Goal: Complete application form: Complete application form

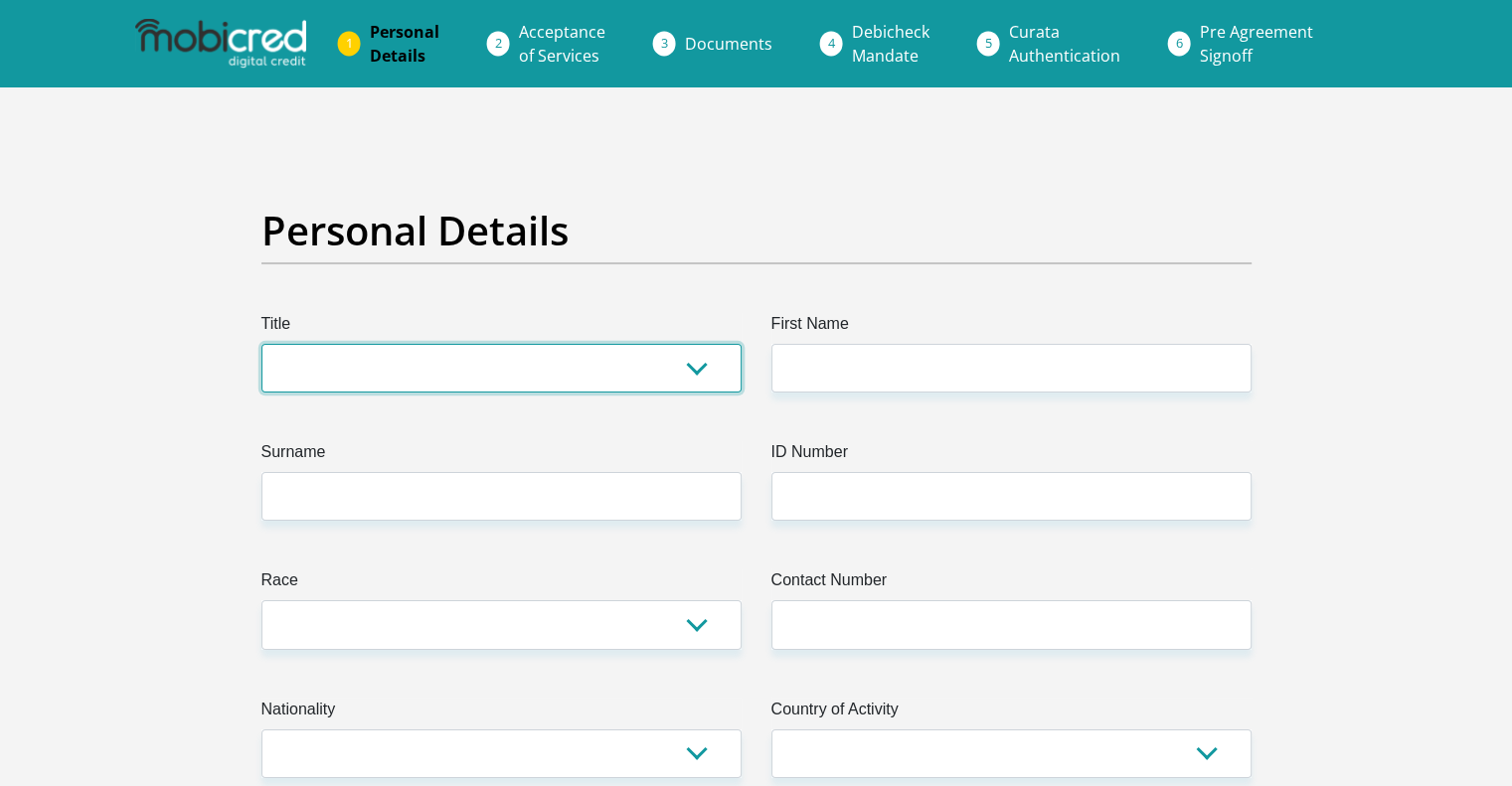
click at [690, 379] on select "Mr Ms Mrs Dr Other" at bounding box center [501, 368] width 480 height 49
select select "Mr"
click at [262, 344] on select "Mr Ms Mrs Dr Other" at bounding box center [501, 368] width 480 height 49
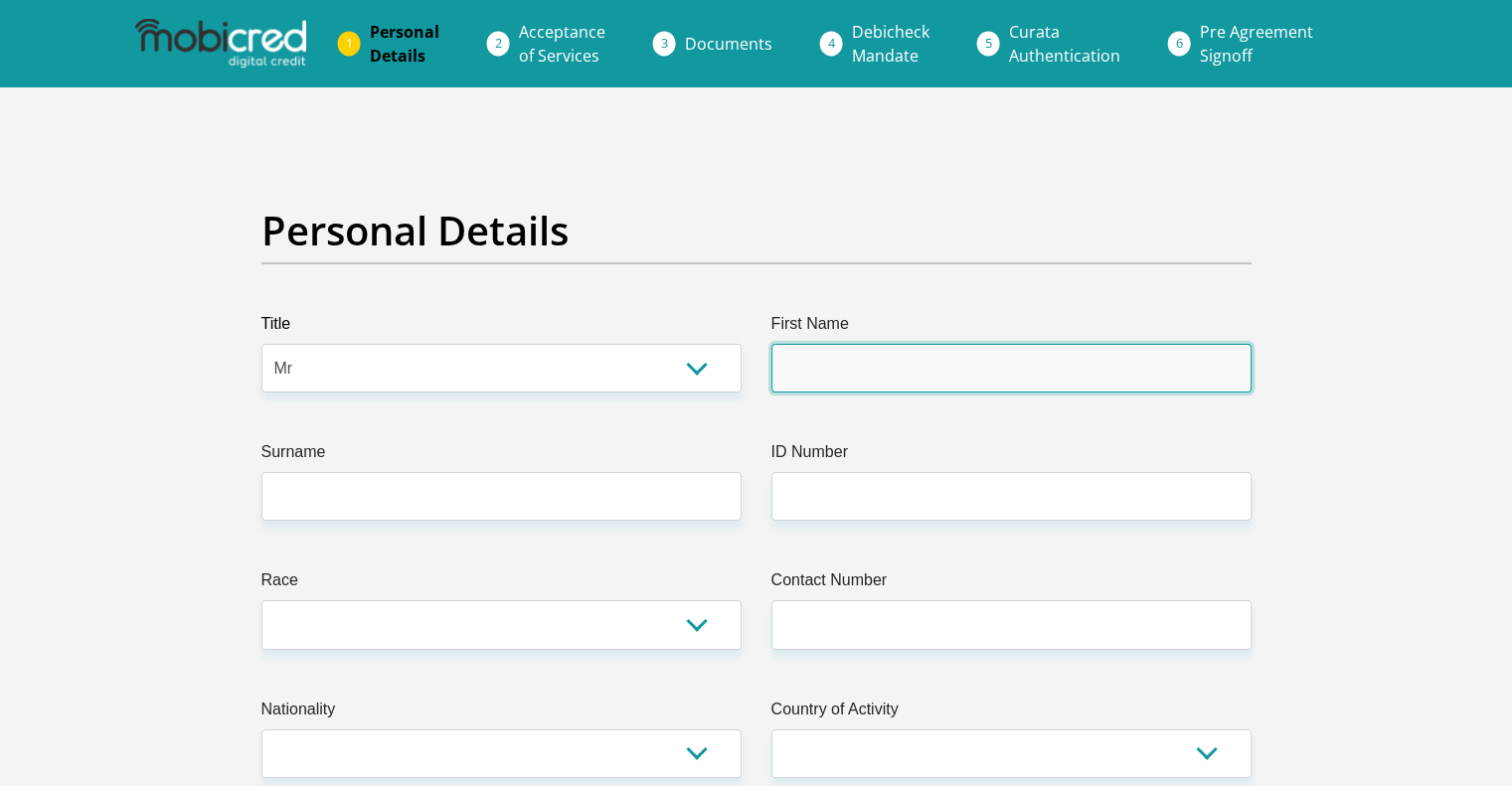
click at [805, 373] on input "First Name" at bounding box center [1011, 368] width 480 height 49
type input "Peter"
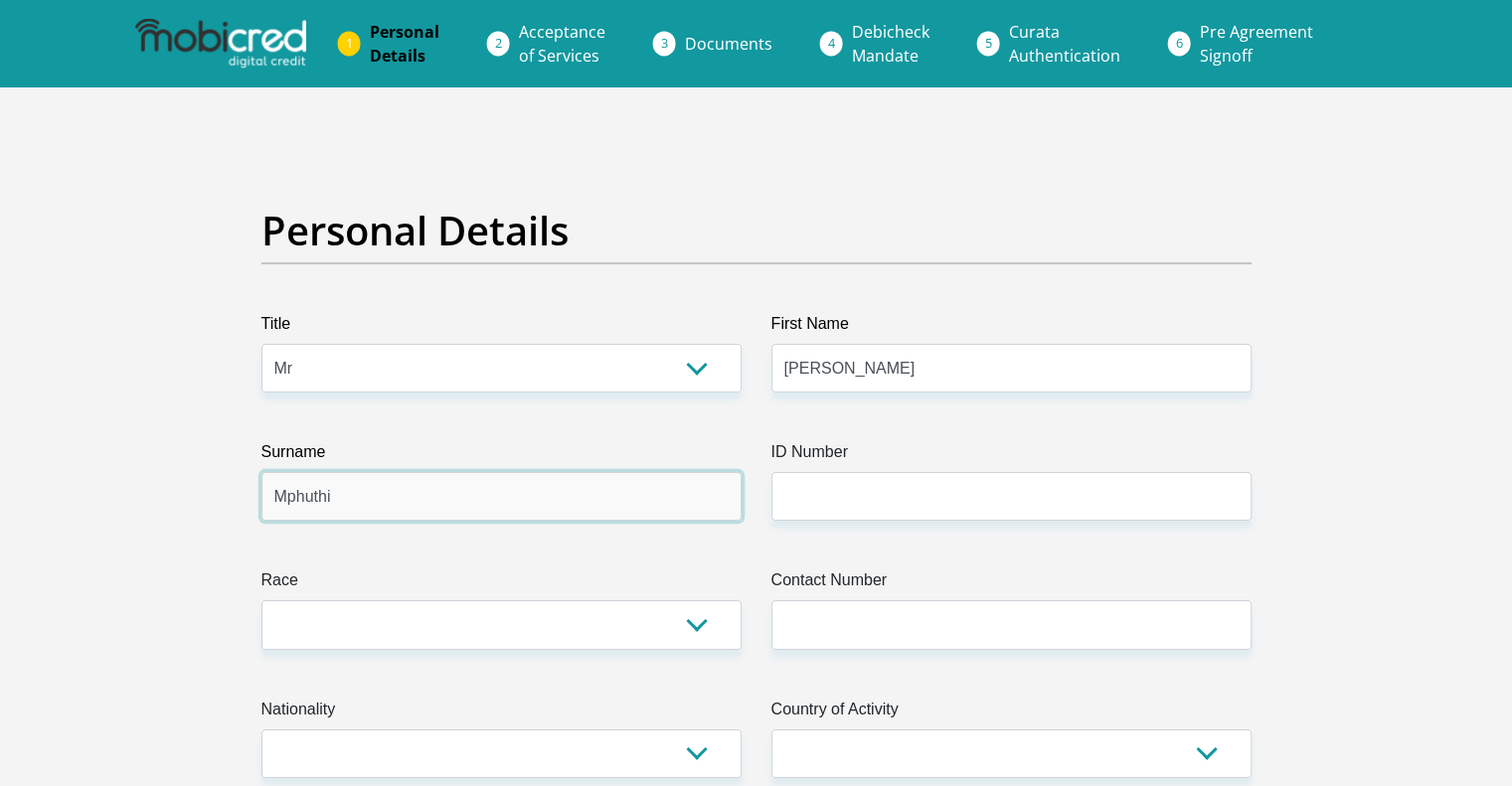
type input "Mphuthi"
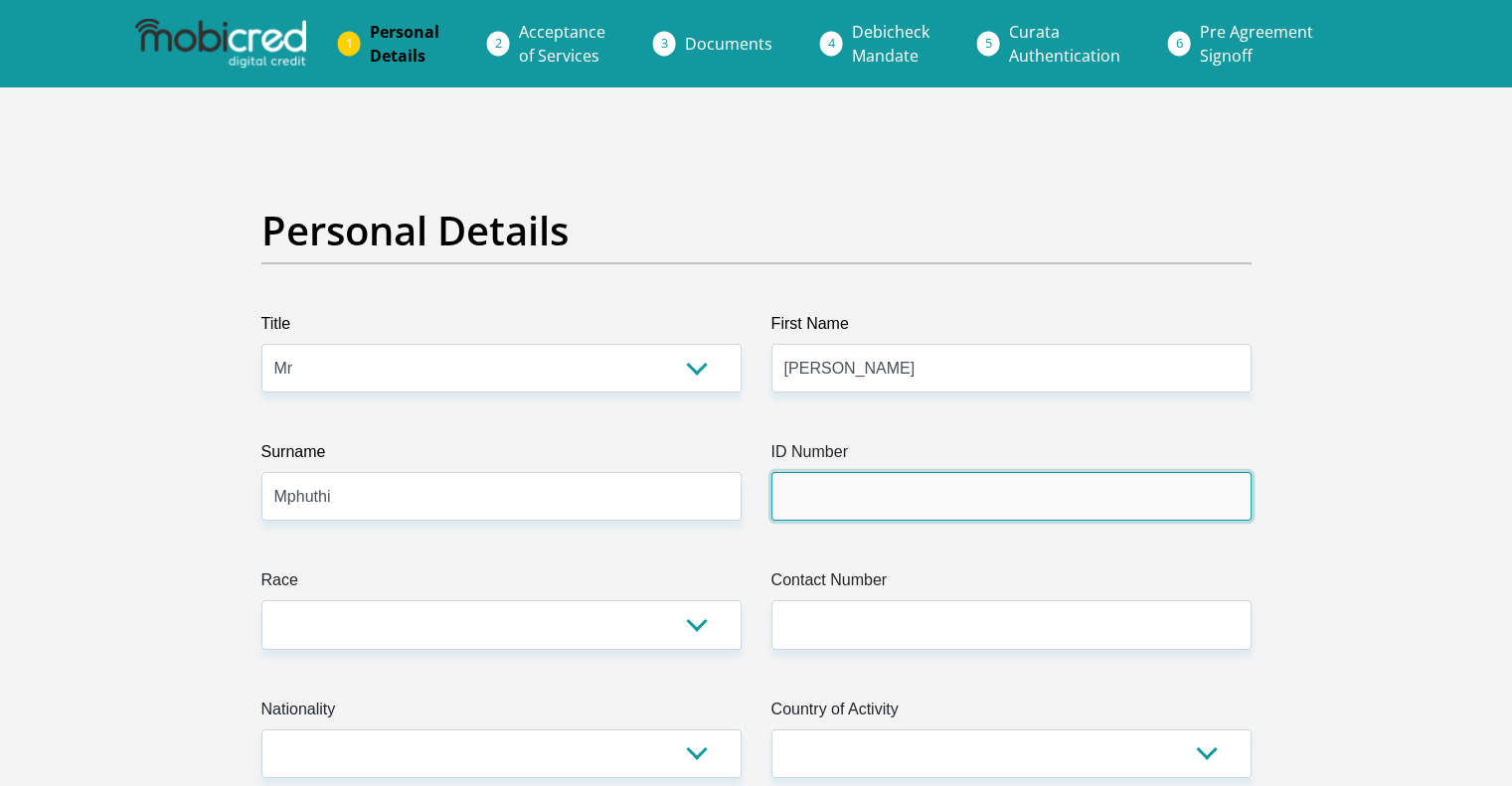
click at [985, 501] on input "ID Number" at bounding box center [1011, 496] width 480 height 49
type input "8603066361083"
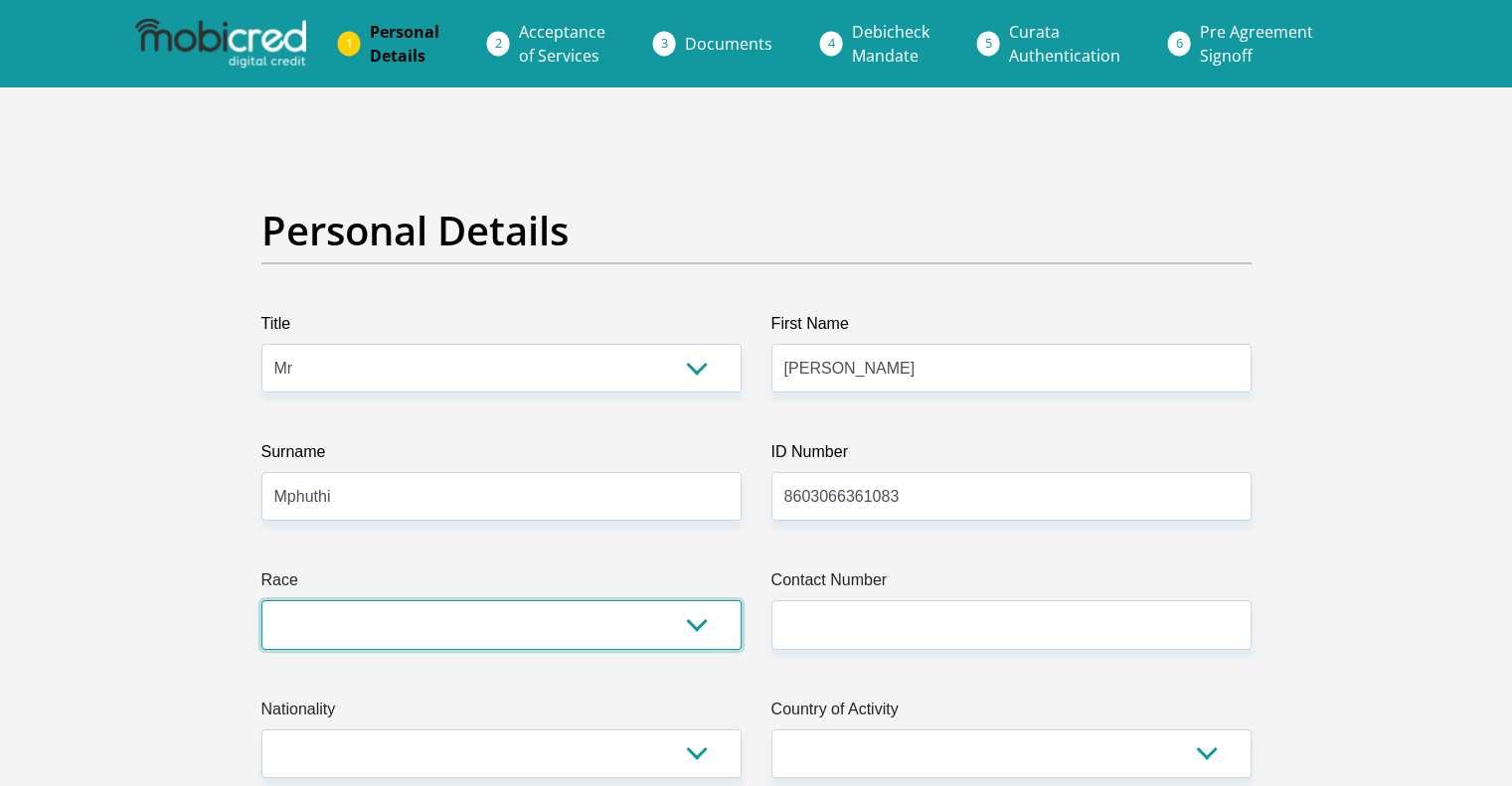
click at [641, 631] on select "Black Coloured Indian White Other" at bounding box center [501, 624] width 480 height 49
select select "1"
click at [262, 600] on select "Black Coloured Indian White Other" at bounding box center [501, 624] width 480 height 49
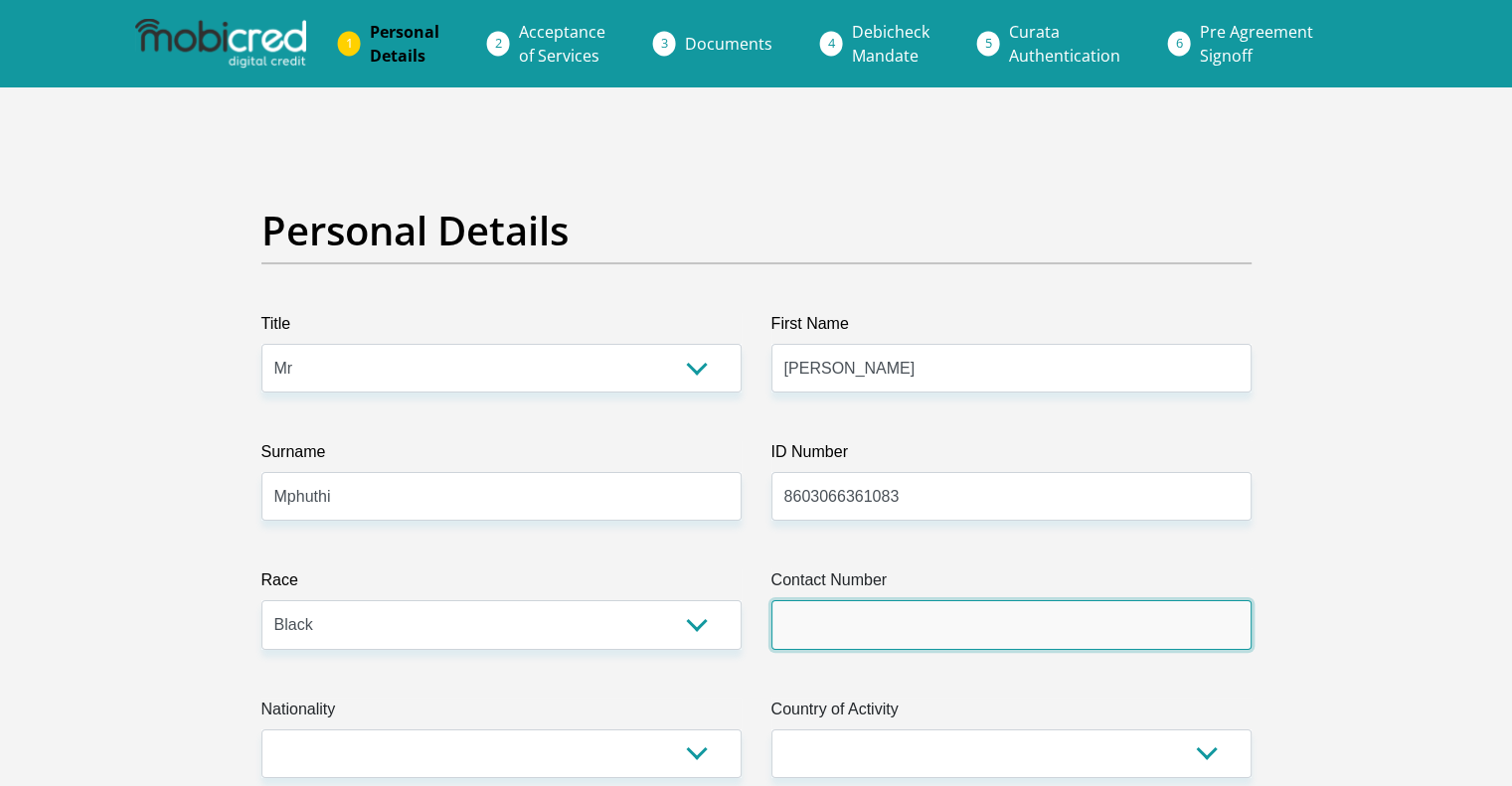
click at [936, 621] on input "Contact Number" at bounding box center [1011, 624] width 480 height 49
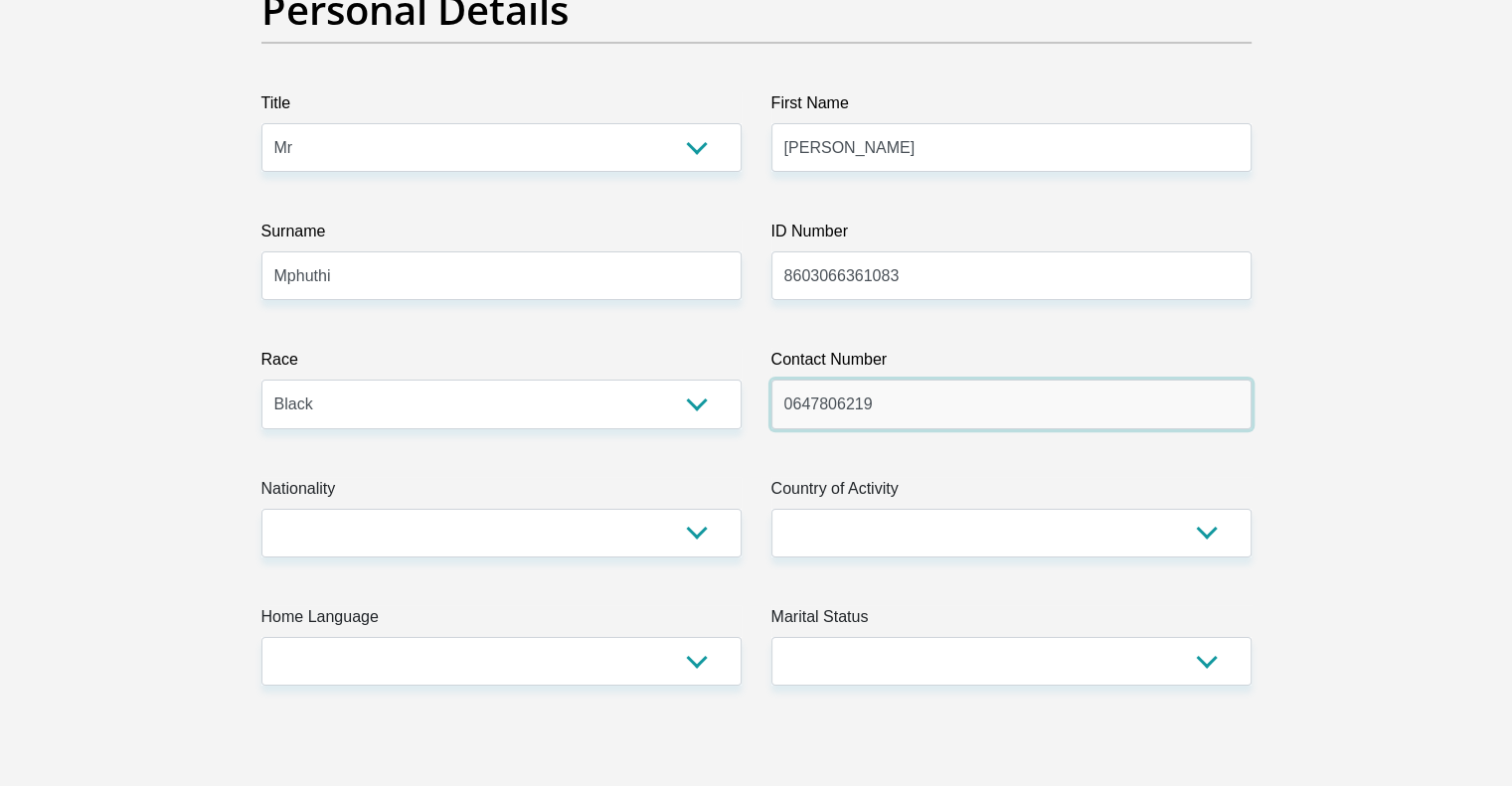
scroll to position [299, 0]
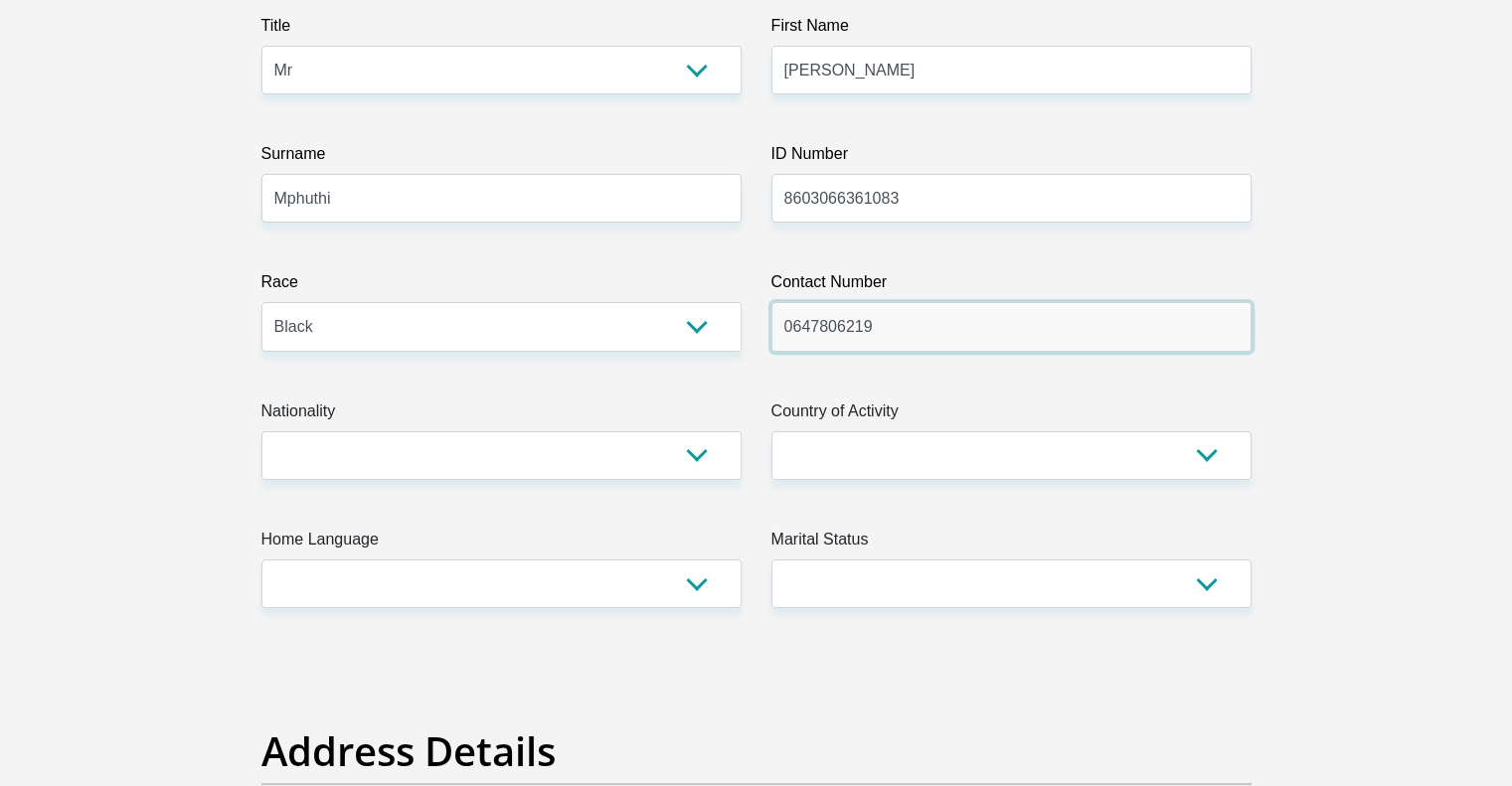
type input "0647806219"
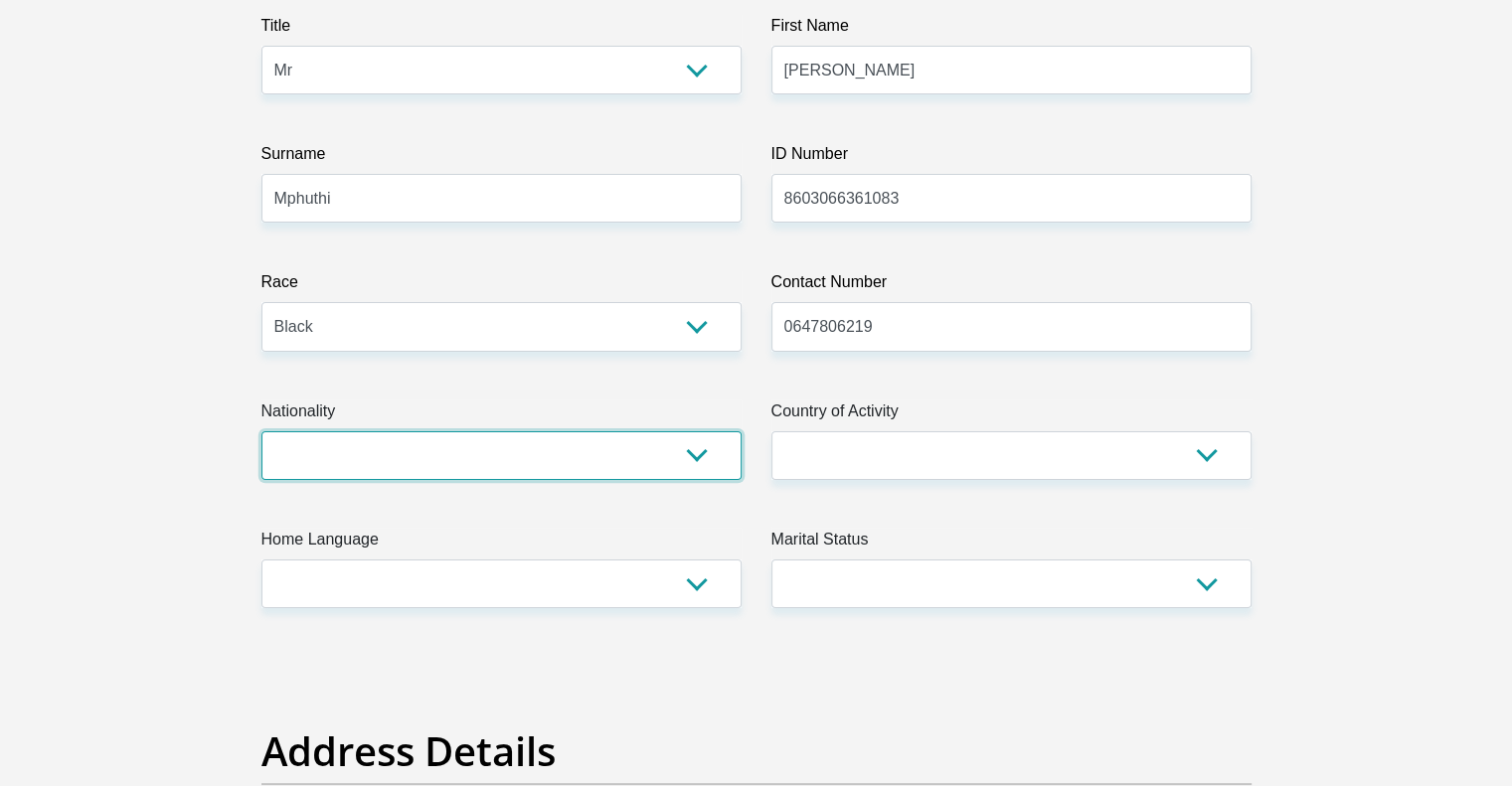
click at [700, 463] on select "South Africa Afghanistan Aland Islands Albania Algeria America Samoa American V…" at bounding box center [501, 455] width 480 height 49
select select "ZAF"
click at [262, 431] on select "South Africa Afghanistan Aland Islands Albania Algeria America Samoa American V…" at bounding box center [501, 455] width 480 height 49
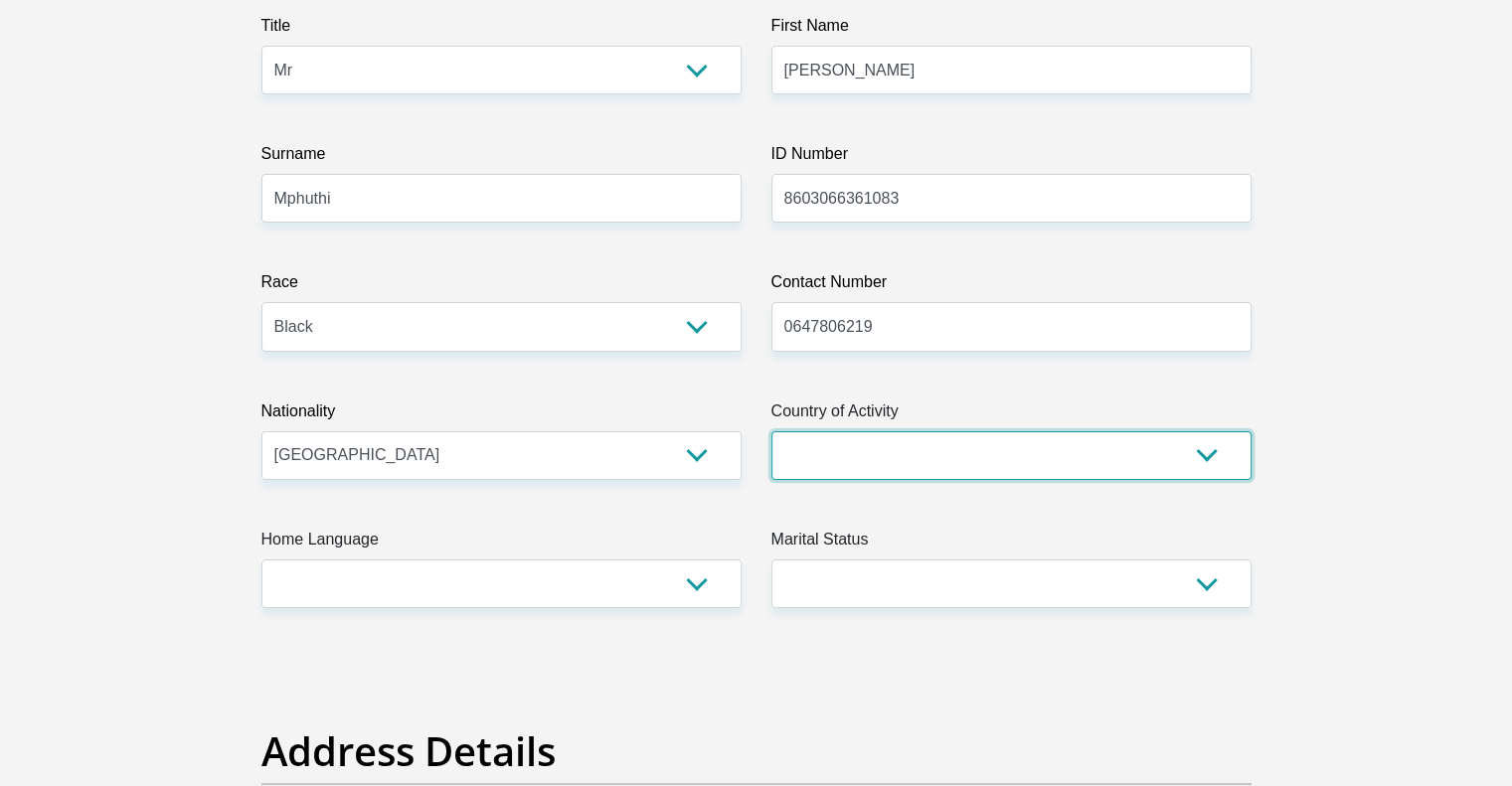
click at [886, 448] on select "South Africa Afghanistan Aland Islands Albania Algeria America Samoa American V…" at bounding box center [1011, 455] width 480 height 49
select select "ZAF"
click at [771, 431] on select "South Africa Afghanistan Aland Islands Albania Algeria America Samoa American V…" at bounding box center [1011, 455] width 480 height 49
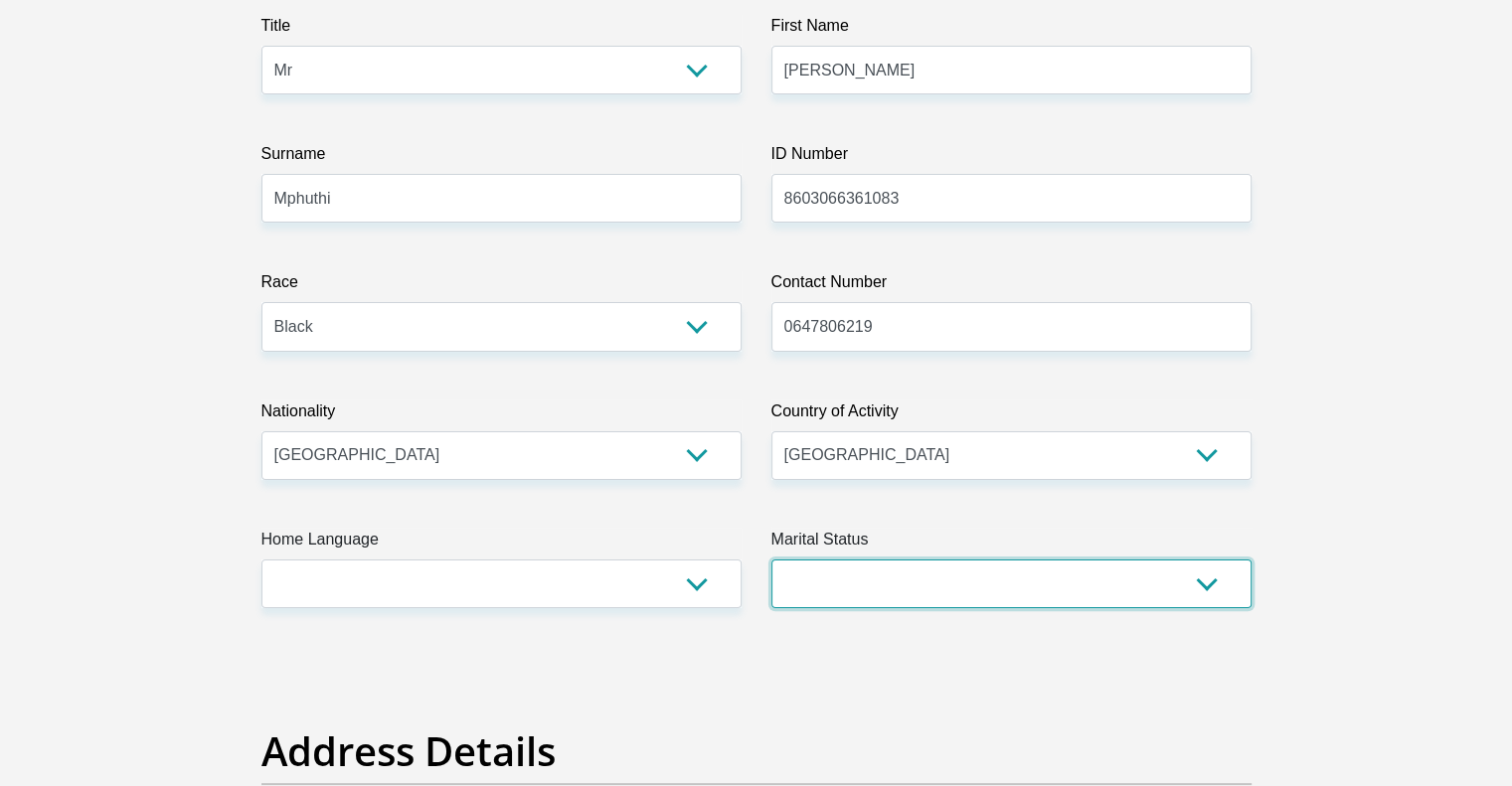
click at [877, 586] on select "Married ANC Single Divorced Widowed Married COP or Customary Law" at bounding box center [1011, 583] width 480 height 49
select select "5"
click at [771, 559] on select "Married ANC Single Divorced Widowed Married COP or Customary Law" at bounding box center [1011, 583] width 480 height 49
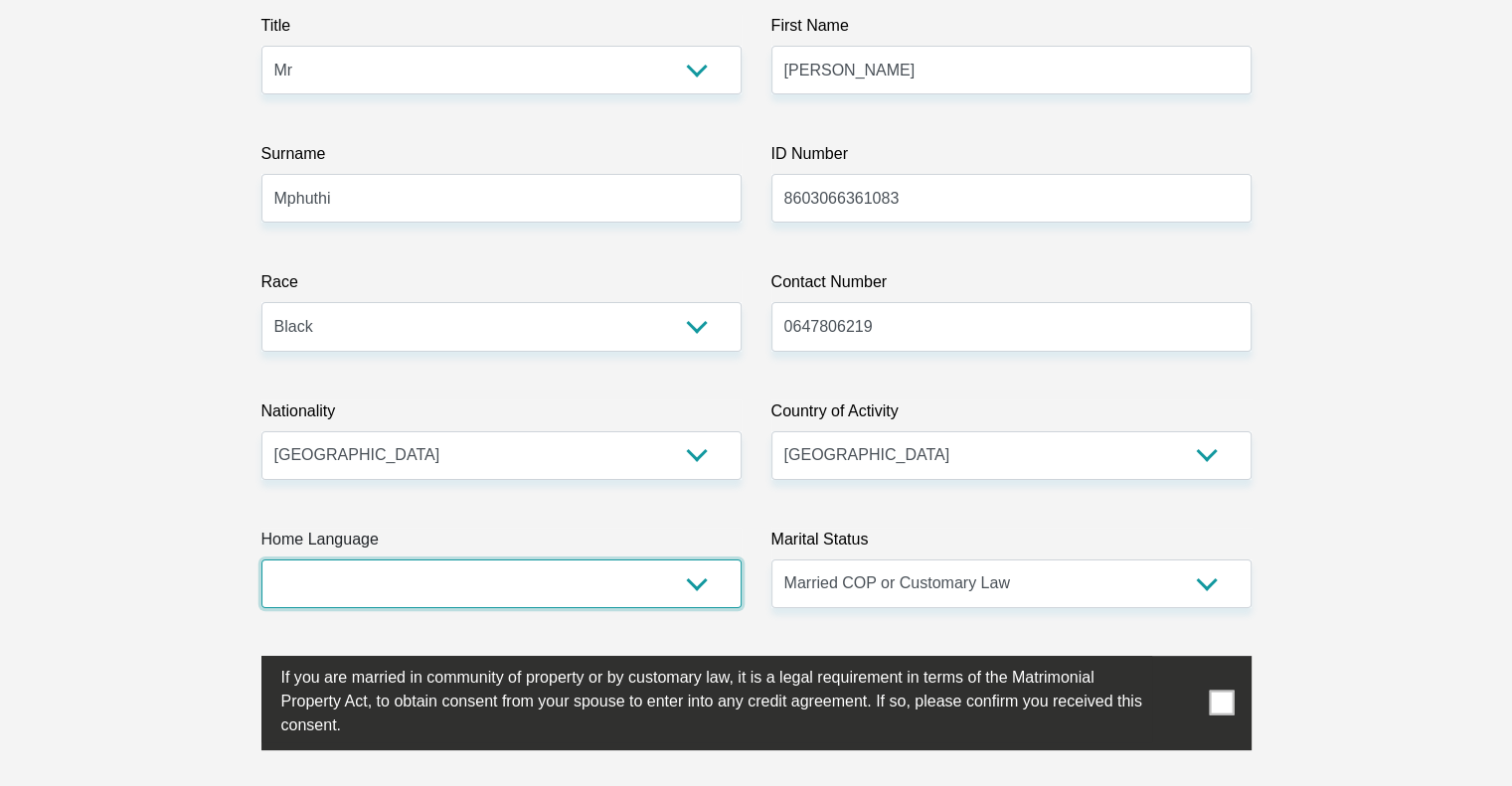
click at [696, 586] on select "Afrikaans English Sepedi South Ndebele Southern Sotho Swati Tsonga Tswana Venda…" at bounding box center [501, 583] width 480 height 49
select select "sot"
click at [262, 559] on select "Afrikaans English Sepedi South Ndebele Southern Sotho Swati Tsonga Tswana Venda…" at bounding box center [501, 583] width 480 height 49
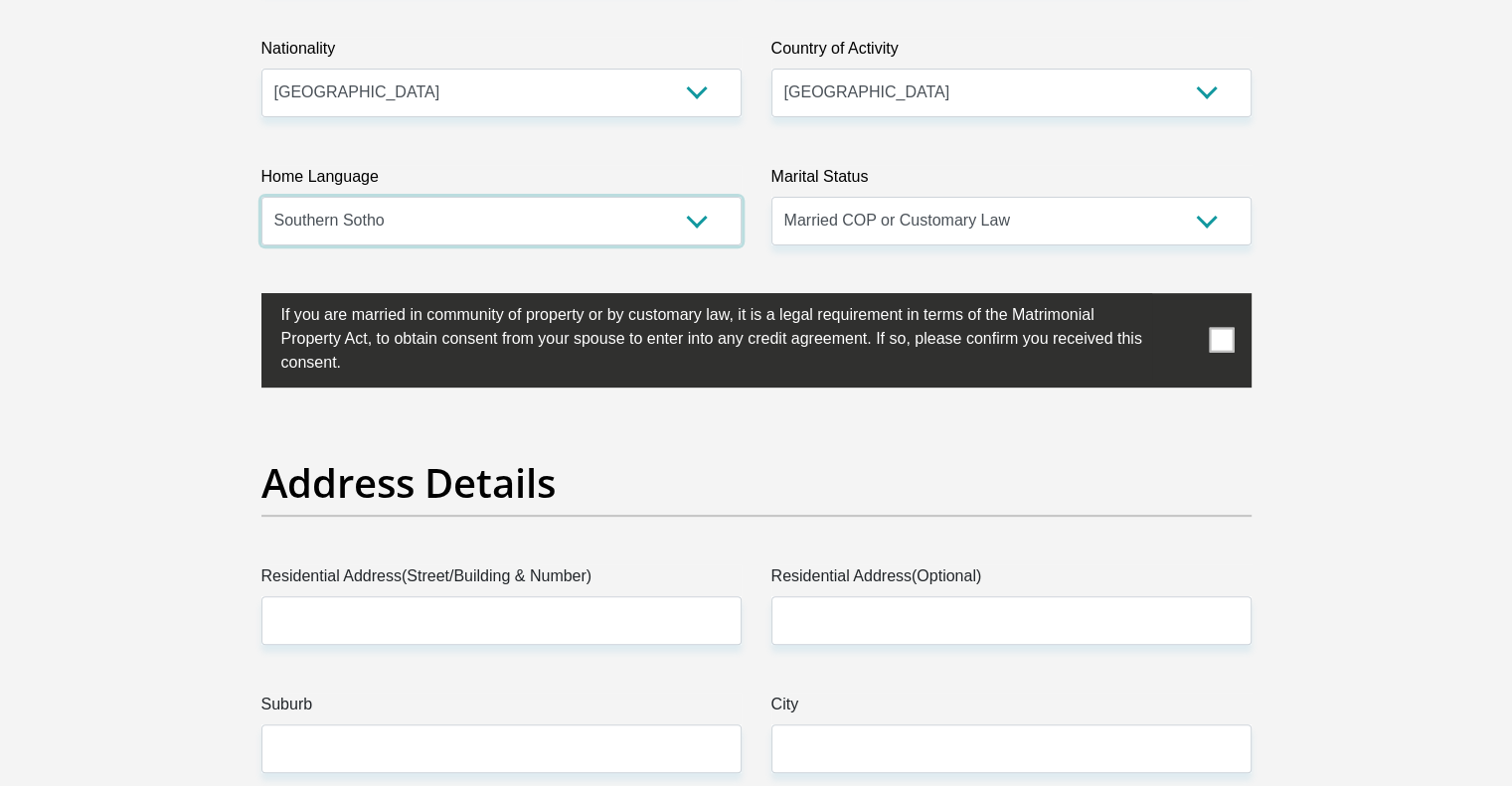
scroll to position [696, 0]
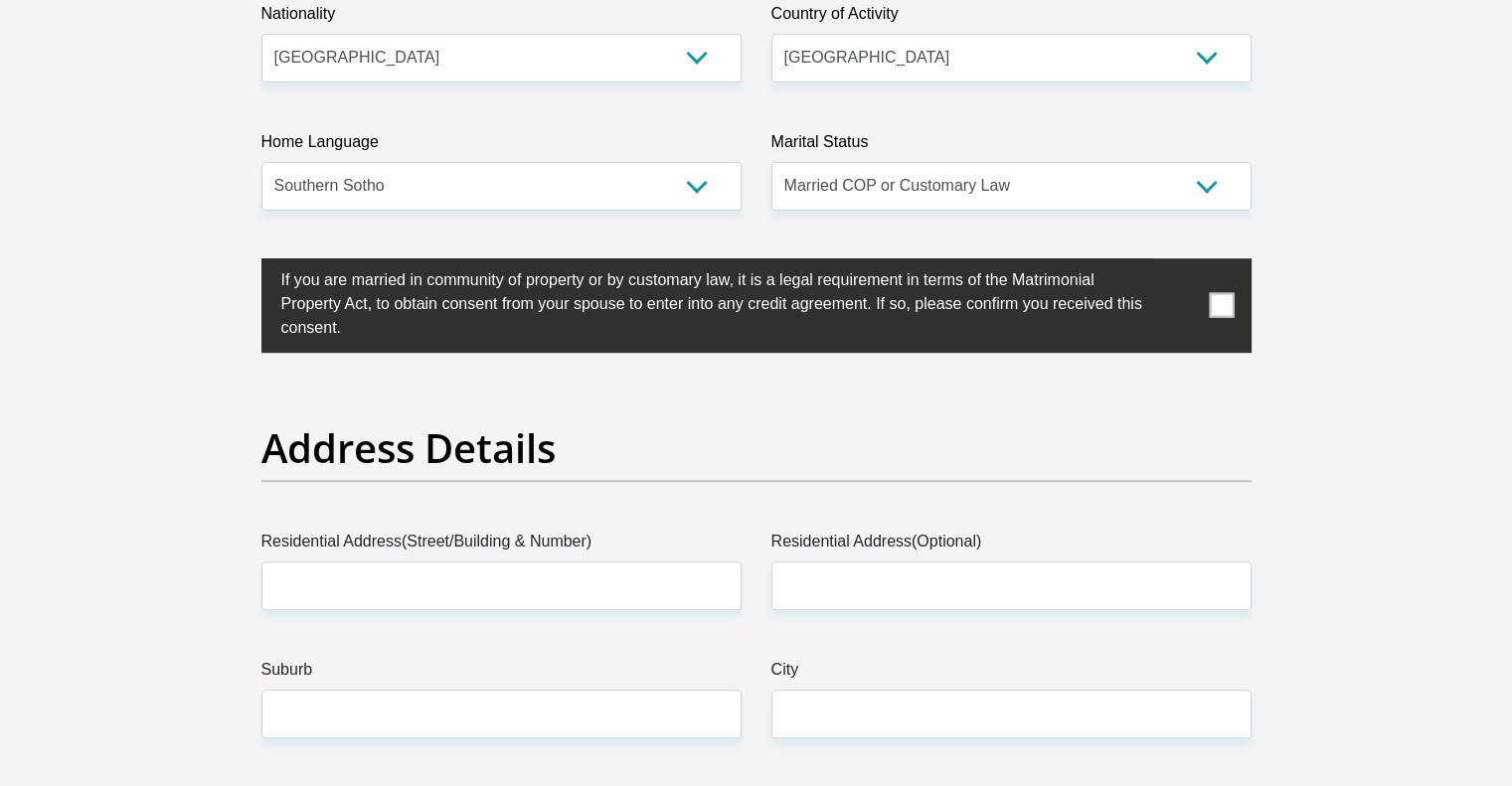
click at [1211, 309] on span at bounding box center [1220, 306] width 25 height 25
click at [242, 264] on input "checkbox" at bounding box center [242, 264] width 0 height 0
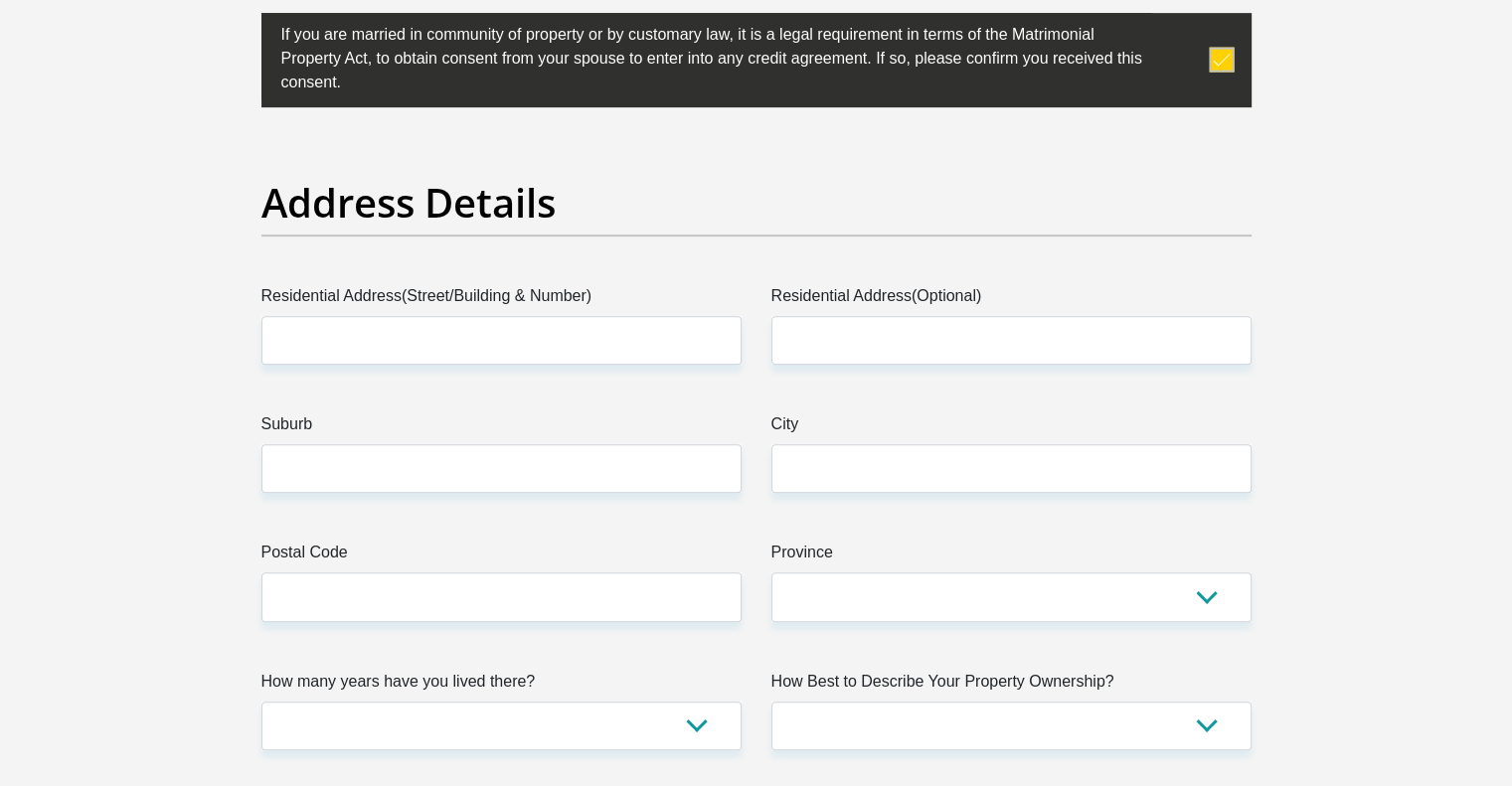
scroll to position [994, 0]
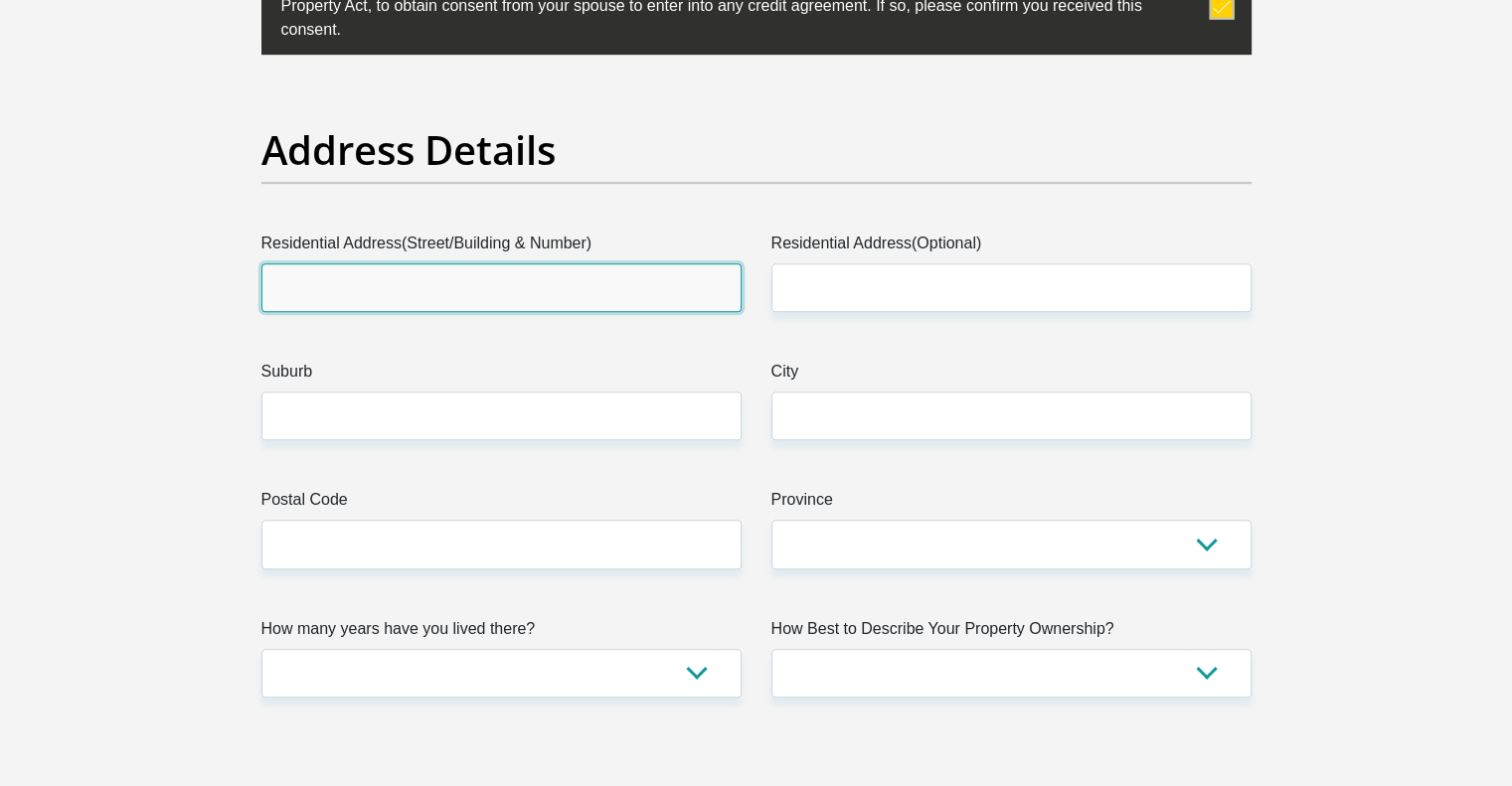
click at [395, 290] on input "Residential Address(Street/Building & Number)" at bounding box center [501, 288] width 480 height 49
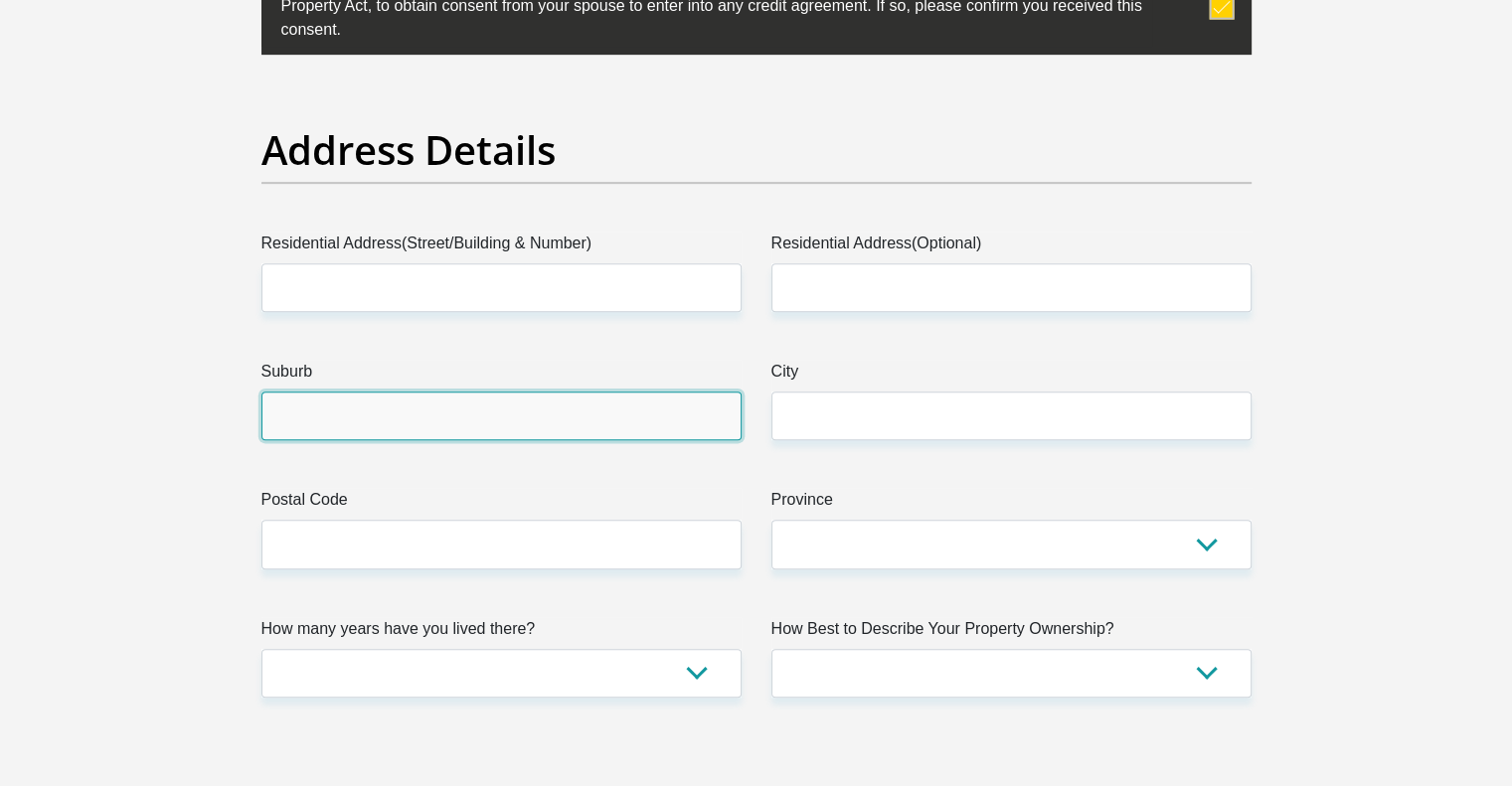
click at [343, 402] on input "Suburb" at bounding box center [501, 415] width 480 height 49
type input "Witfield"
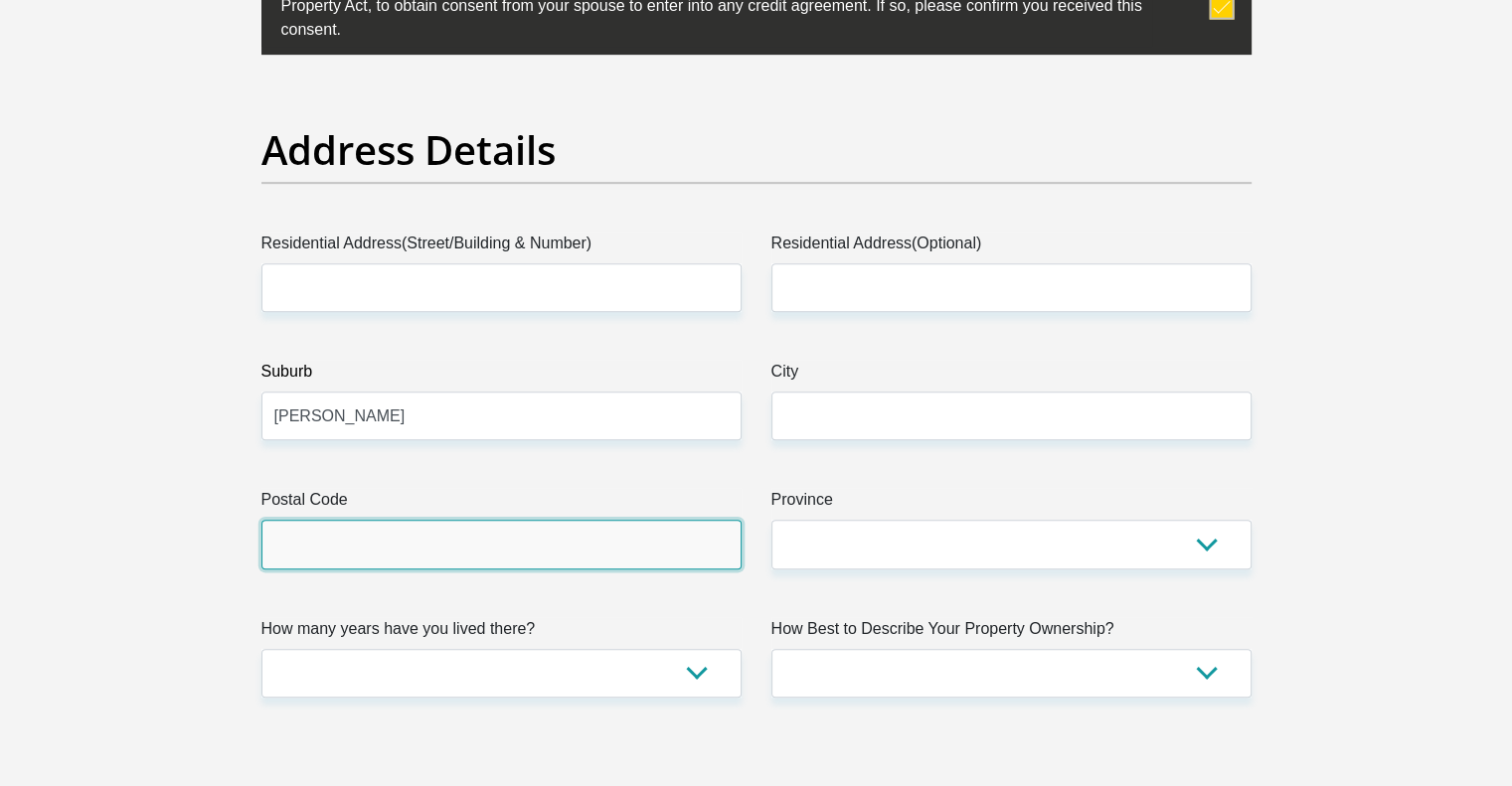
click at [493, 555] on input "Postal Code" at bounding box center [501, 543] width 480 height 49
type input "1459"
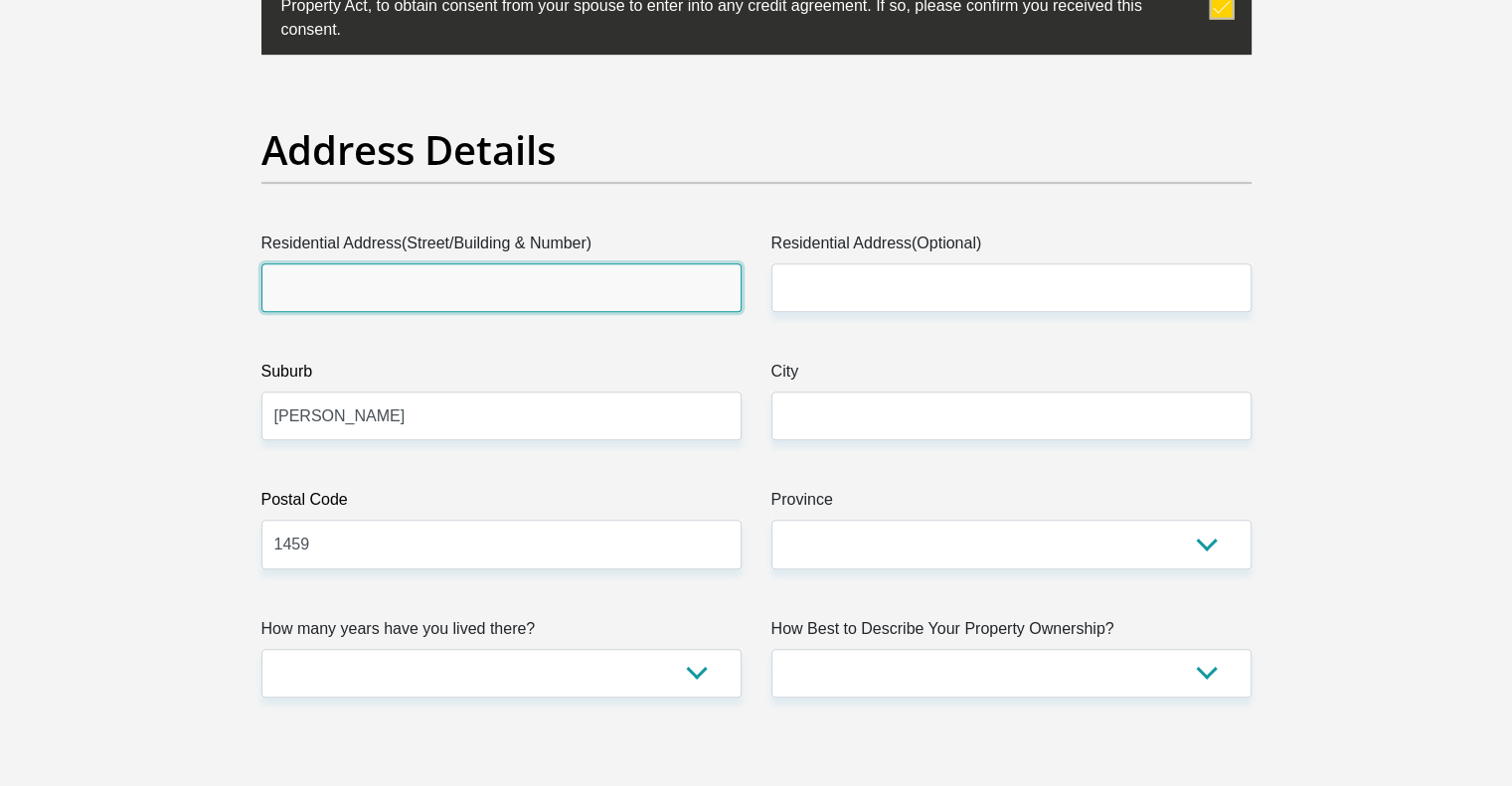
click at [421, 294] on input "Residential Address(Street/Building & Number)" at bounding box center [501, 288] width 480 height 49
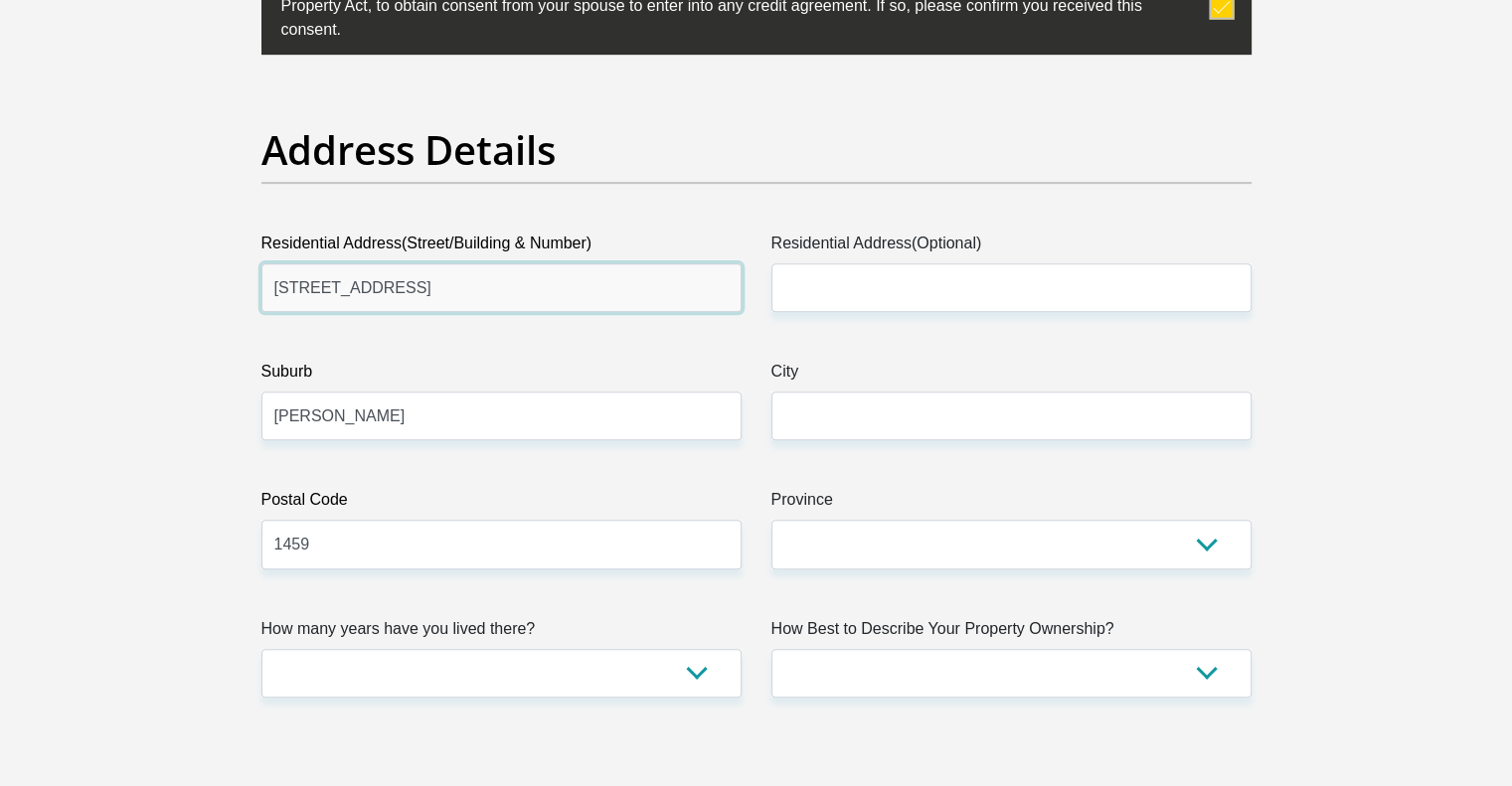
type input "4 Madeley Road, unit 65 Johntilly Mews"
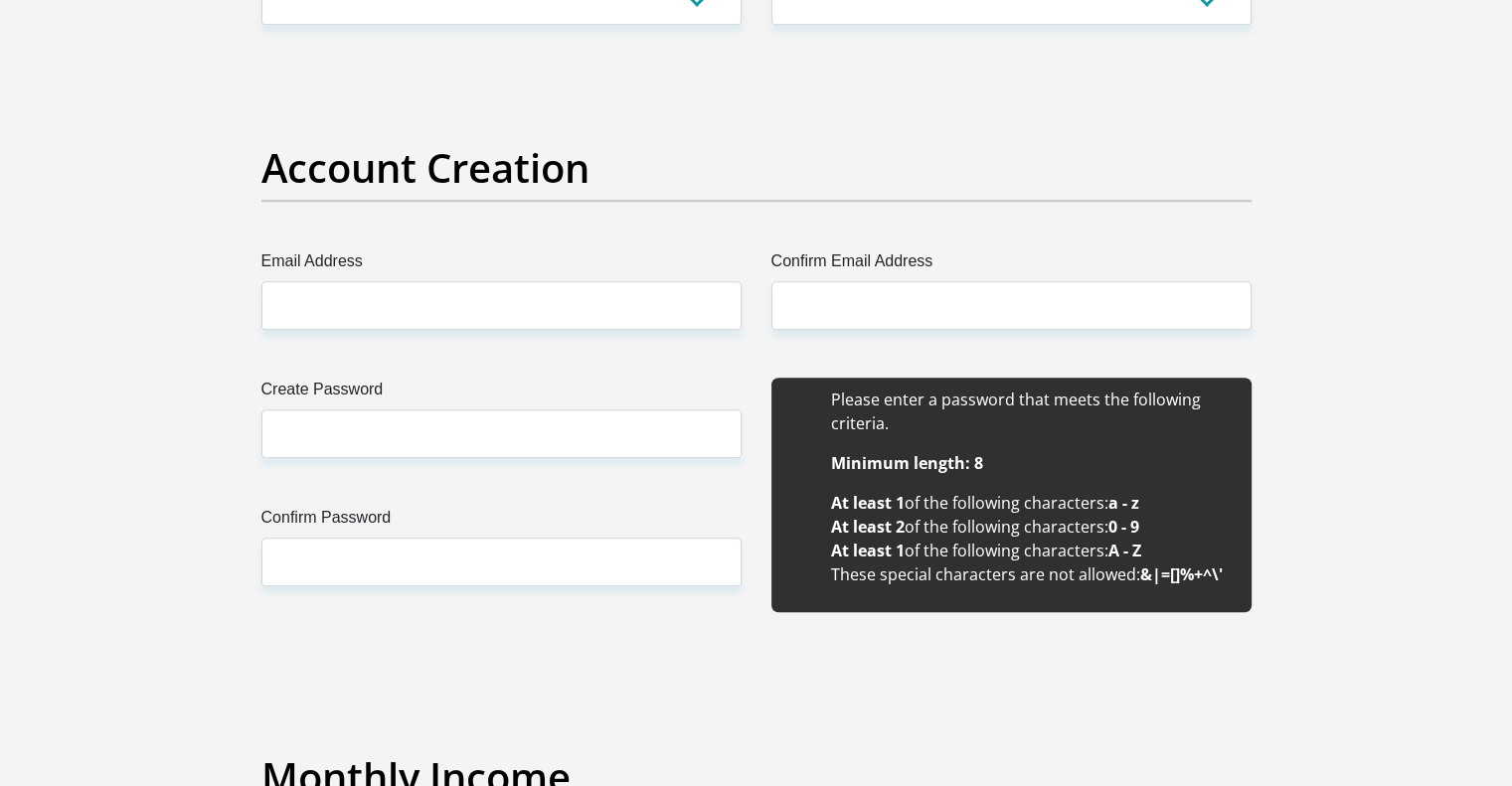
scroll to position [1690, 0]
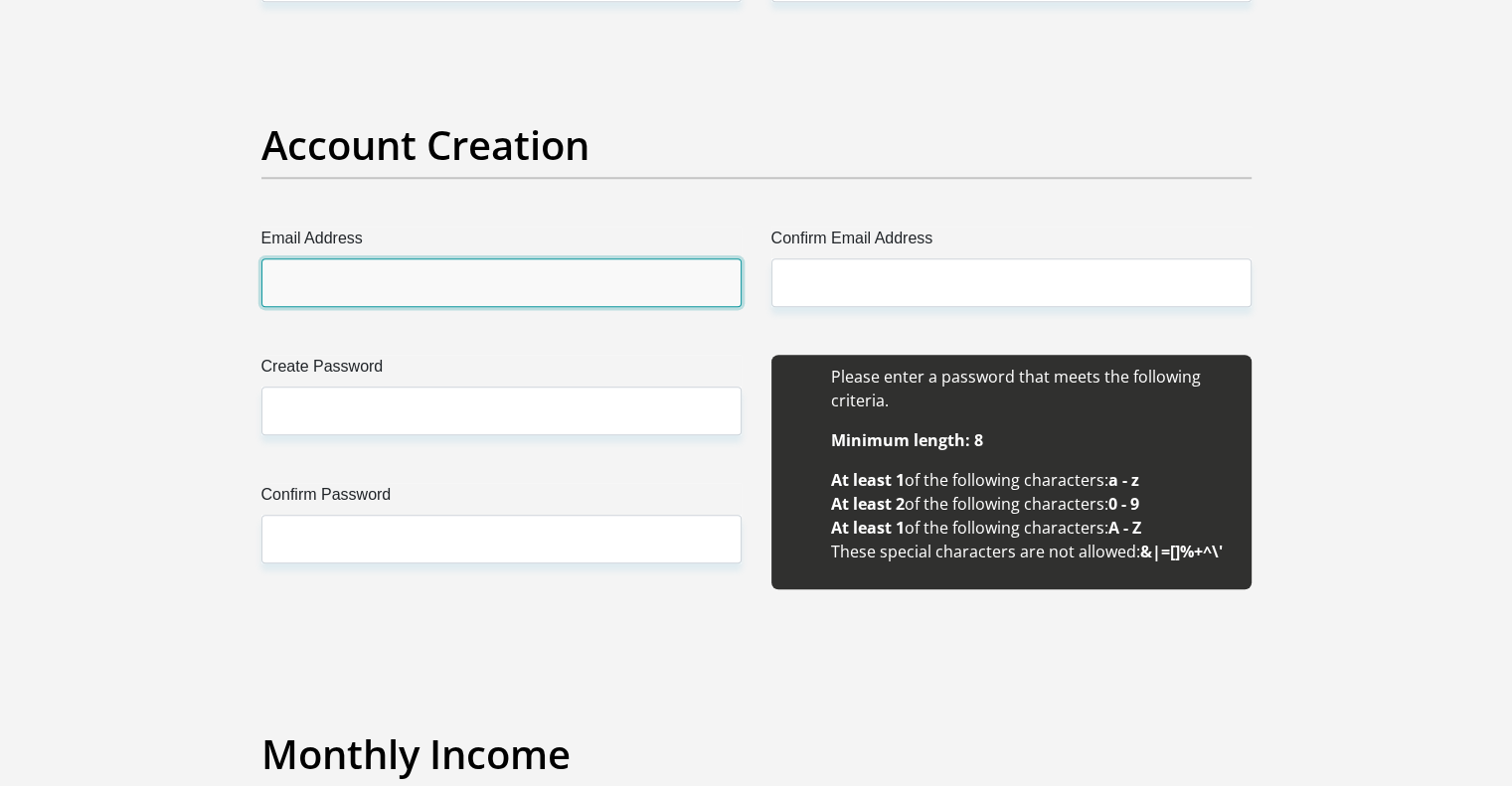
click at [442, 279] on input "Email Address" at bounding box center [501, 283] width 480 height 49
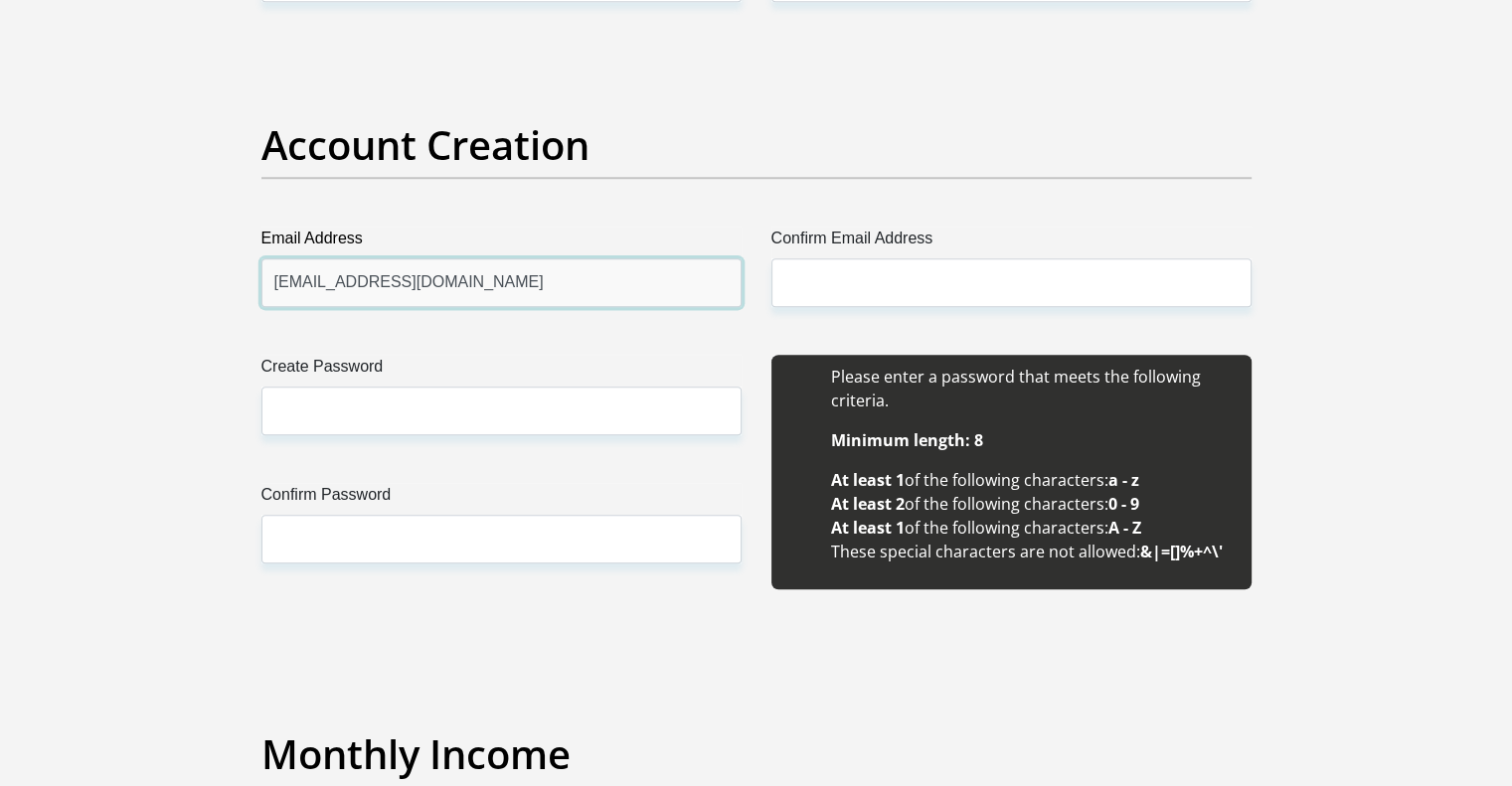
type input "mosoeu.mphuthi@gmail.com"
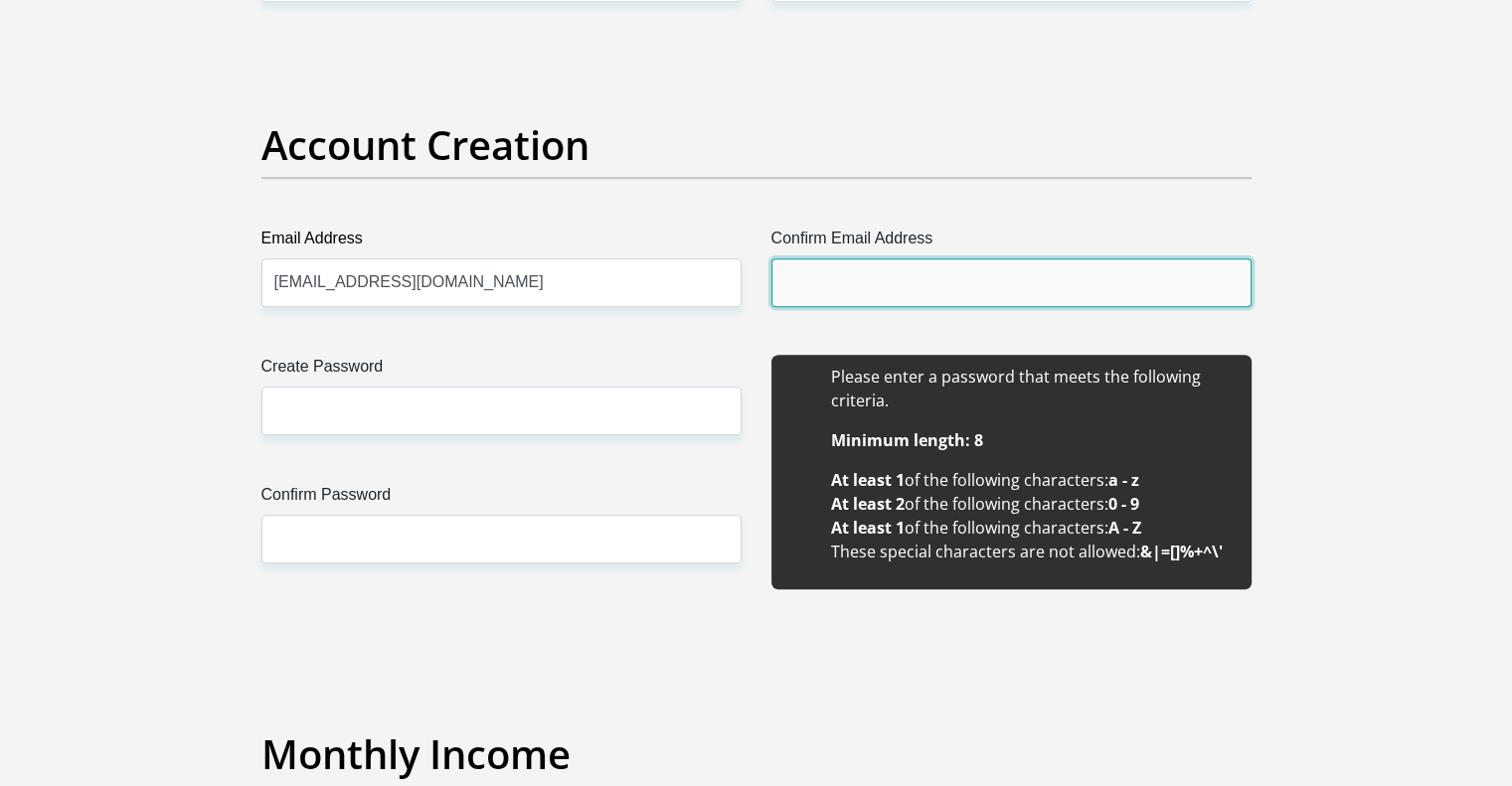
click at [843, 285] on input "Confirm Email Address" at bounding box center [1011, 283] width 480 height 49
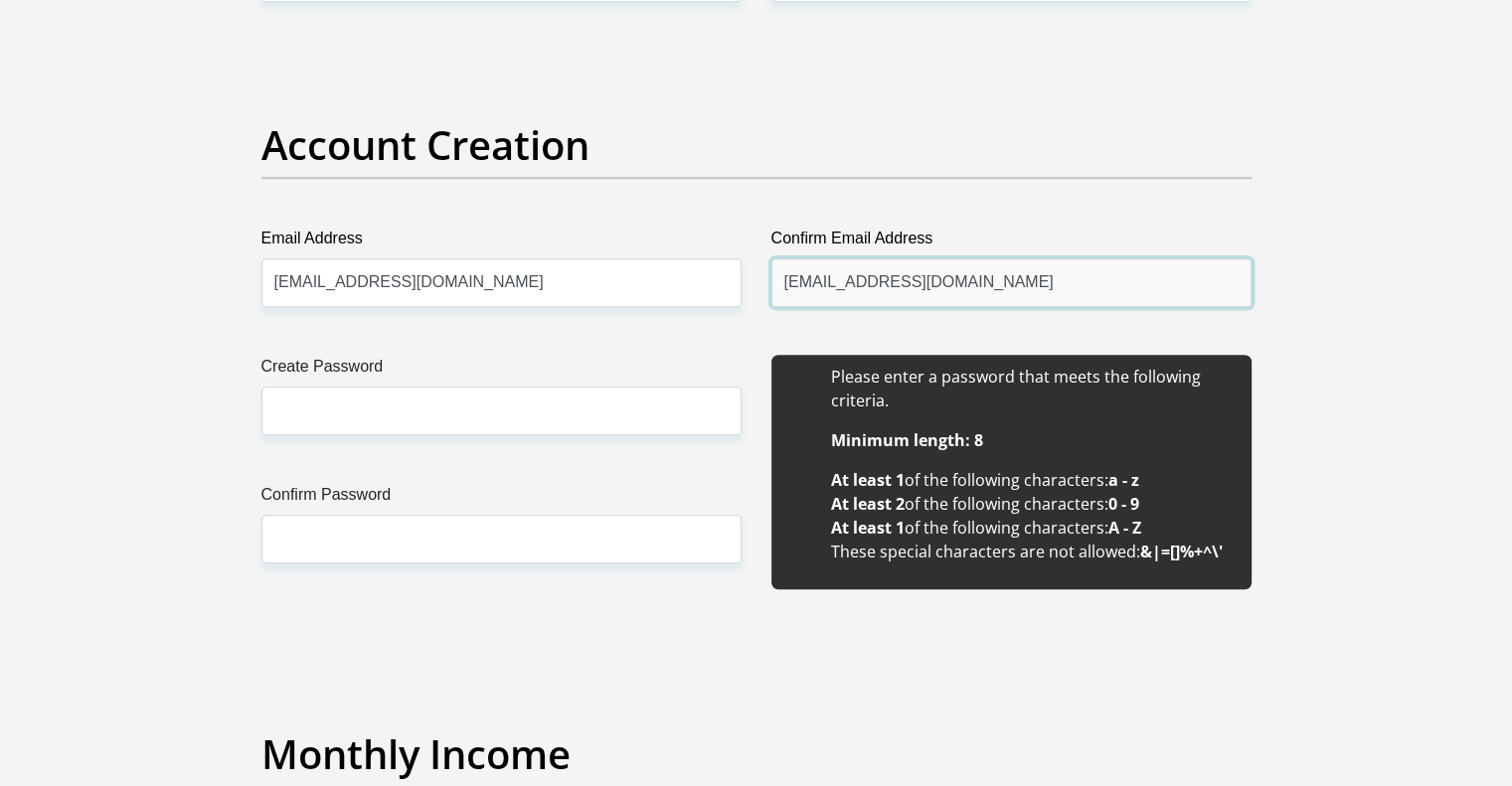
type input "mosoeu.mphuthi@gmail.com"
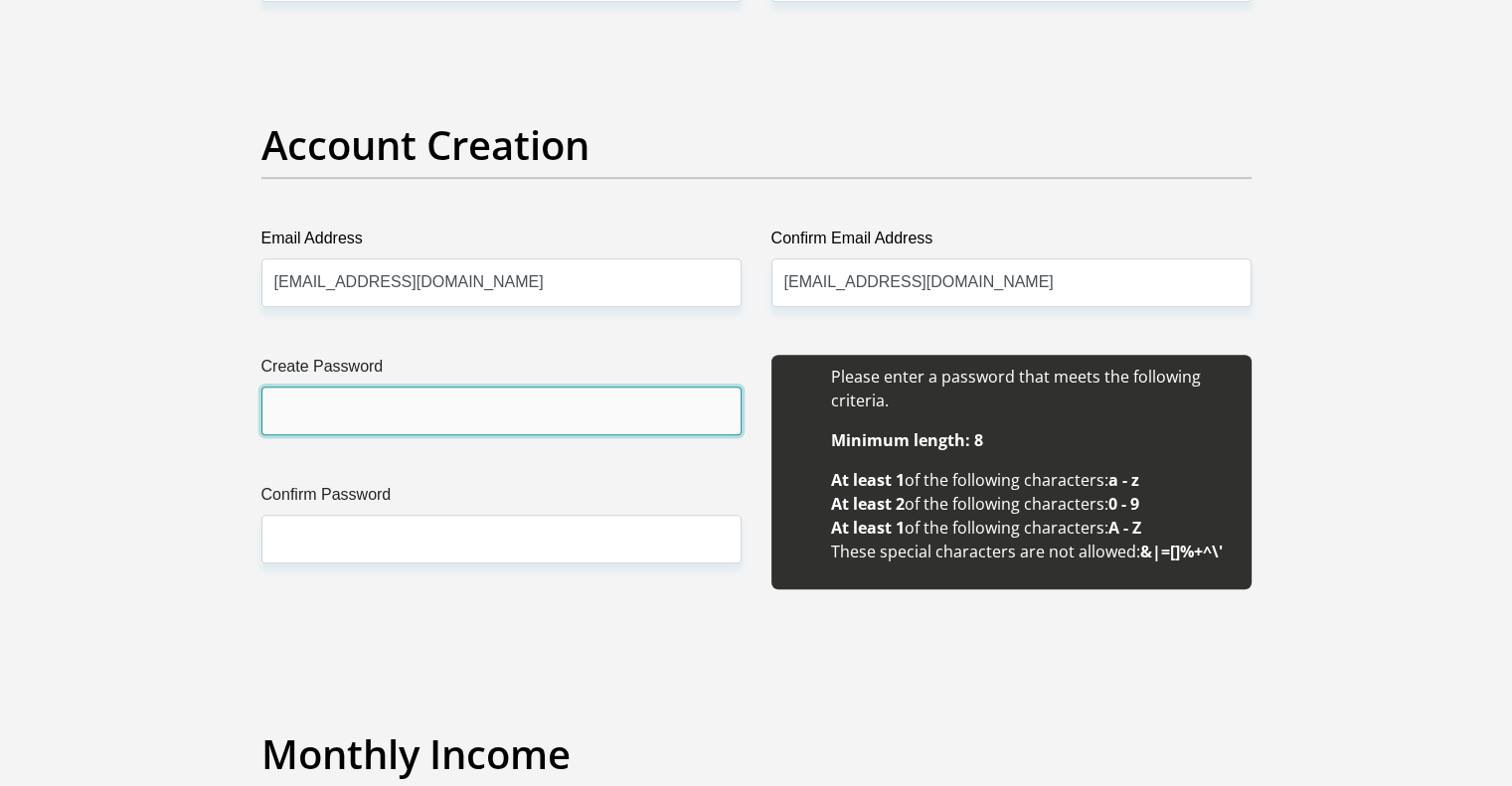
click at [469, 395] on input "Create Password" at bounding box center [501, 410] width 480 height 49
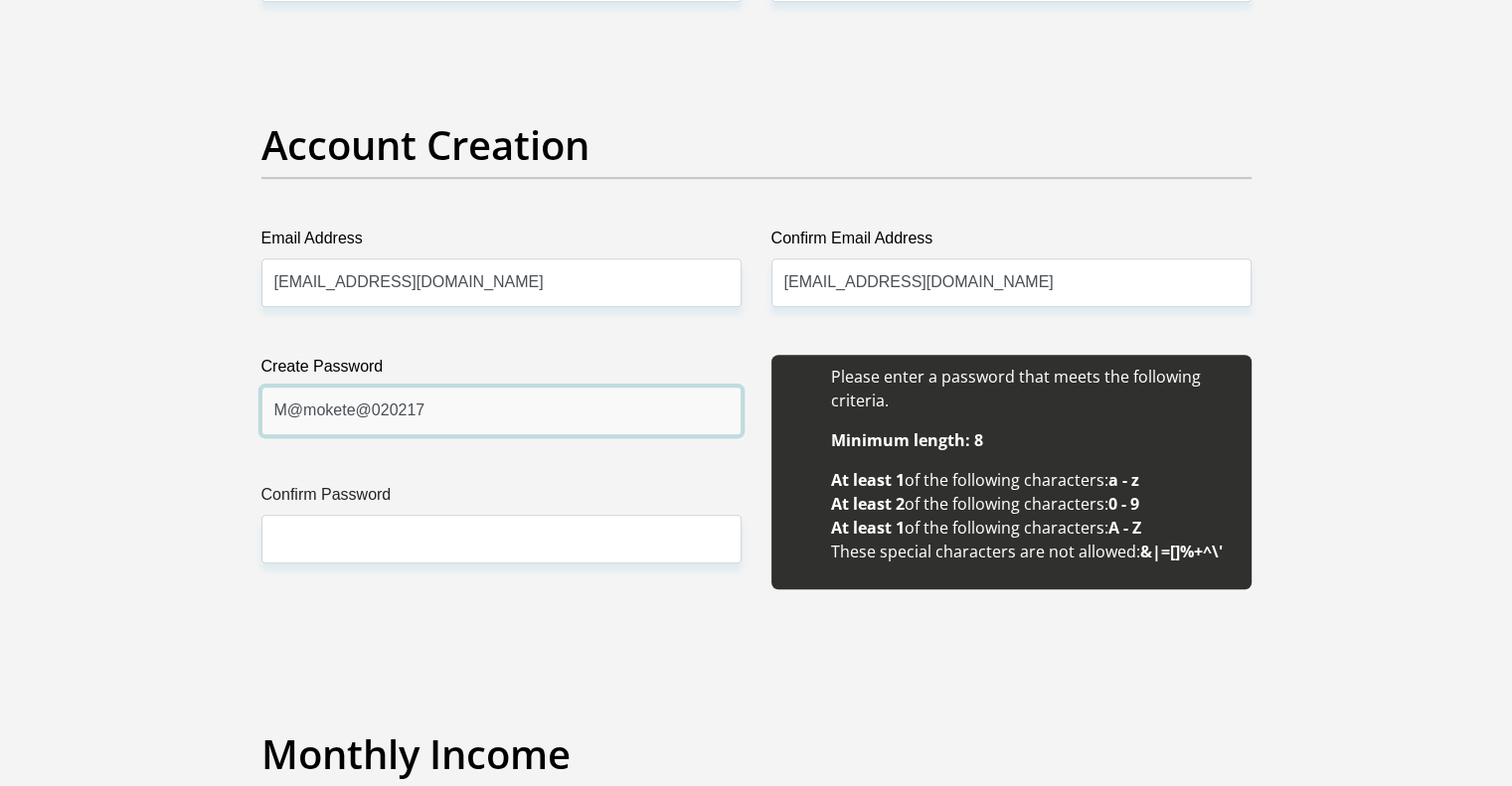
type input "M@mokete@020217"
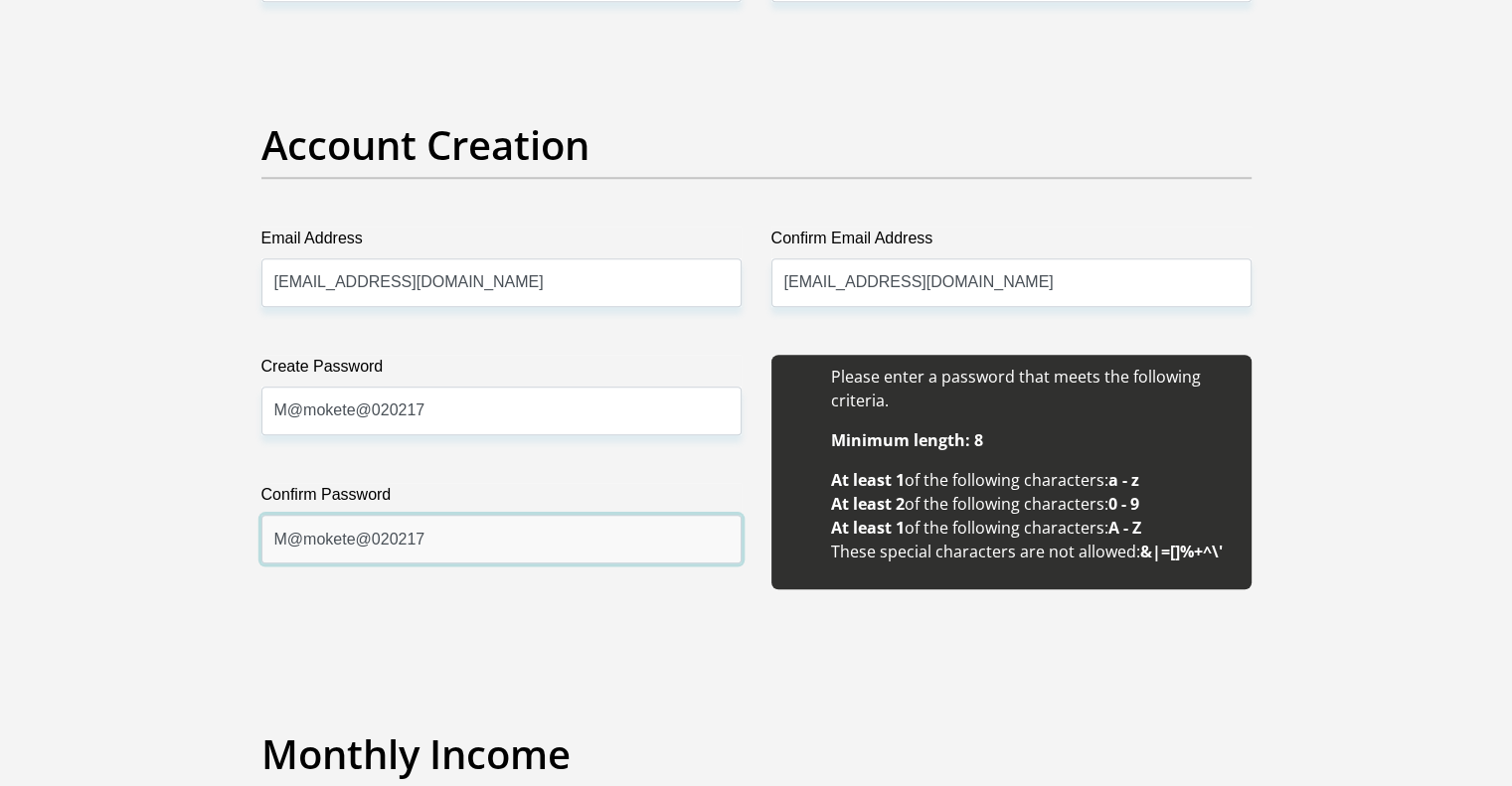
type input "M@mokete@020217"
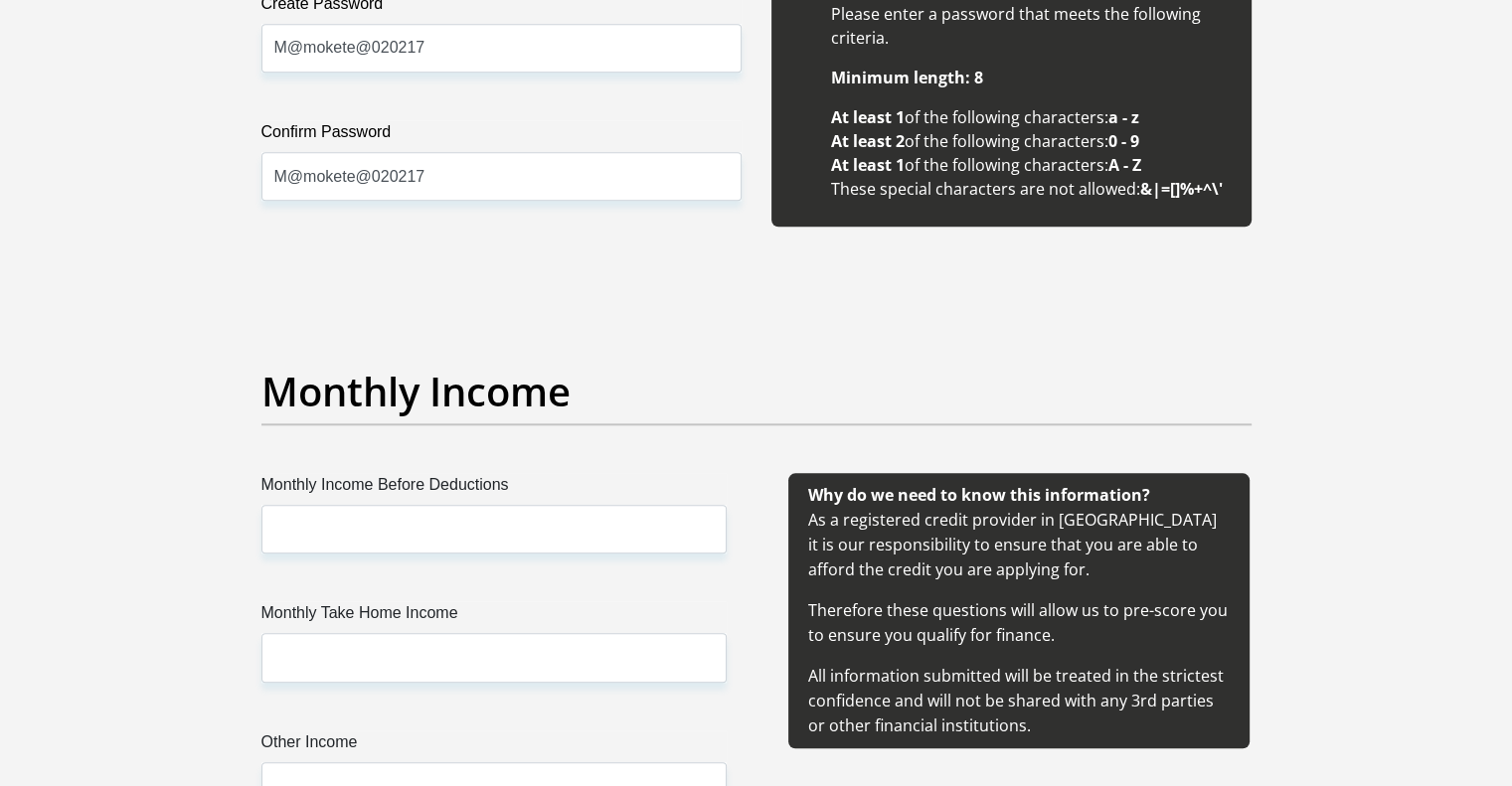
scroll to position [2087, 0]
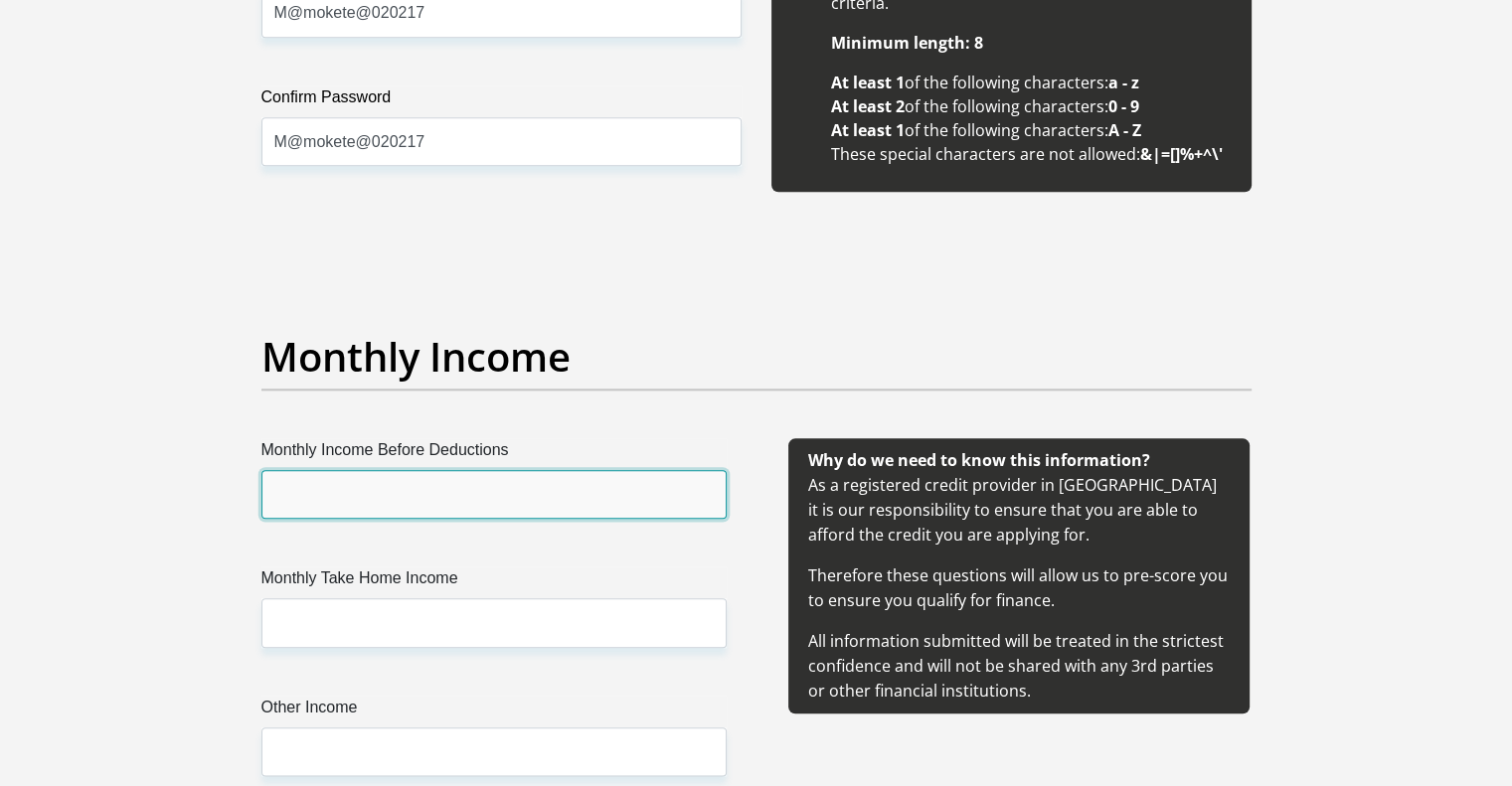
click at [486, 500] on input "Monthly Income Before Deductions" at bounding box center [494, 494] width 465 height 49
type input "33404"
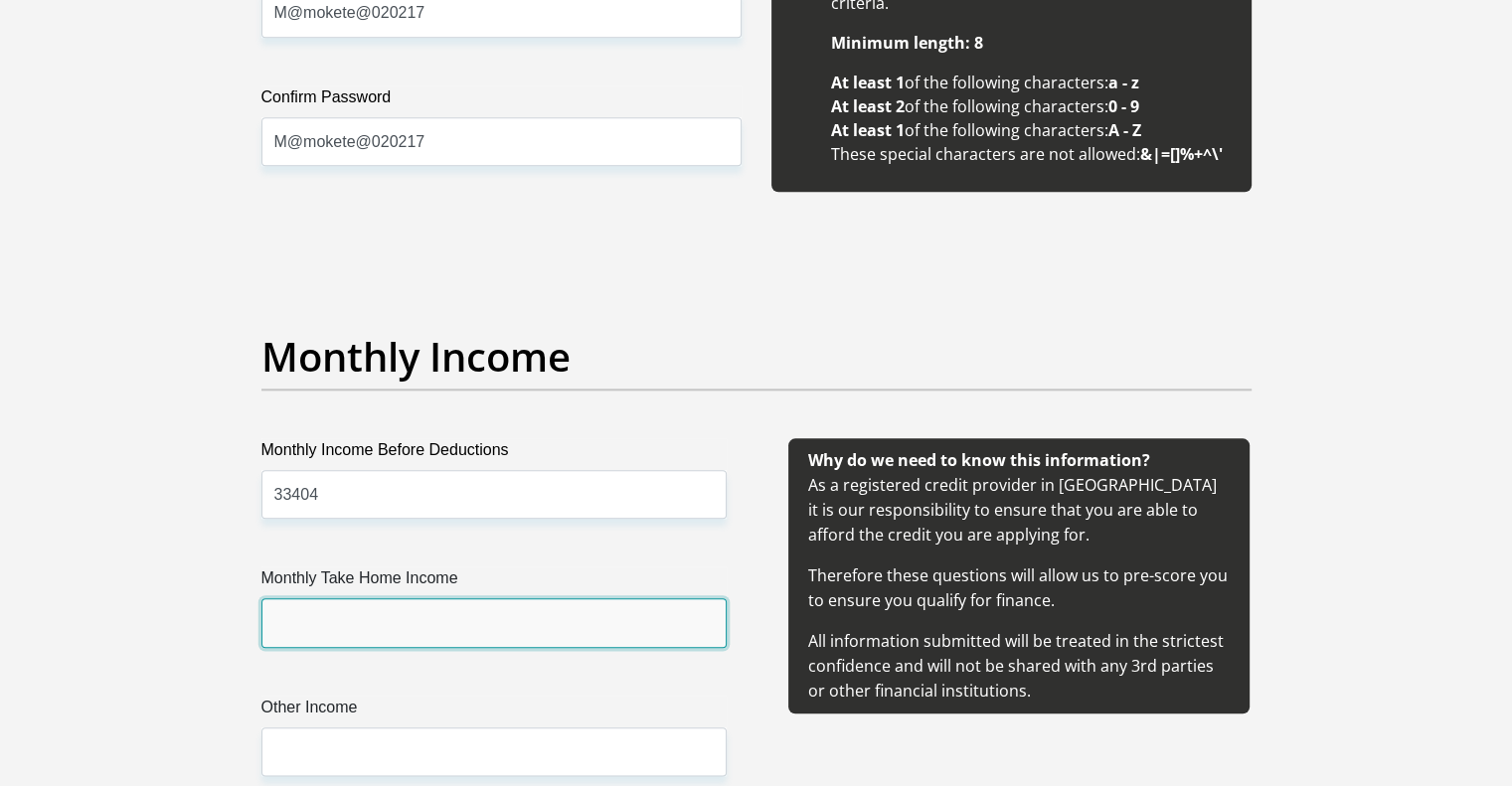
click at [470, 631] on input "Monthly Take Home Income" at bounding box center [494, 622] width 465 height 49
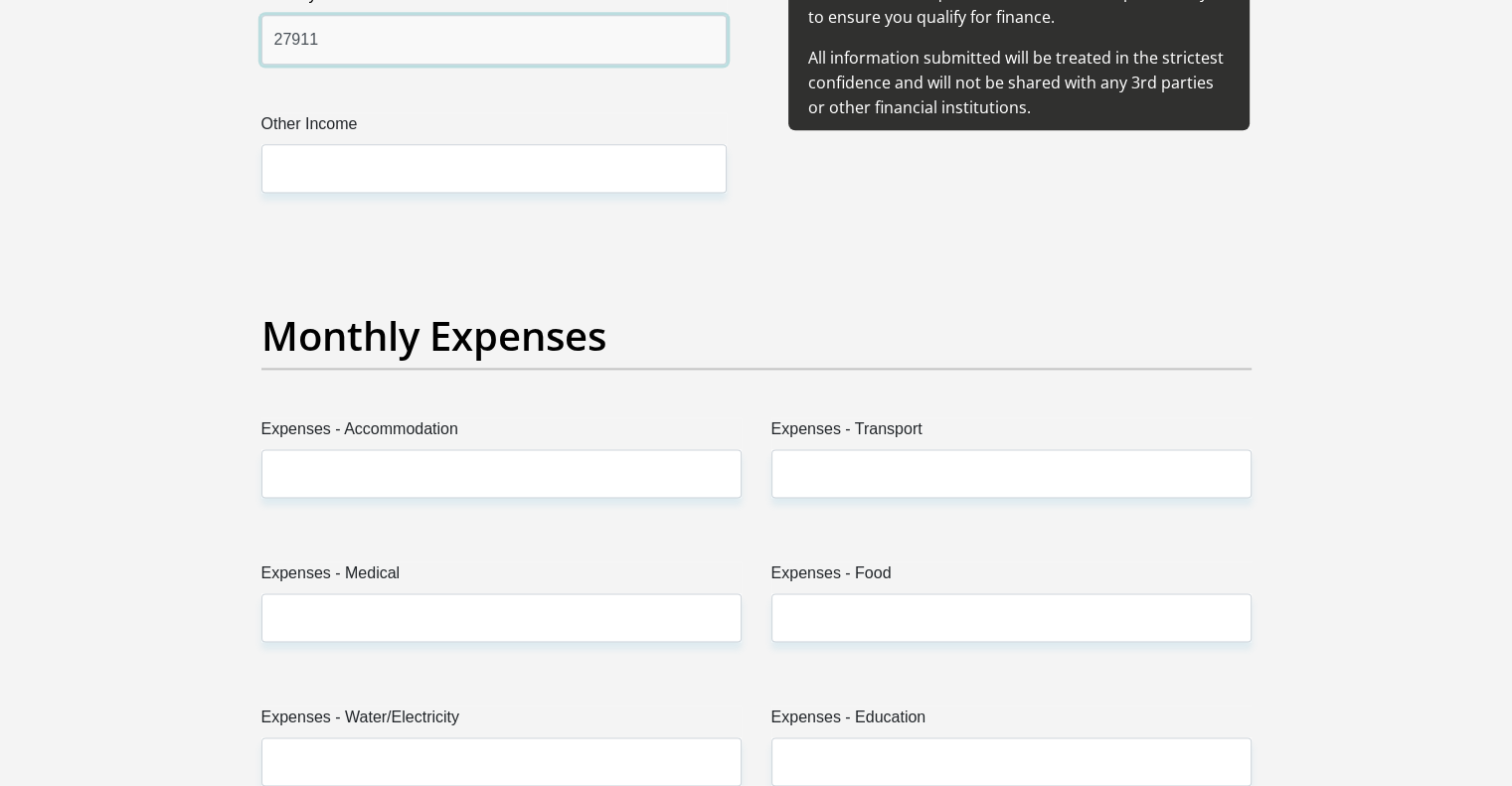
scroll to position [2684, 0]
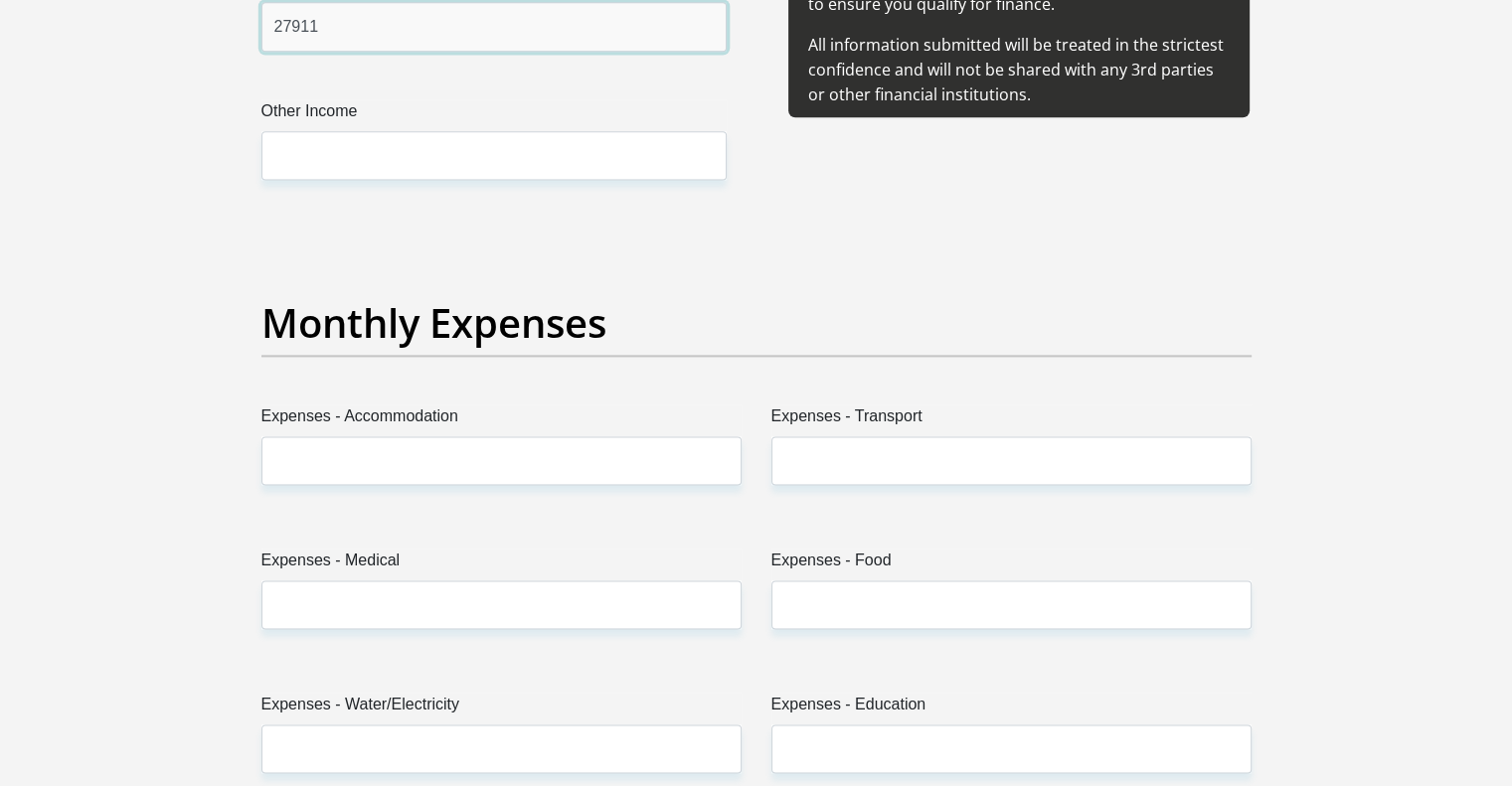
type input "27911"
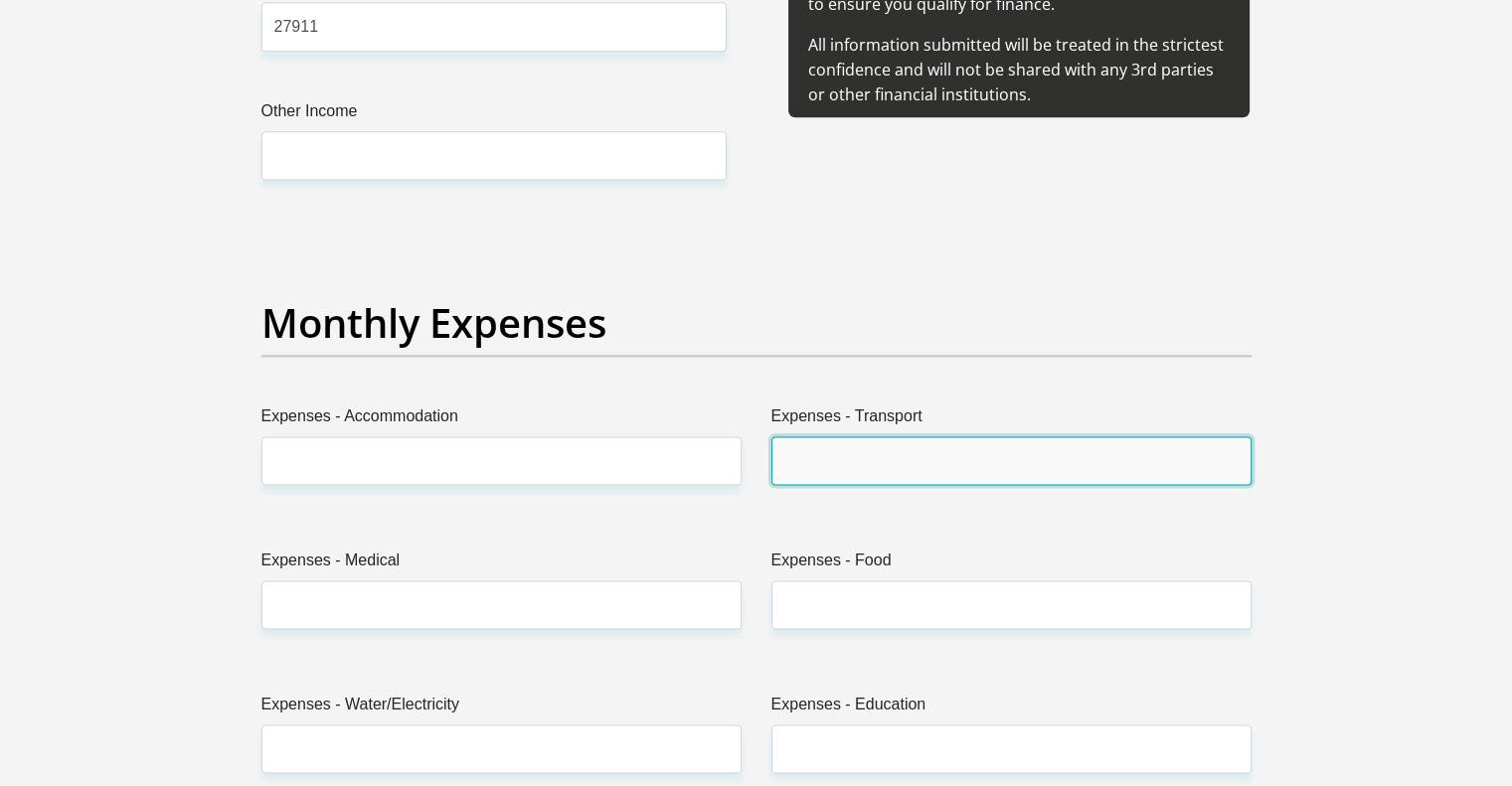
click at [896, 436] on input "Expenses - Transport" at bounding box center [1011, 460] width 480 height 49
type input "2500"
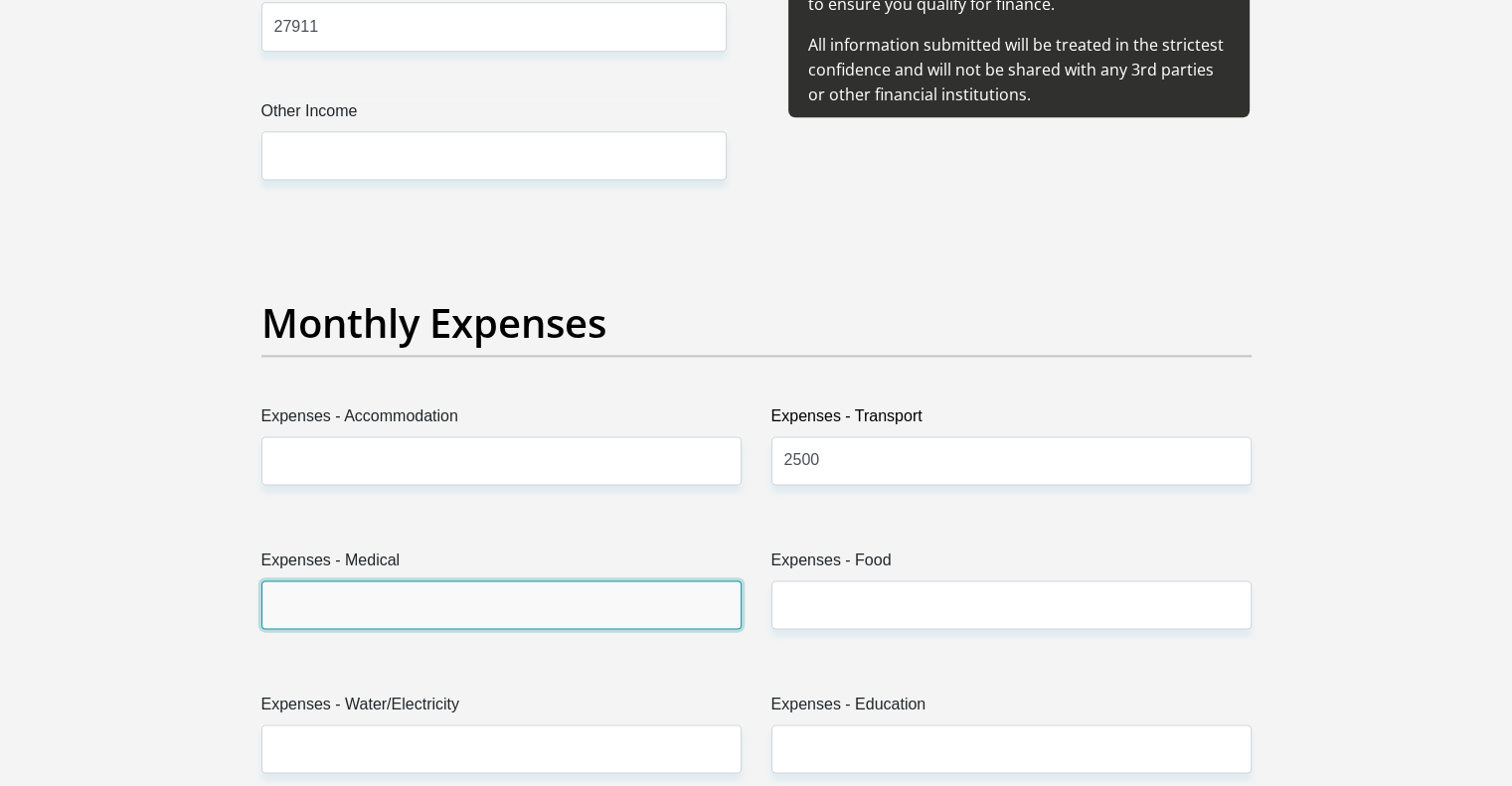
click at [536, 620] on input "Expenses - Medical" at bounding box center [501, 604] width 480 height 49
type input "0.00"
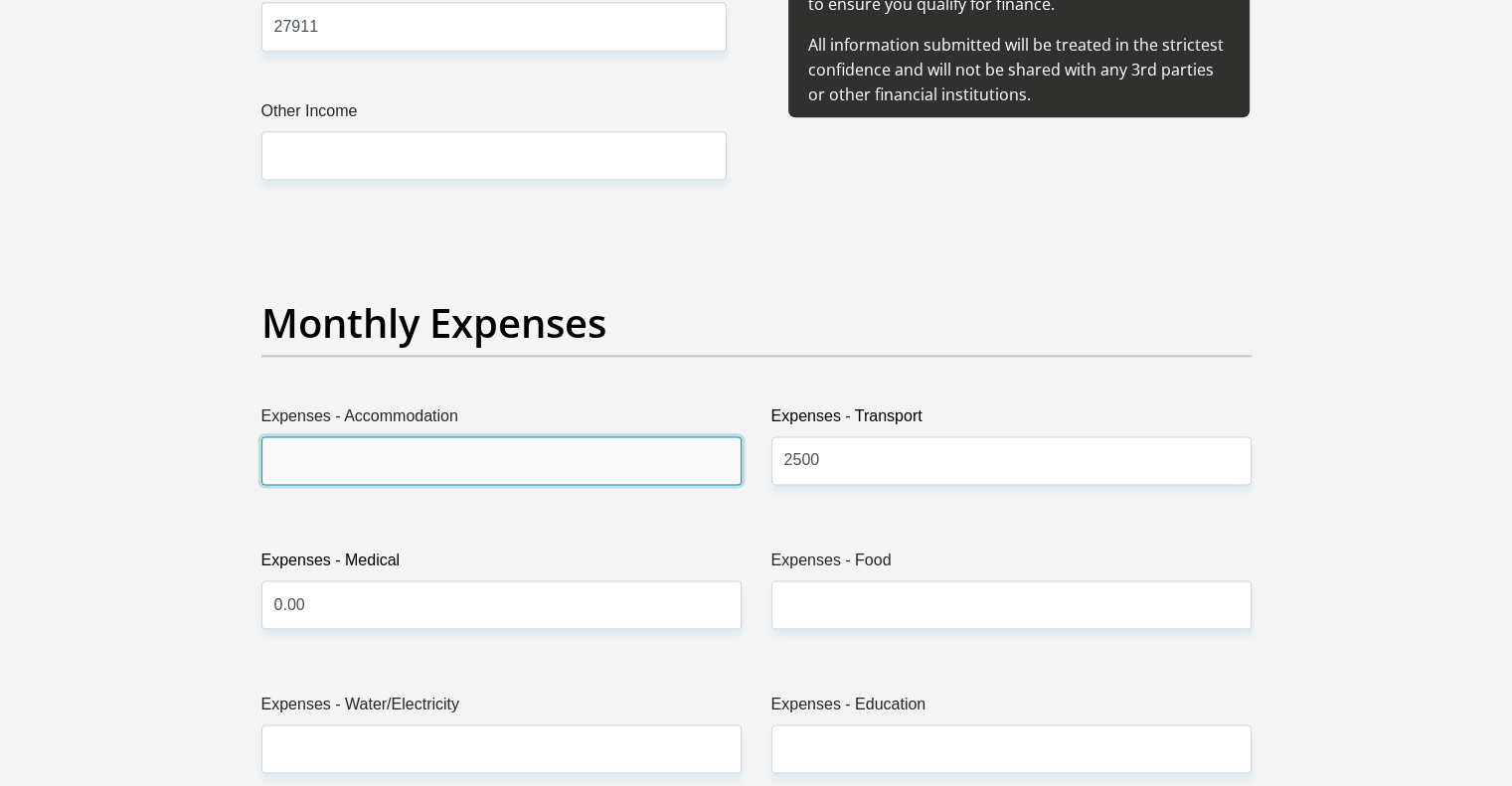
click at [525, 445] on input "Expenses - Accommodation" at bounding box center [501, 460] width 480 height 49
type input "0.00"
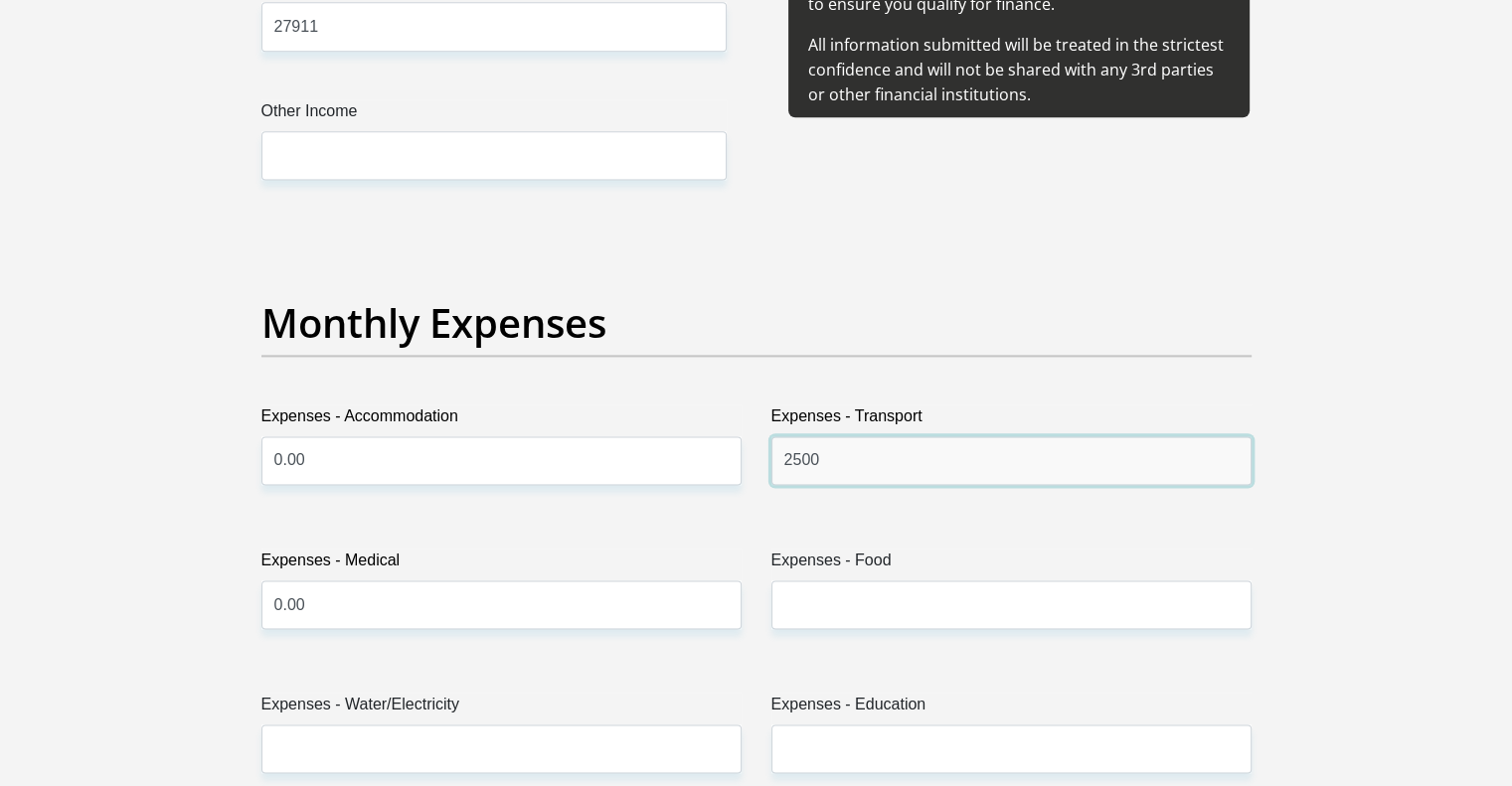
drag, startPoint x: 846, startPoint y: 460, endPoint x: 759, endPoint y: 460, distance: 87.0
click at [759, 460] on div "Expenses - Transport 2500" at bounding box center [1011, 452] width 510 height 97
type input "2000"
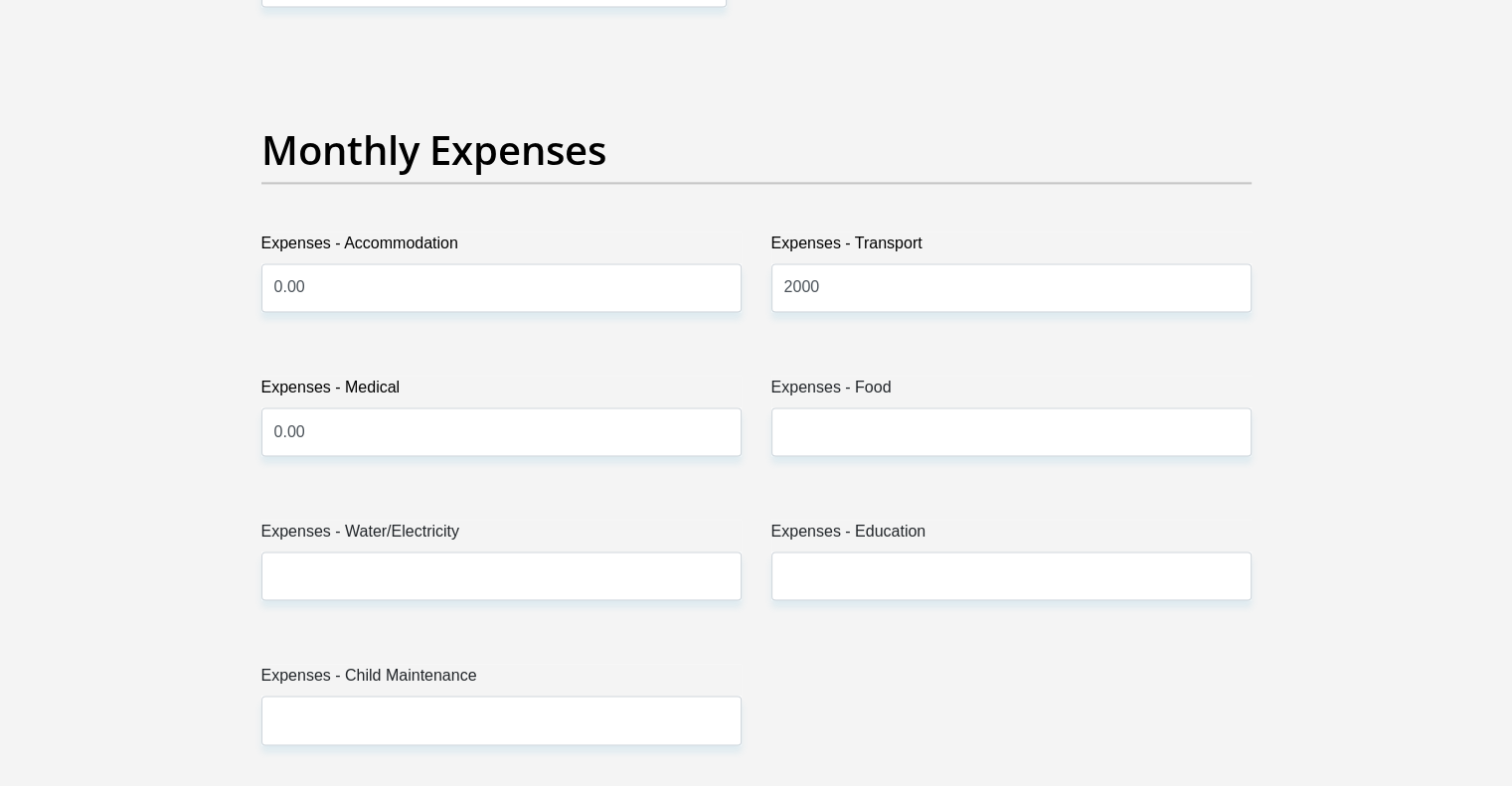
scroll to position [2882, 0]
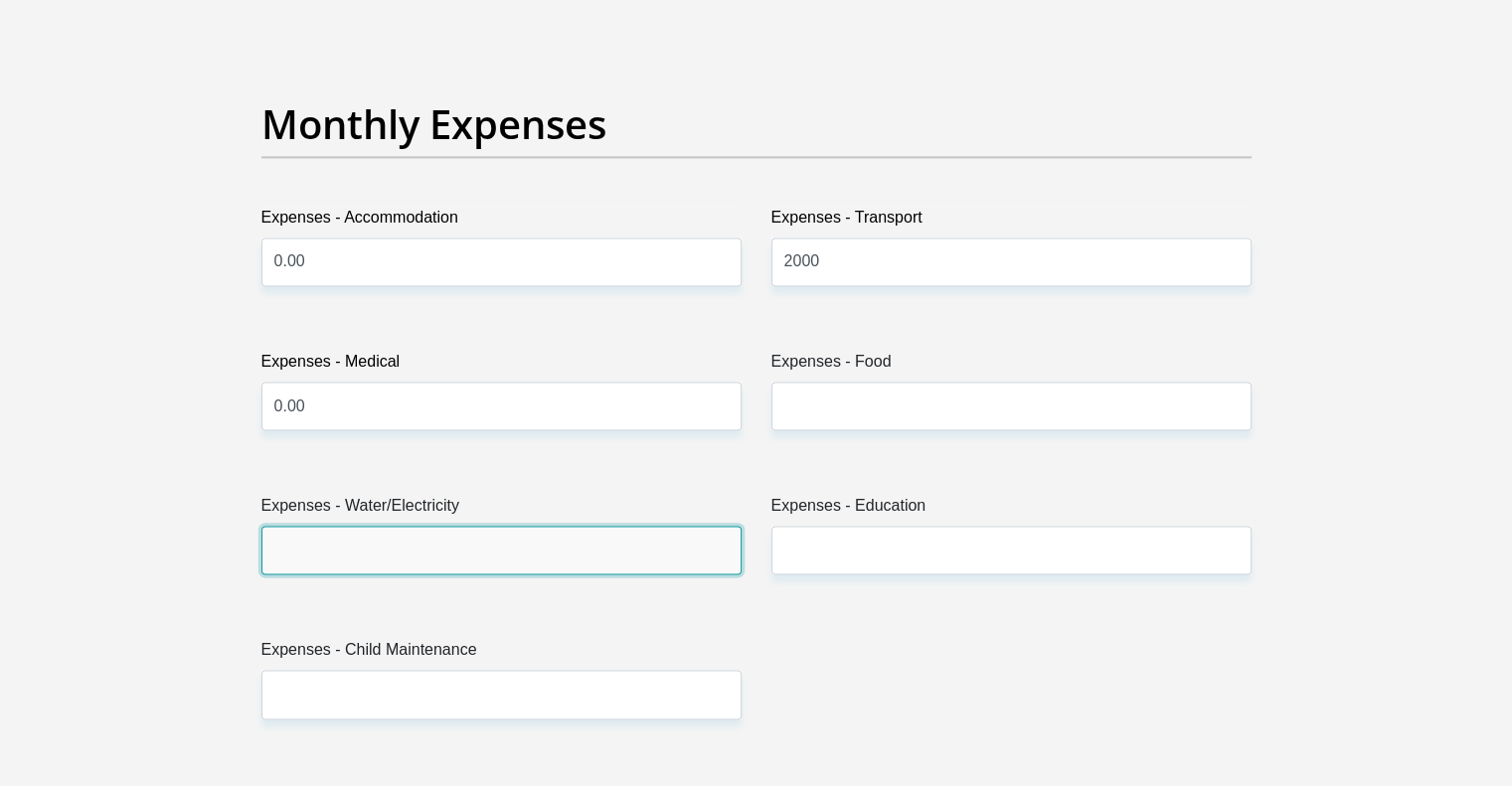
click at [603, 557] on input "Expenses - Water/Electricity" at bounding box center [501, 549] width 480 height 49
type input "0.00"
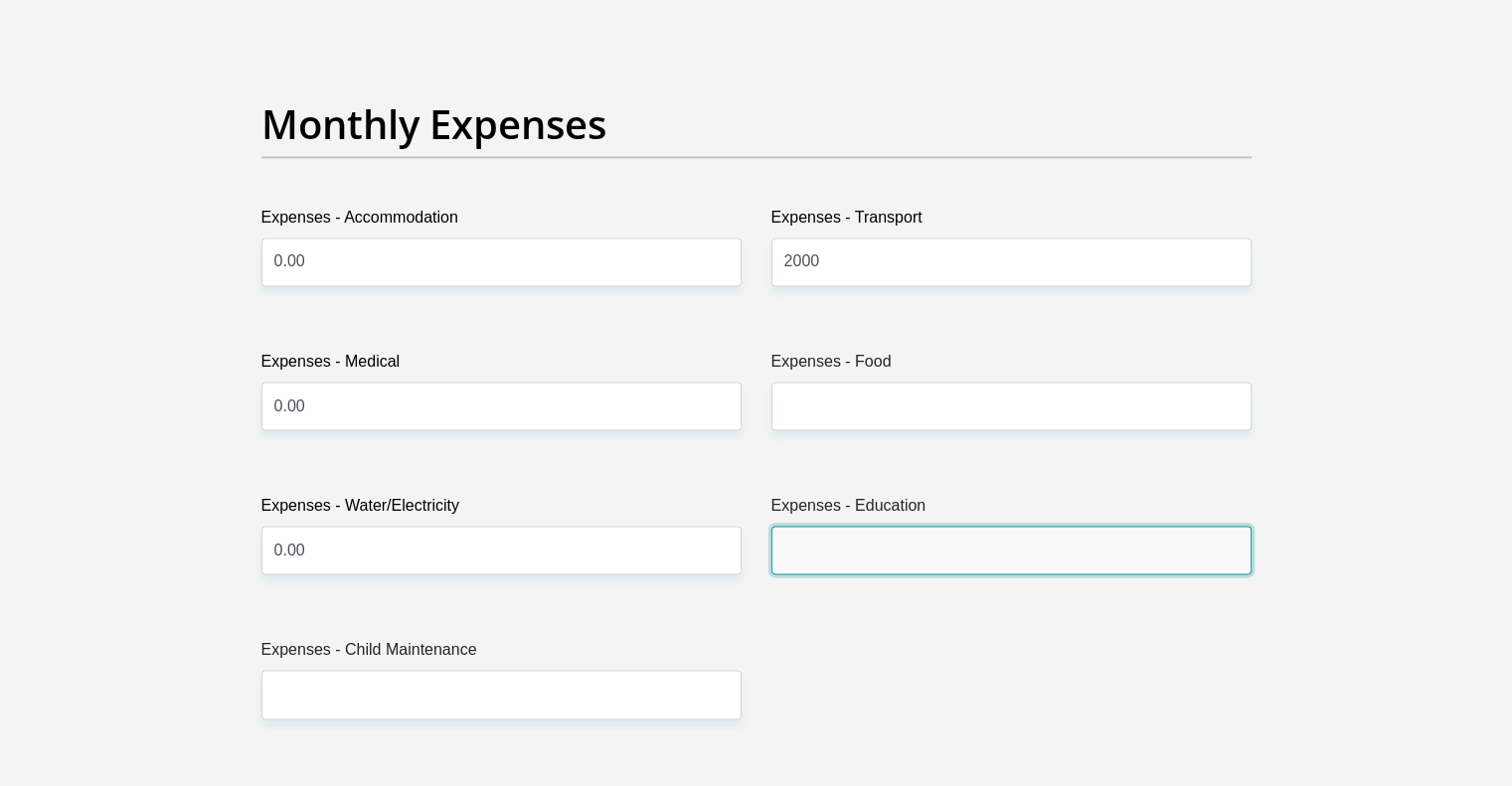
click at [933, 560] on input "Expenses - Education" at bounding box center [1011, 549] width 480 height 49
type input "0.00"
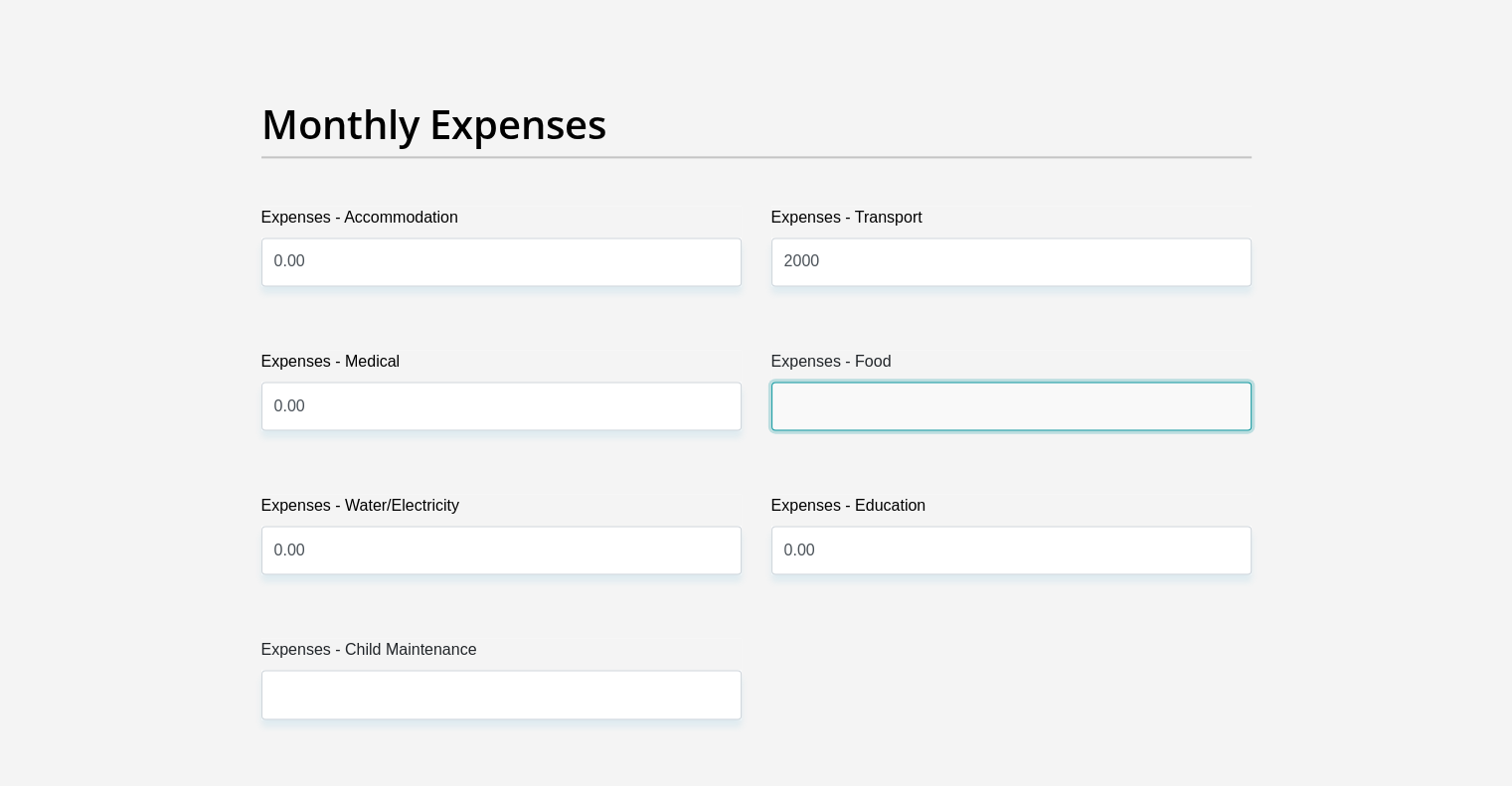
click at [847, 406] on input "Expenses - Food" at bounding box center [1011, 405] width 480 height 49
type input "1500"
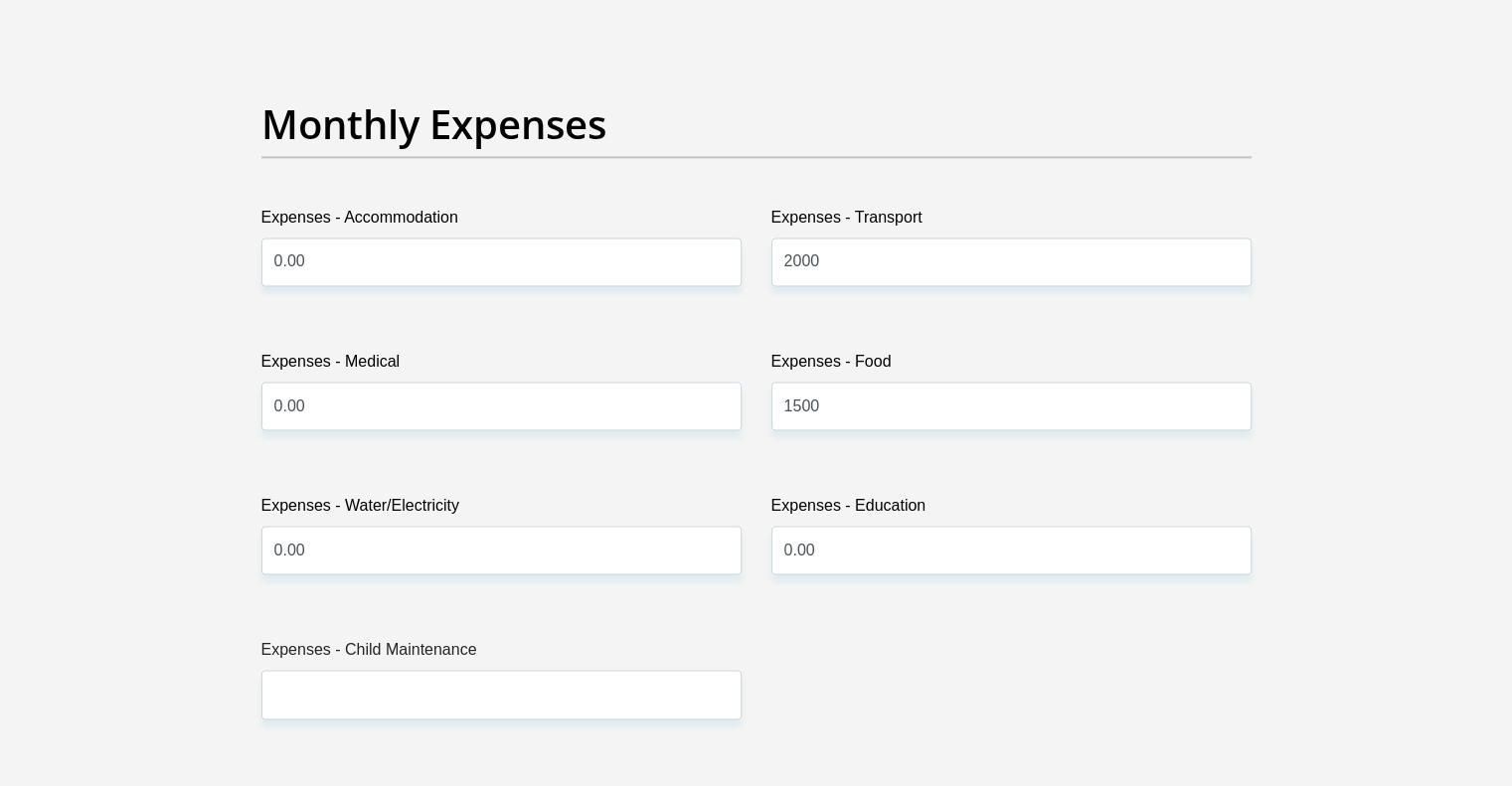
click at [822, 663] on div "Title Mr Ms Mrs Dr Other First Name Peter Surname Mphuthi ID Number 86030663610…" at bounding box center [756, 710] width 1020 height 6562
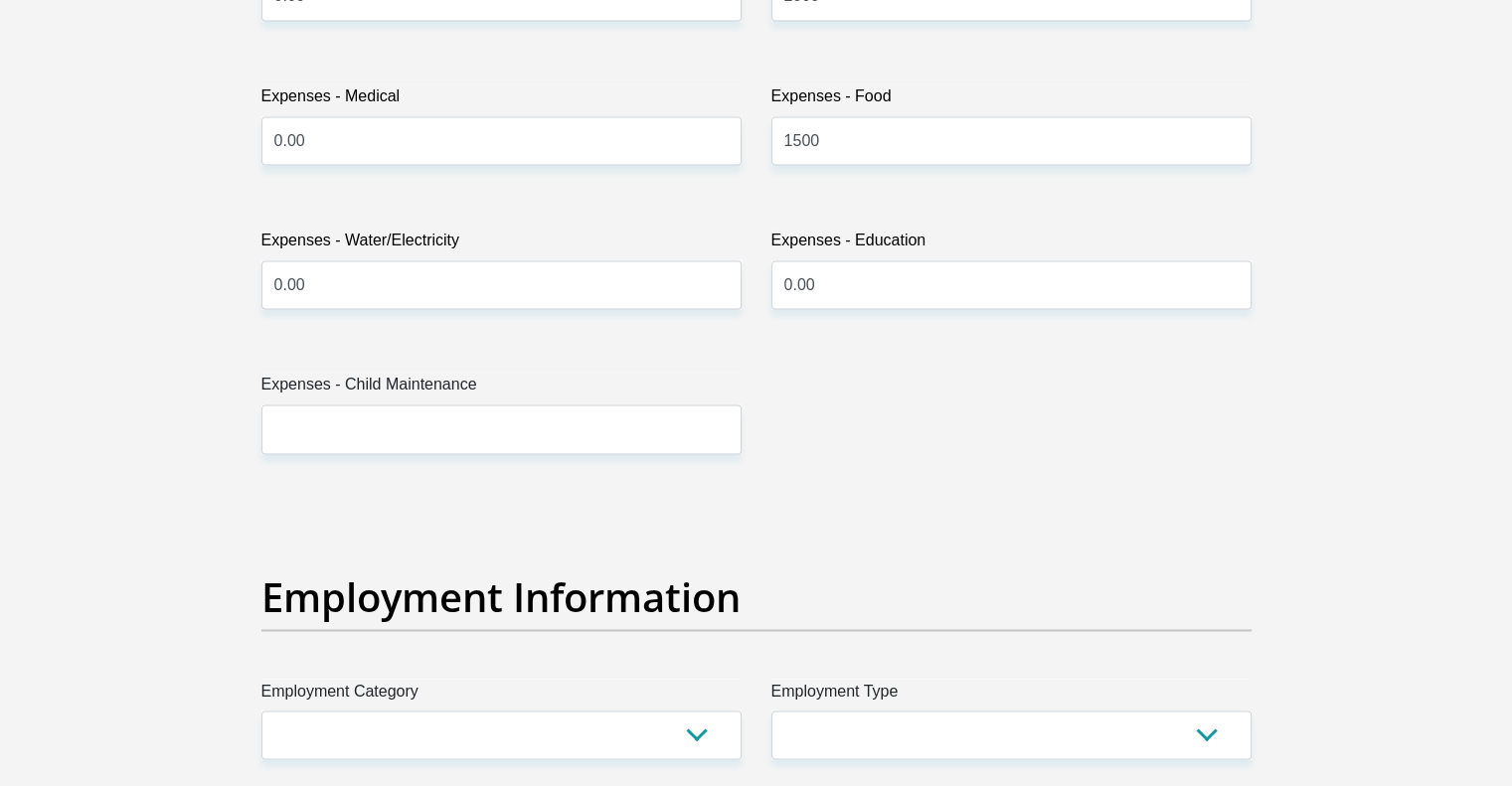
scroll to position [3181, 0]
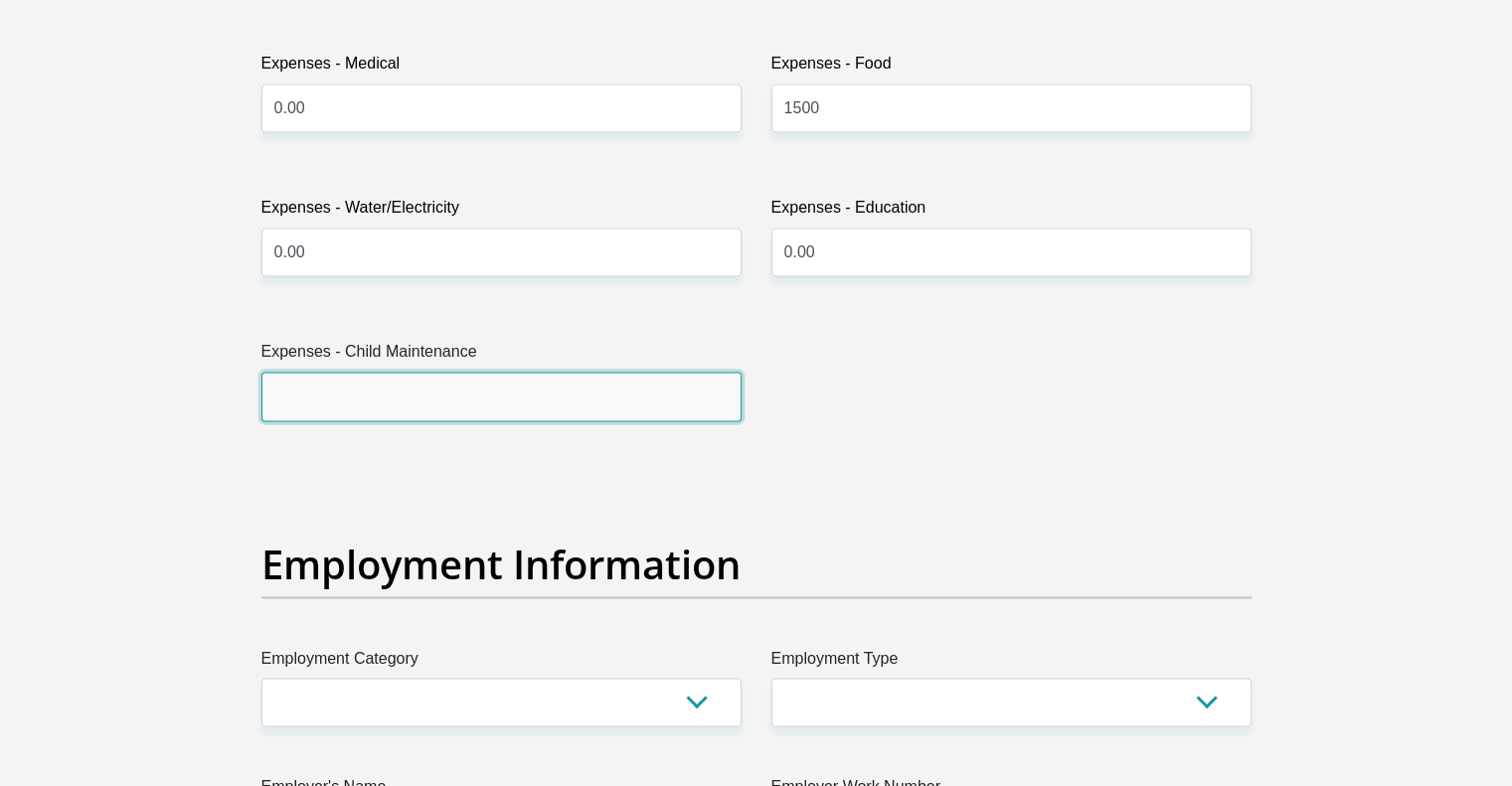
click at [547, 407] on input "Expenses - Child Maintenance" at bounding box center [501, 395] width 480 height 49
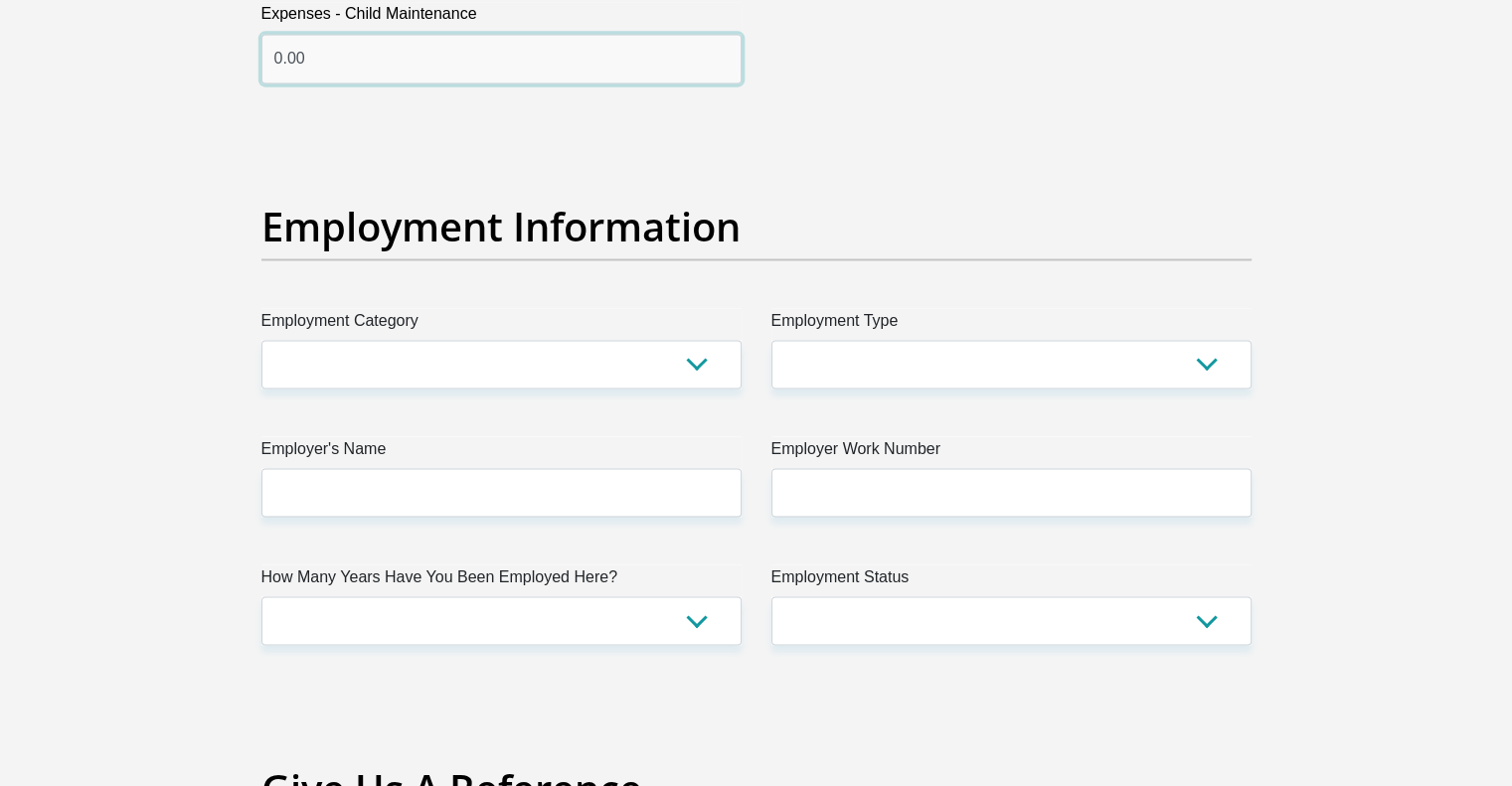
scroll to position [3578, 0]
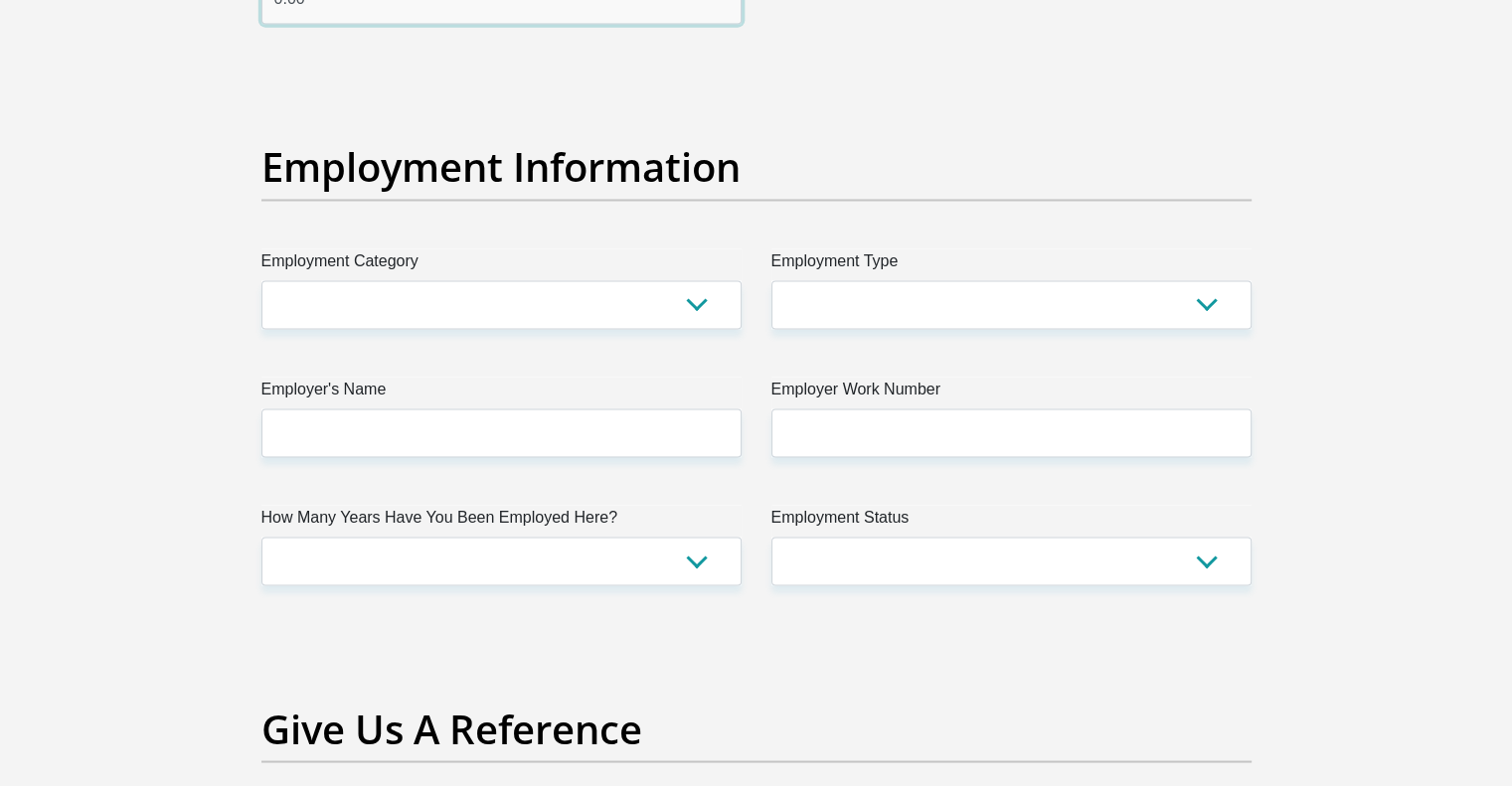
type input "0.00"
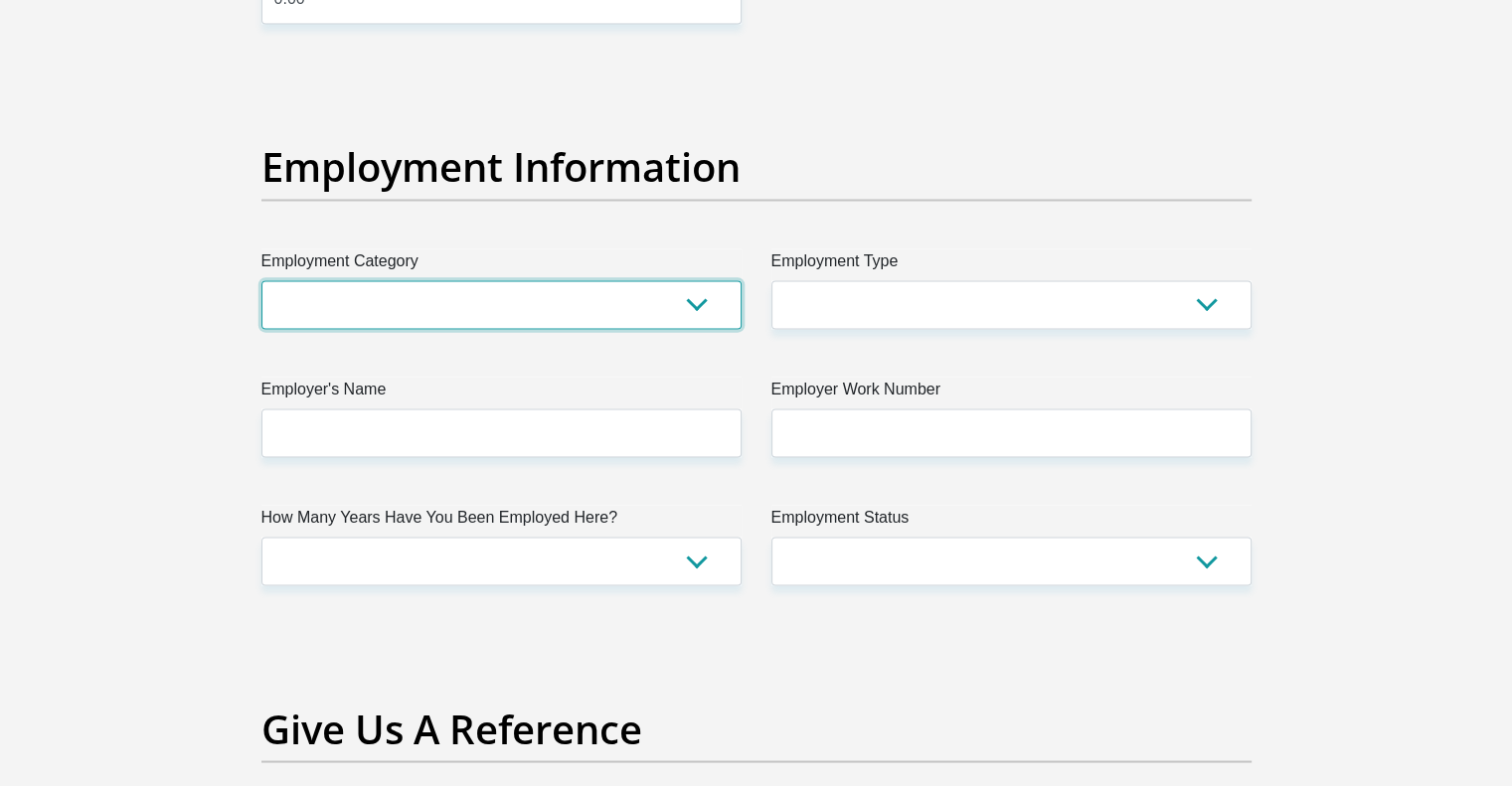
click at [690, 298] on select "AGRICULTURE ALCOHOL & TOBACCO CONSTRUCTION MATERIALS METALLURGY EQUIPMENT FOR R…" at bounding box center [501, 305] width 480 height 49
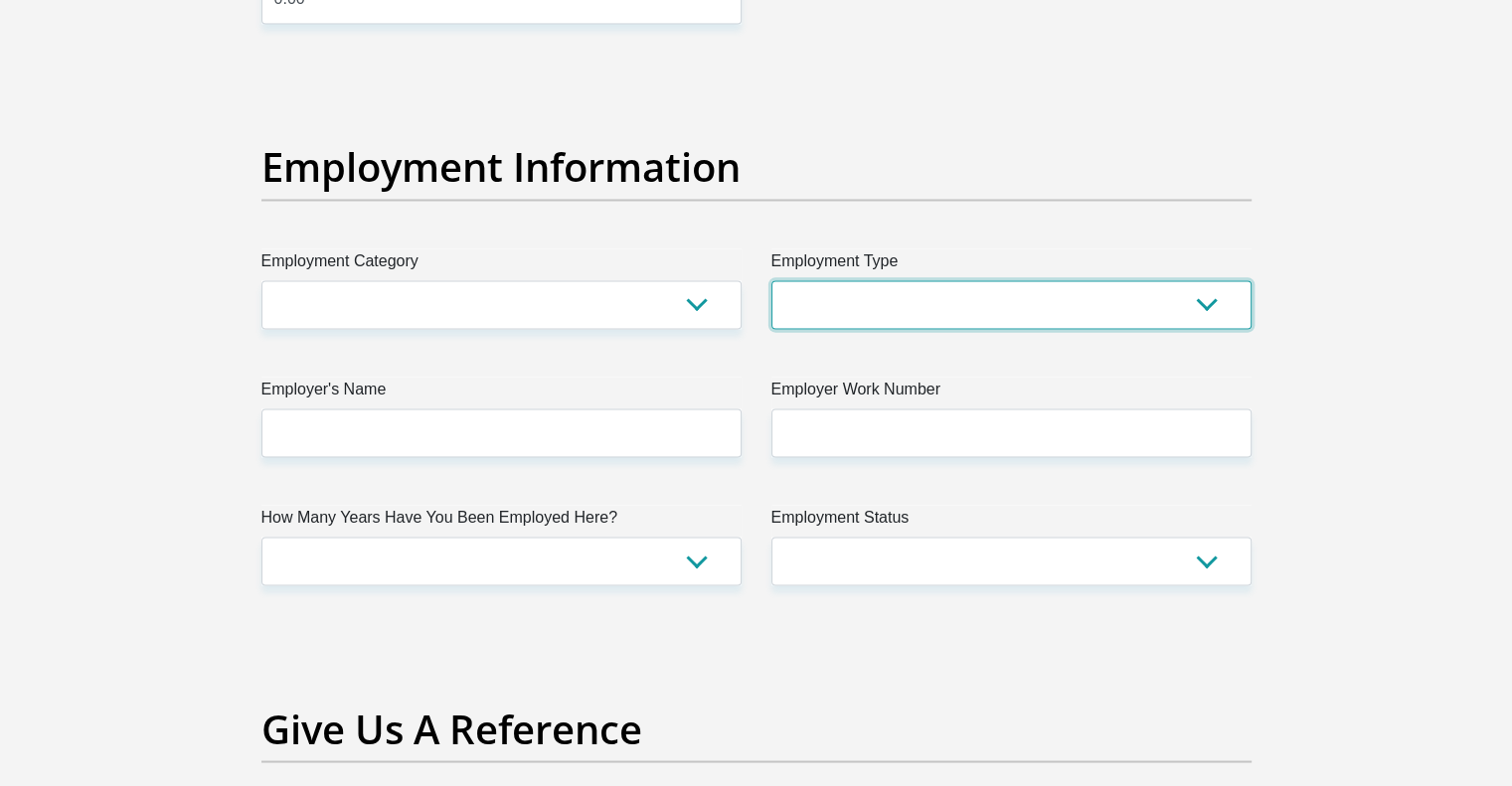
click at [894, 313] on select "College/Lecturer Craft Seller Creative Driver Executive Farmer Forces - Non Com…" at bounding box center [1011, 305] width 480 height 49
select select "Unknown/Other"
click at [771, 281] on select "College/Lecturer Craft Seller Creative Driver Executive Farmer Forces - Non Com…" at bounding box center [1011, 305] width 480 height 49
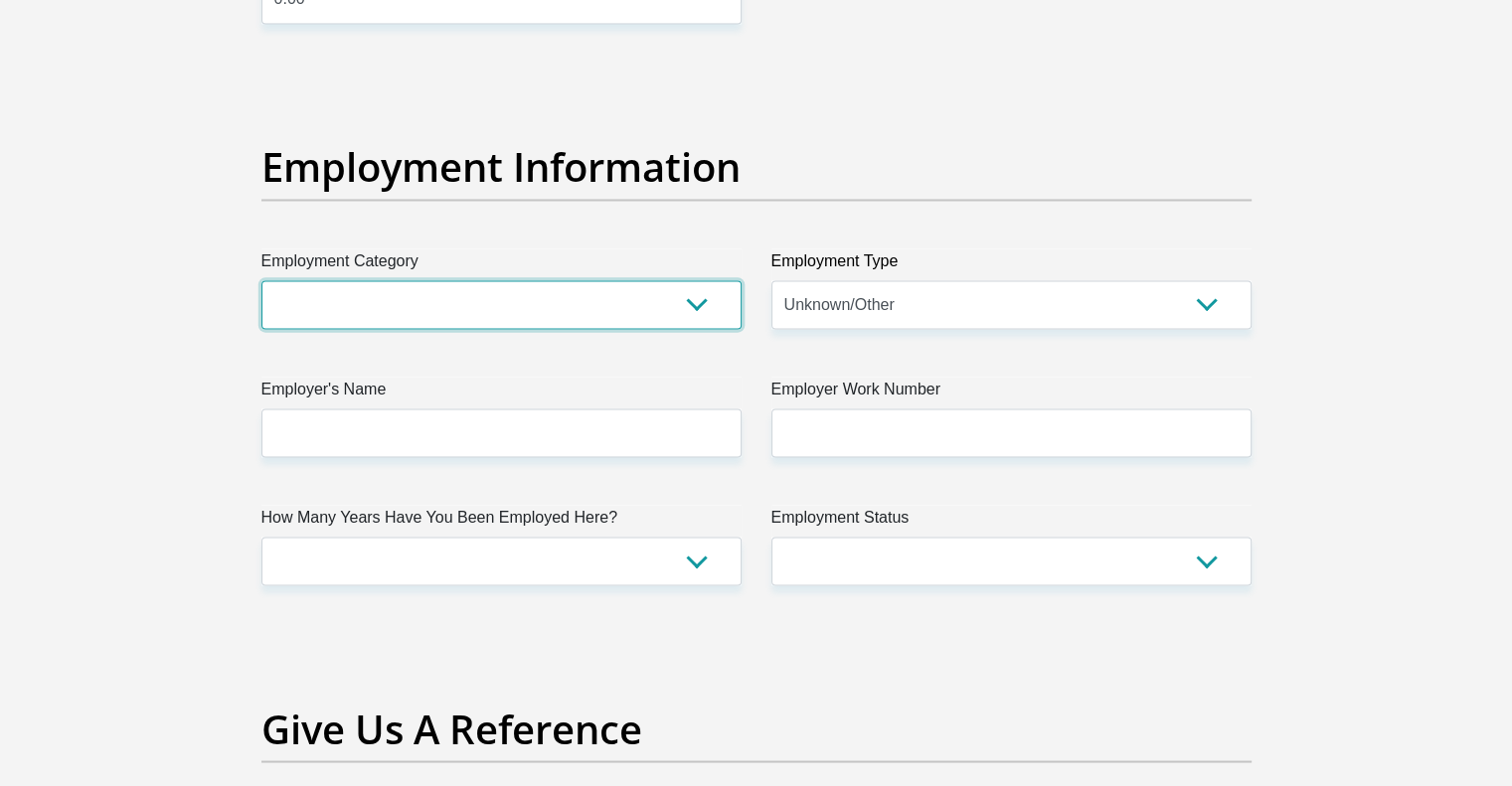
click at [700, 310] on select "AGRICULTURE ALCOHOL & TOBACCO CONSTRUCTION MATERIALS METALLURGY EQUIPMENT FOR R…" at bounding box center [501, 305] width 480 height 49
select select "67"
click at [262, 281] on select "AGRICULTURE ALCOHOL & TOBACCO CONSTRUCTION MATERIALS METALLURGY EQUIPMENT FOR R…" at bounding box center [501, 305] width 480 height 49
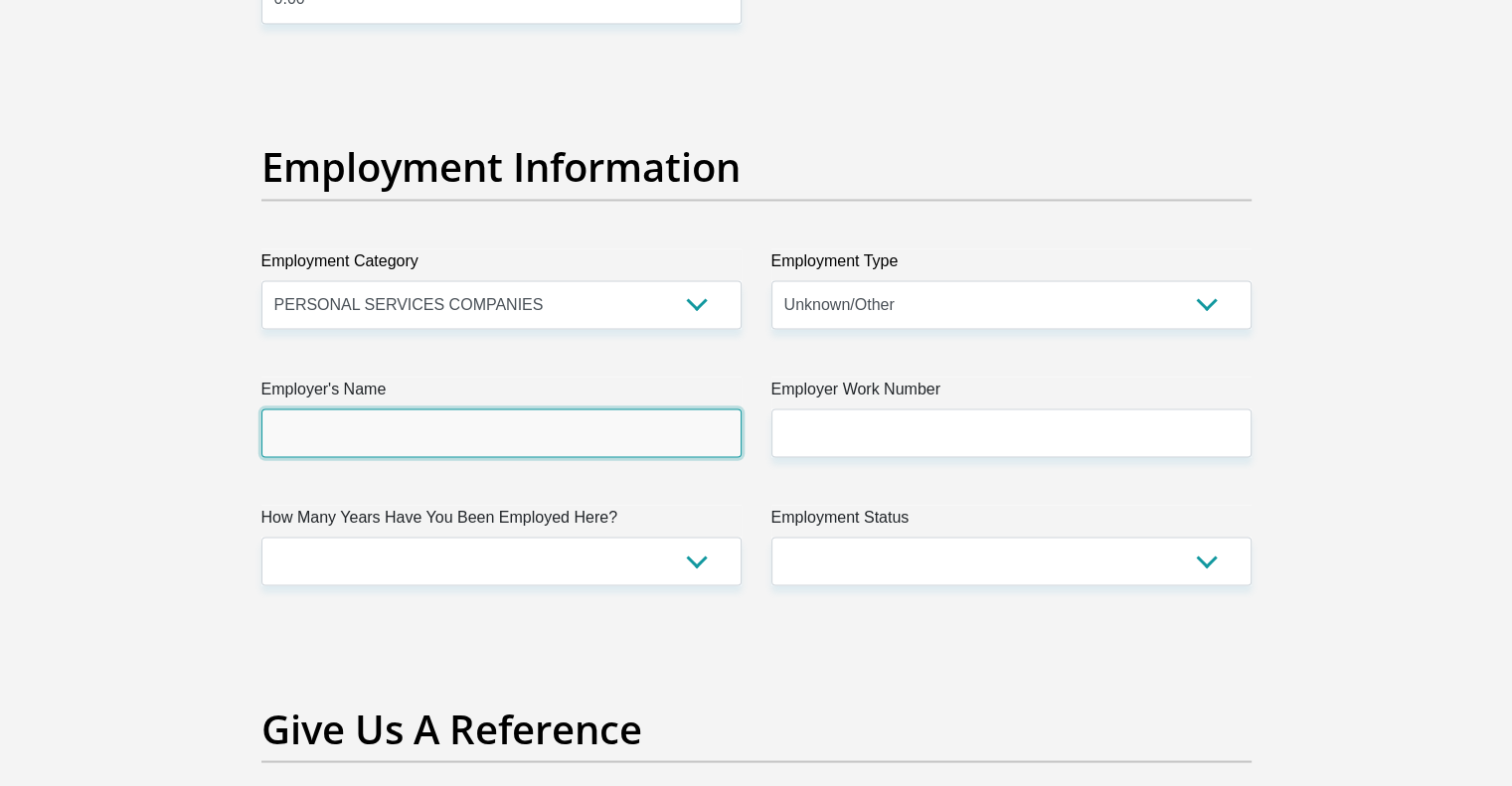
click at [551, 445] on input "Employer's Name" at bounding box center [501, 432] width 480 height 49
type input "UbuntuTechnologies"
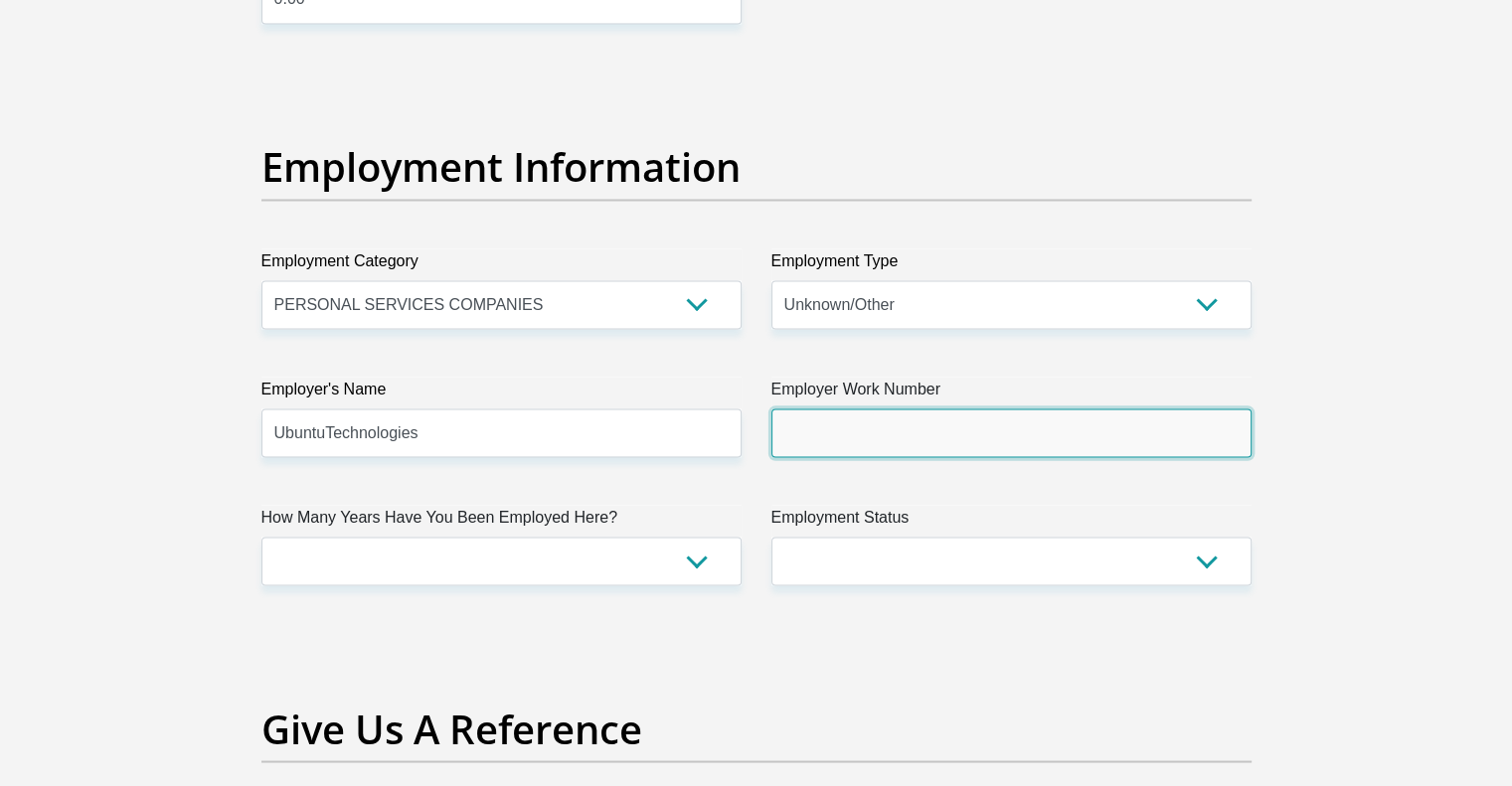
click at [862, 442] on input "Employer Work Number" at bounding box center [1011, 432] width 480 height 49
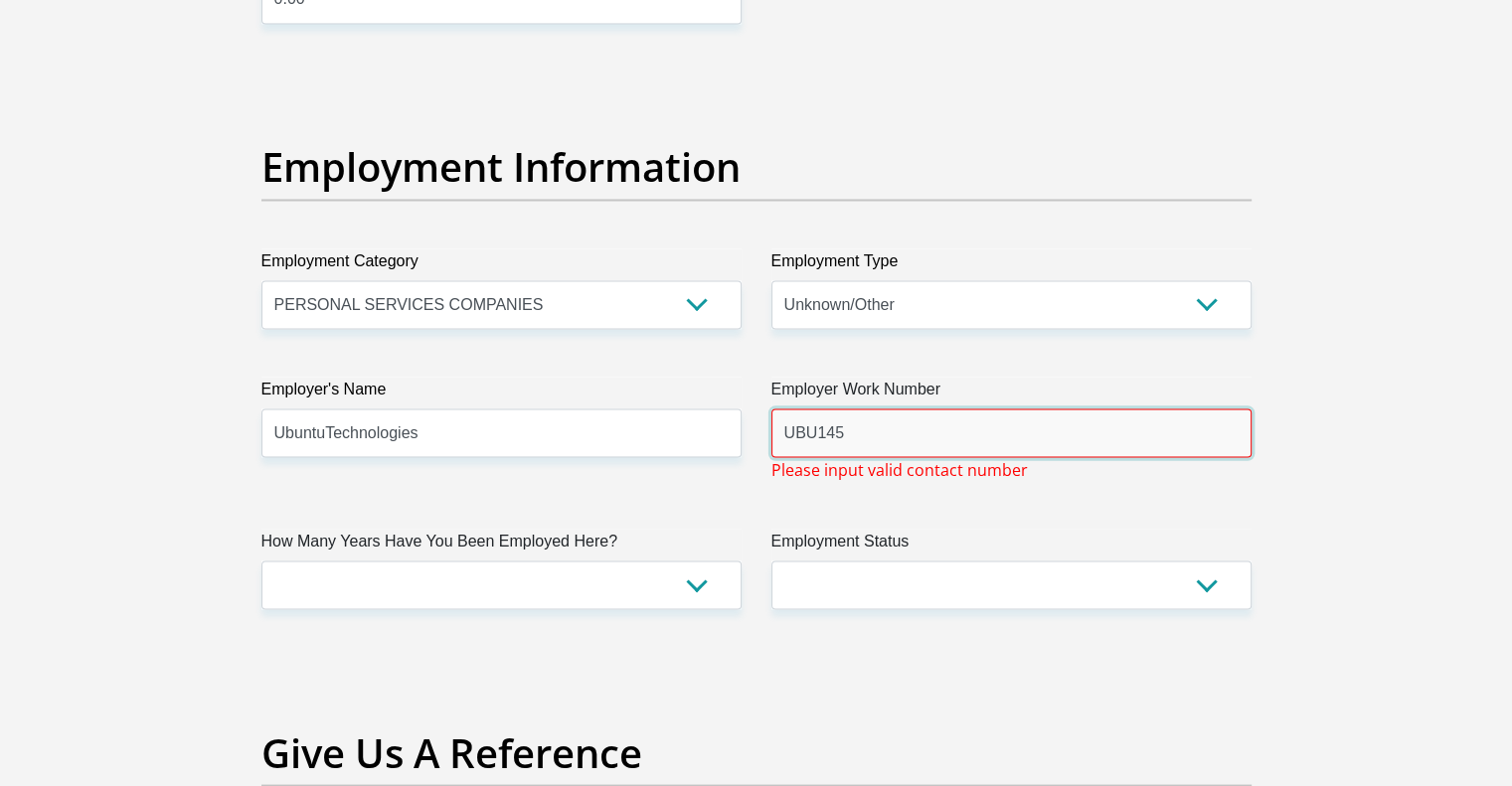
drag, startPoint x: 814, startPoint y: 432, endPoint x: 614, endPoint y: 436, distance: 200.0
click at [614, 436] on div "Title Mr Ms Mrs Dr Other First Name Peter Surname Mphuthi ID Number 86030663610…" at bounding box center [756, 27] width 1020 height 6586
click at [709, 493] on div "Title Mr Ms Mrs Dr Other First Name Peter Surname Mphuthi ID Number 86030663610…" at bounding box center [756, 27] width 1020 height 6586
click at [847, 441] on input "145" at bounding box center [1011, 432] width 480 height 49
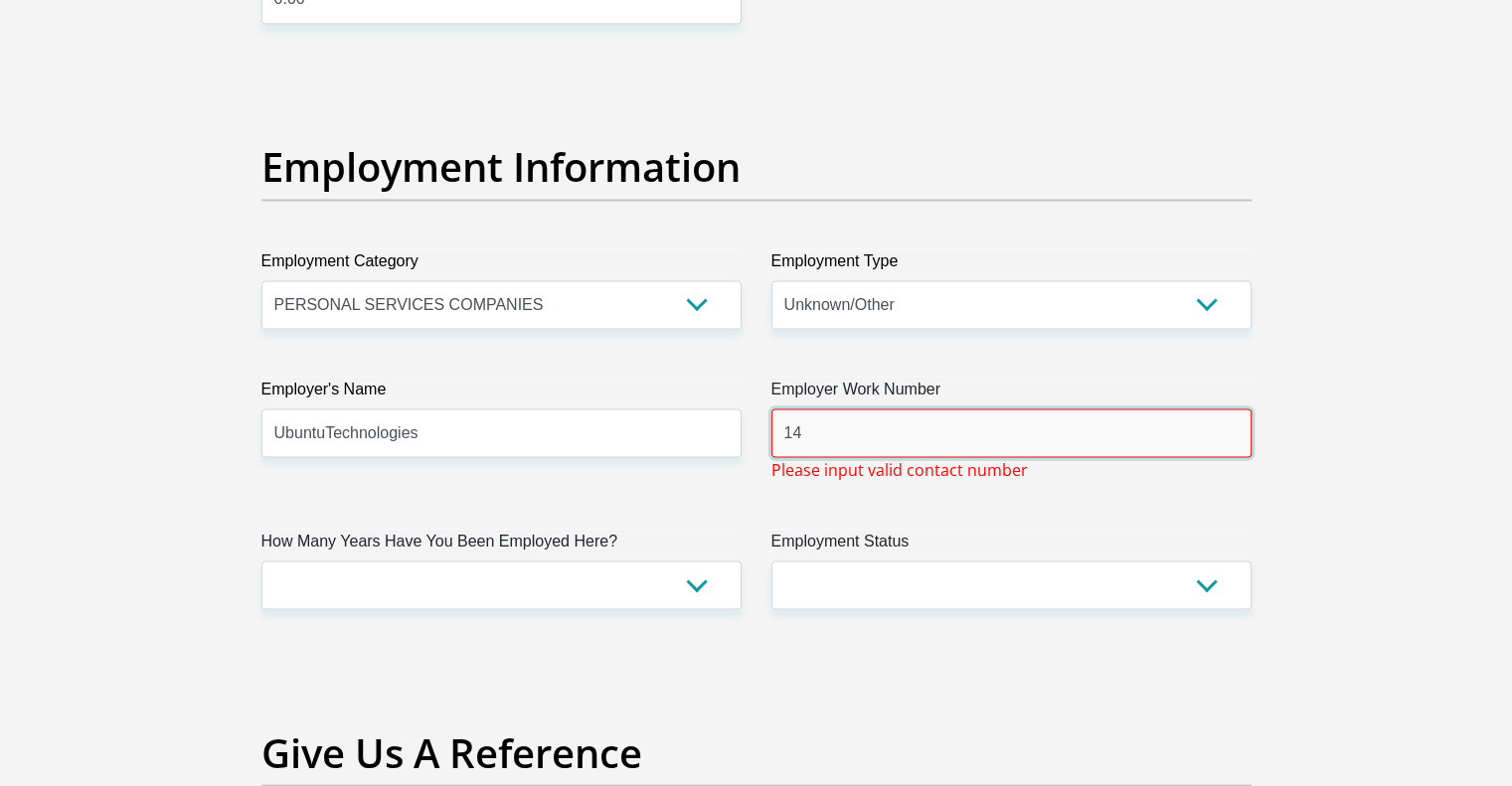
type input "1"
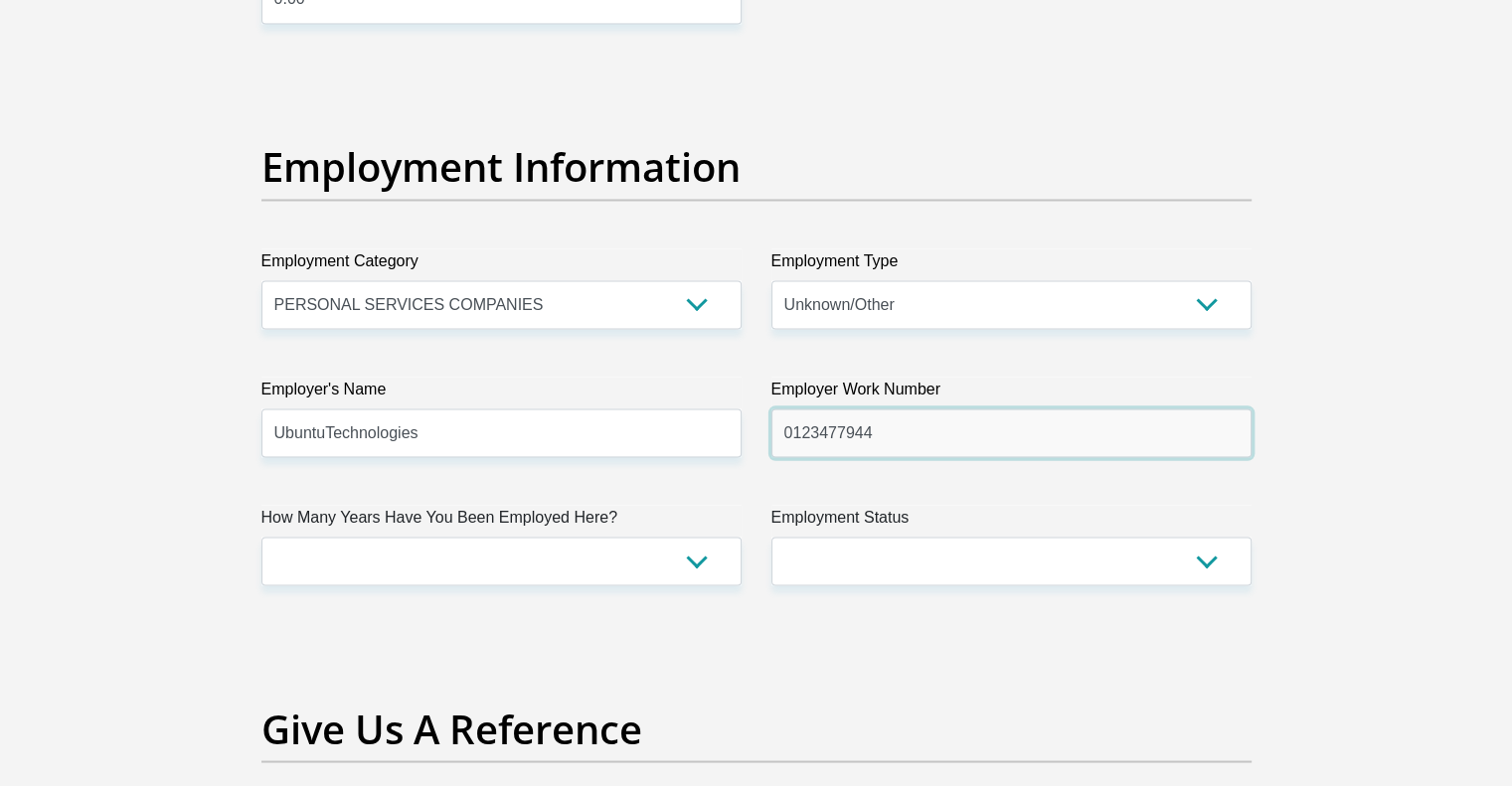
type input "0123477944"
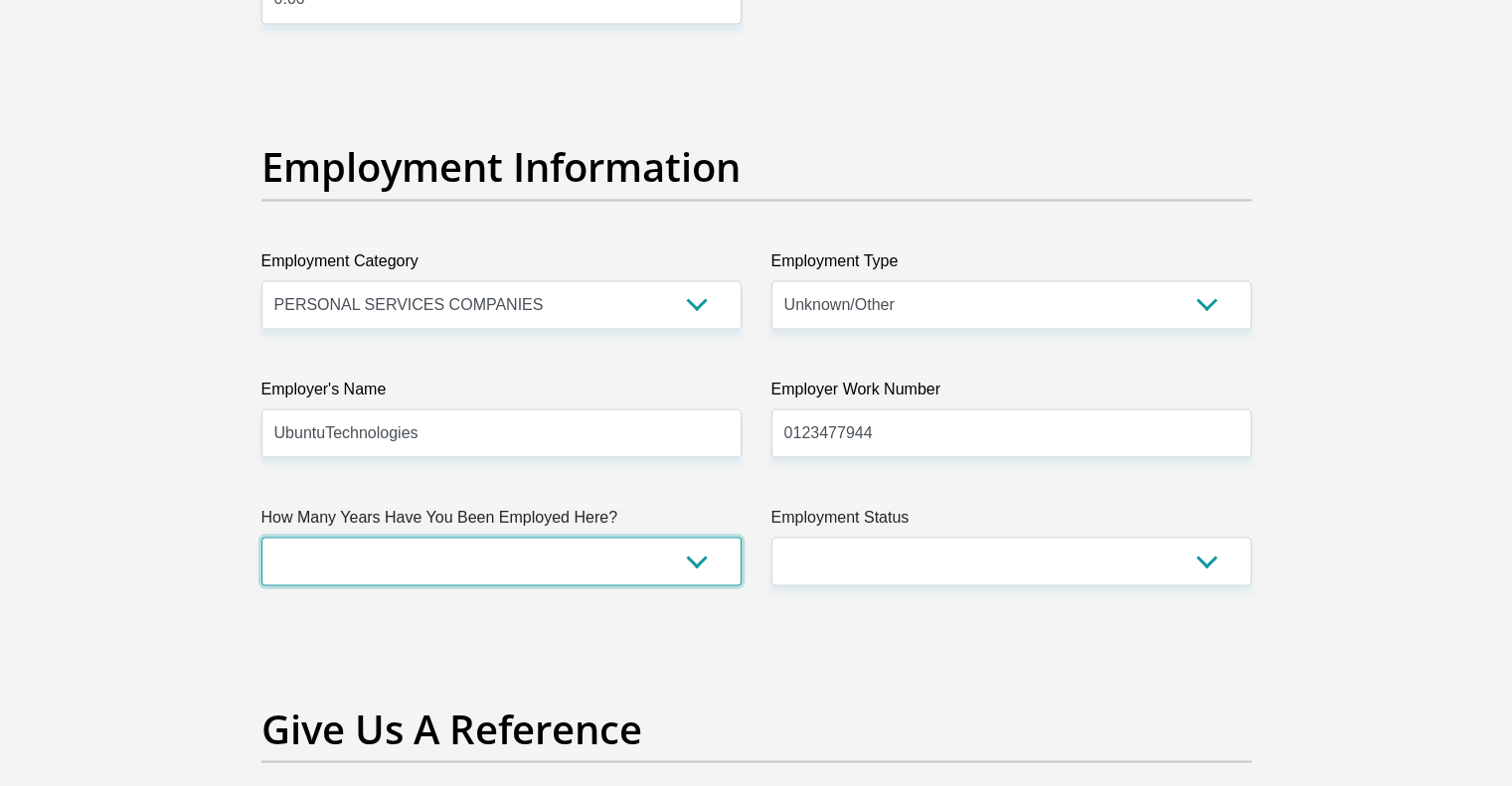
click at [691, 563] on select "less than 1 year 1-3 years 3-5 years 5+ years" at bounding box center [501, 560] width 480 height 49
select select "60"
click at [262, 536] on select "less than 1 year 1-3 years 3-5 years 5+ years" at bounding box center [501, 560] width 480 height 49
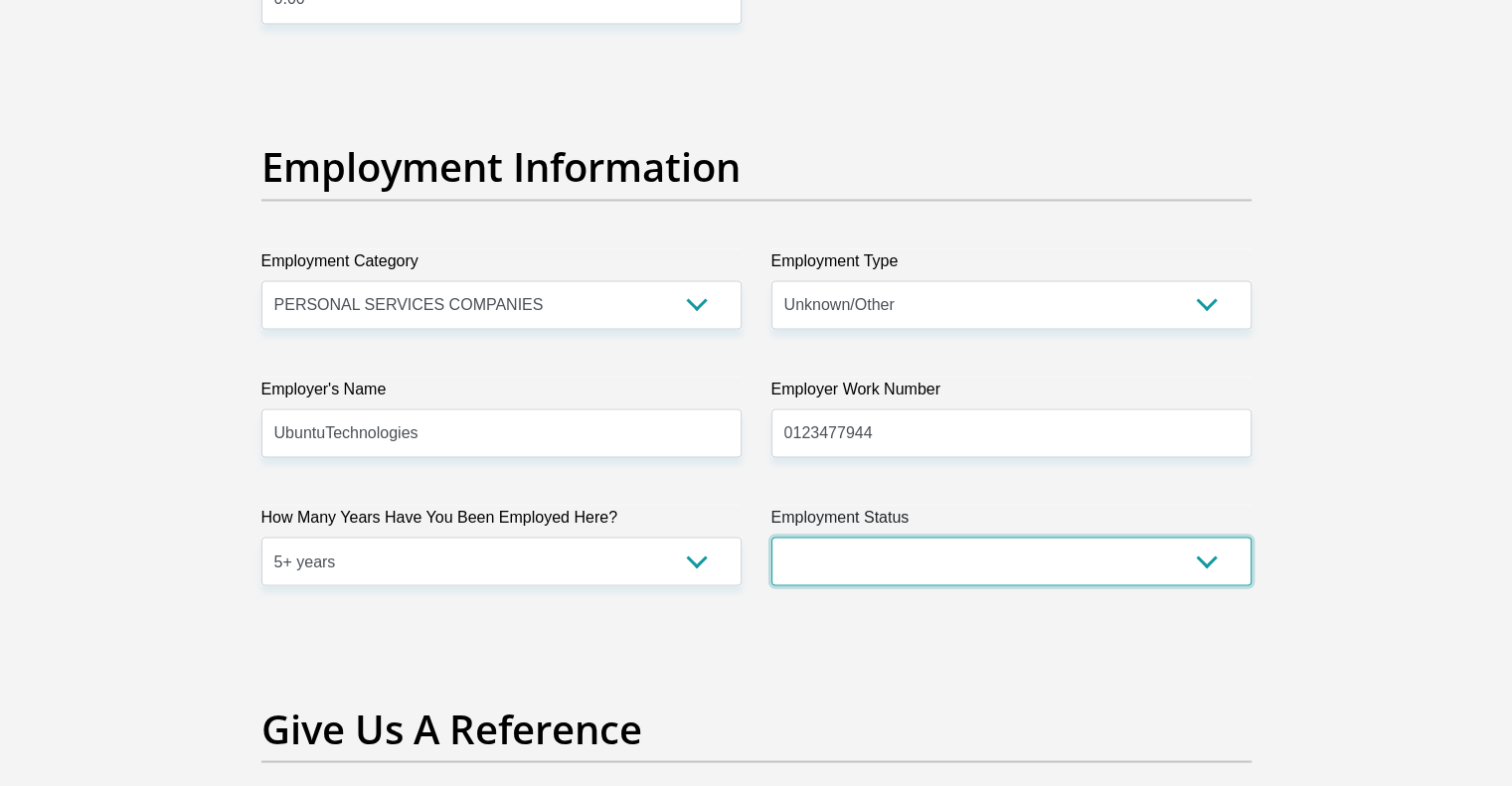
click at [863, 567] on select "Permanent/Full-time Part-time/Casual Contract Worker Self-Employed Housewife Re…" at bounding box center [1011, 560] width 480 height 49
select select "1"
click at [771, 536] on select "Permanent/Full-time Part-time/Casual Contract Worker Self-Employed Housewife Re…" at bounding box center [1011, 560] width 480 height 49
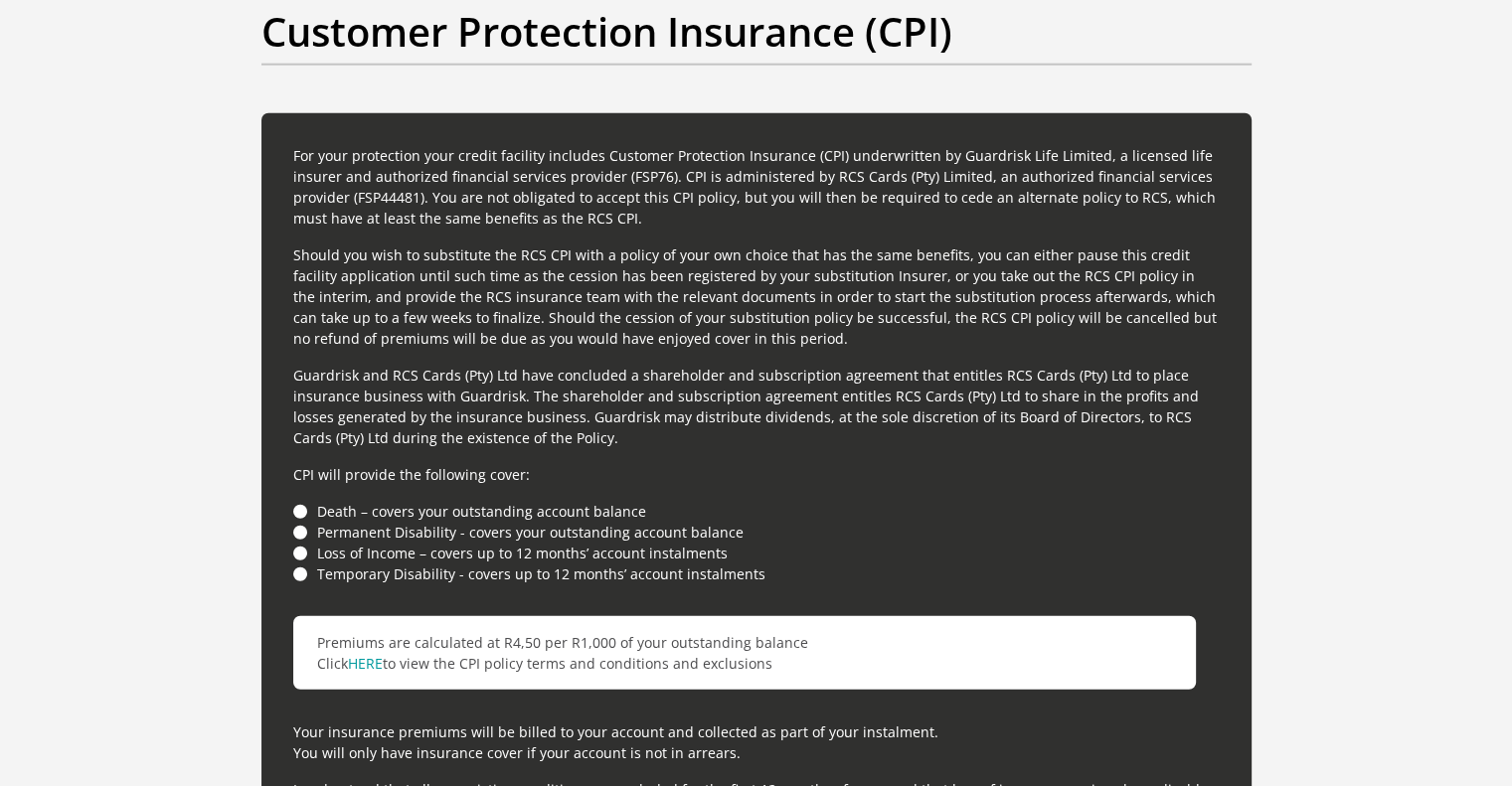
scroll to position [5367, 0]
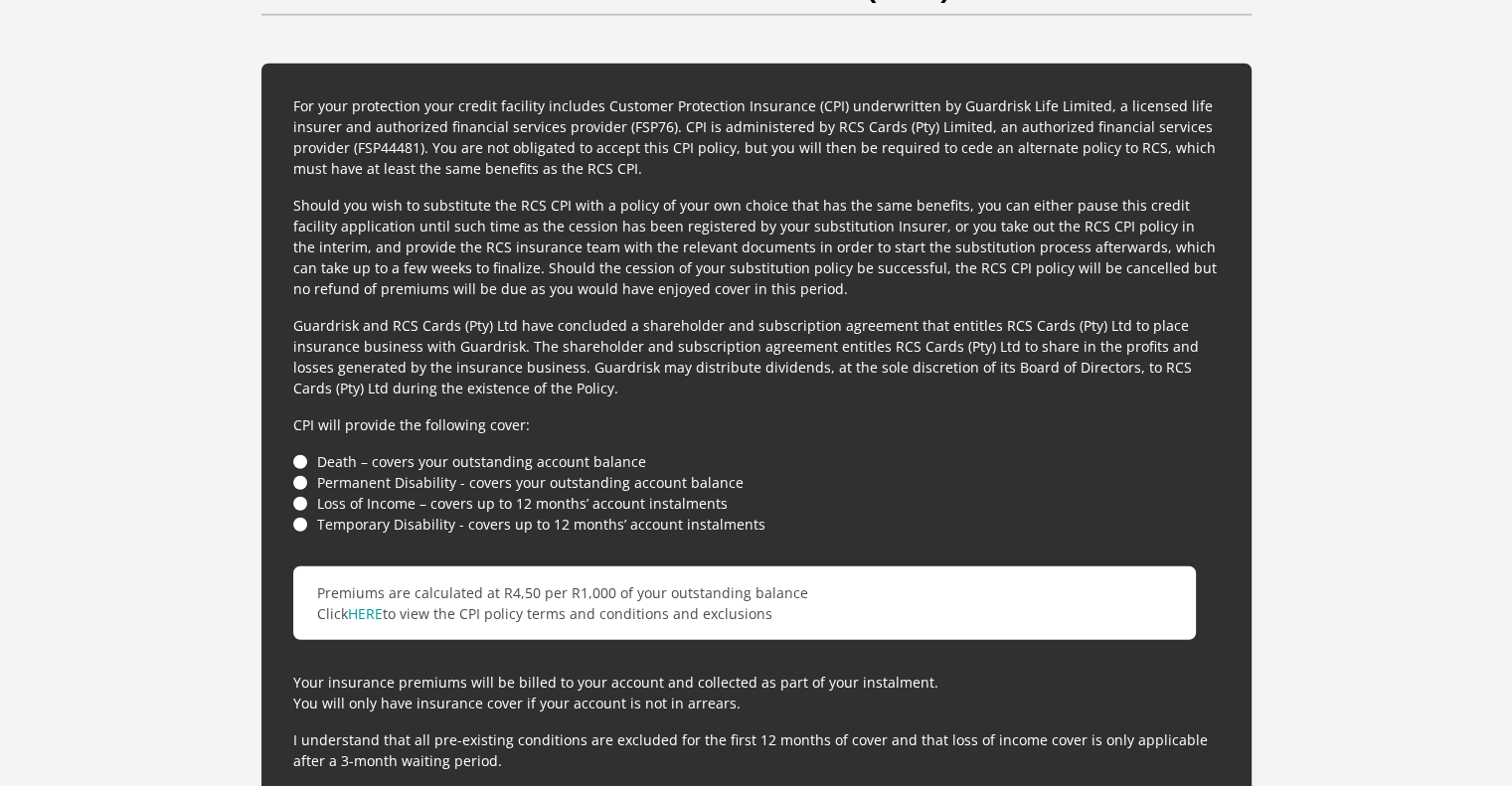
click at [301, 461] on li "Death – covers your outstanding account balance" at bounding box center [757, 461] width 927 height 21
drag, startPoint x: 298, startPoint y: 488, endPoint x: 298, endPoint y: 515, distance: 27.0
click at [298, 491] on ul "Death – covers your outstanding account balance Permanent Disability - covers y…" at bounding box center [757, 493] width 927 height 84
click at [298, 518] on li "Temporary Disability - covers up to 12 months’ account instalments" at bounding box center [757, 524] width 927 height 21
click at [294, 537] on div "For your protection your credit facility includes Customer Protection Insurance…" at bounding box center [756, 480] width 990 height 834
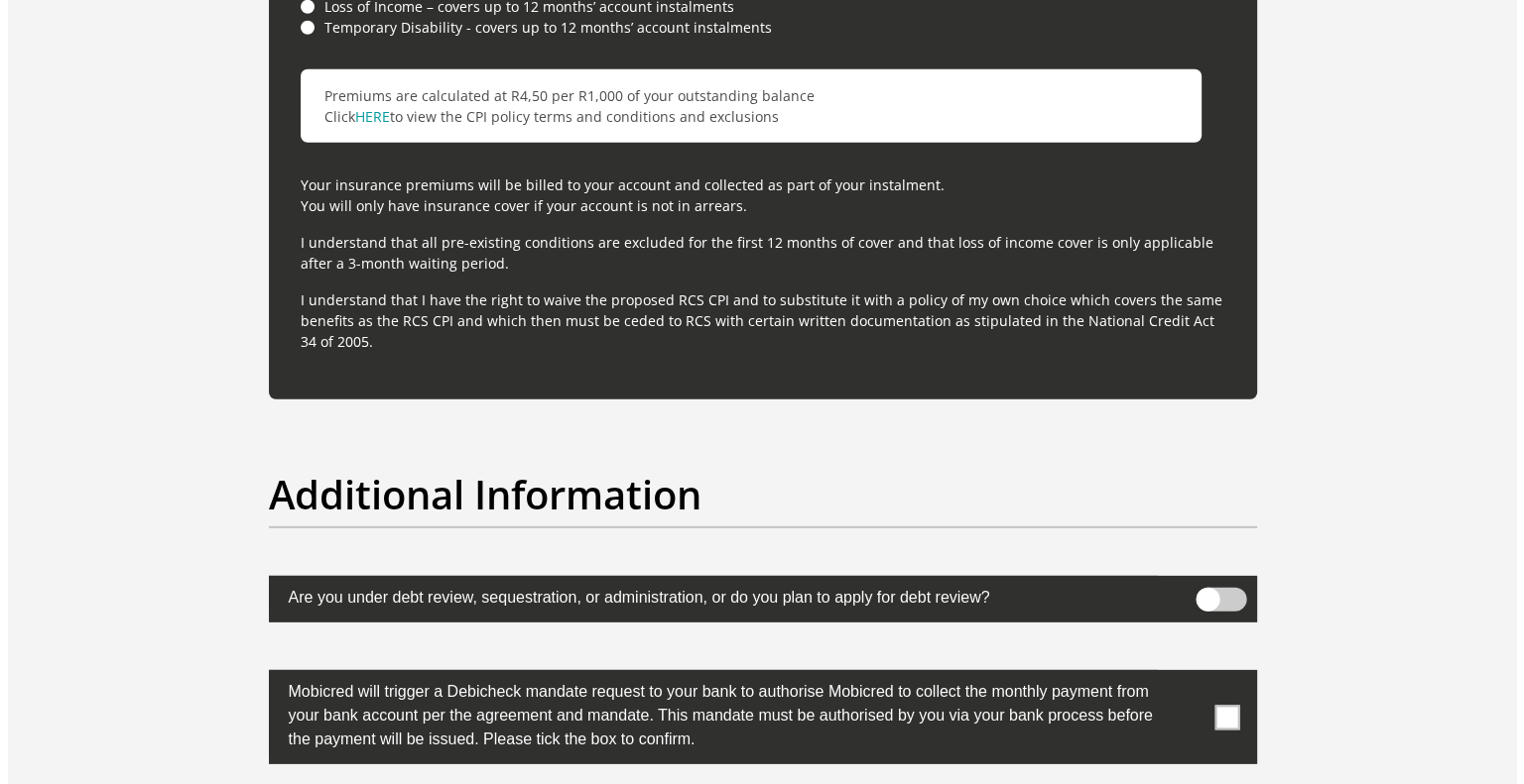
scroll to position [5948, 0]
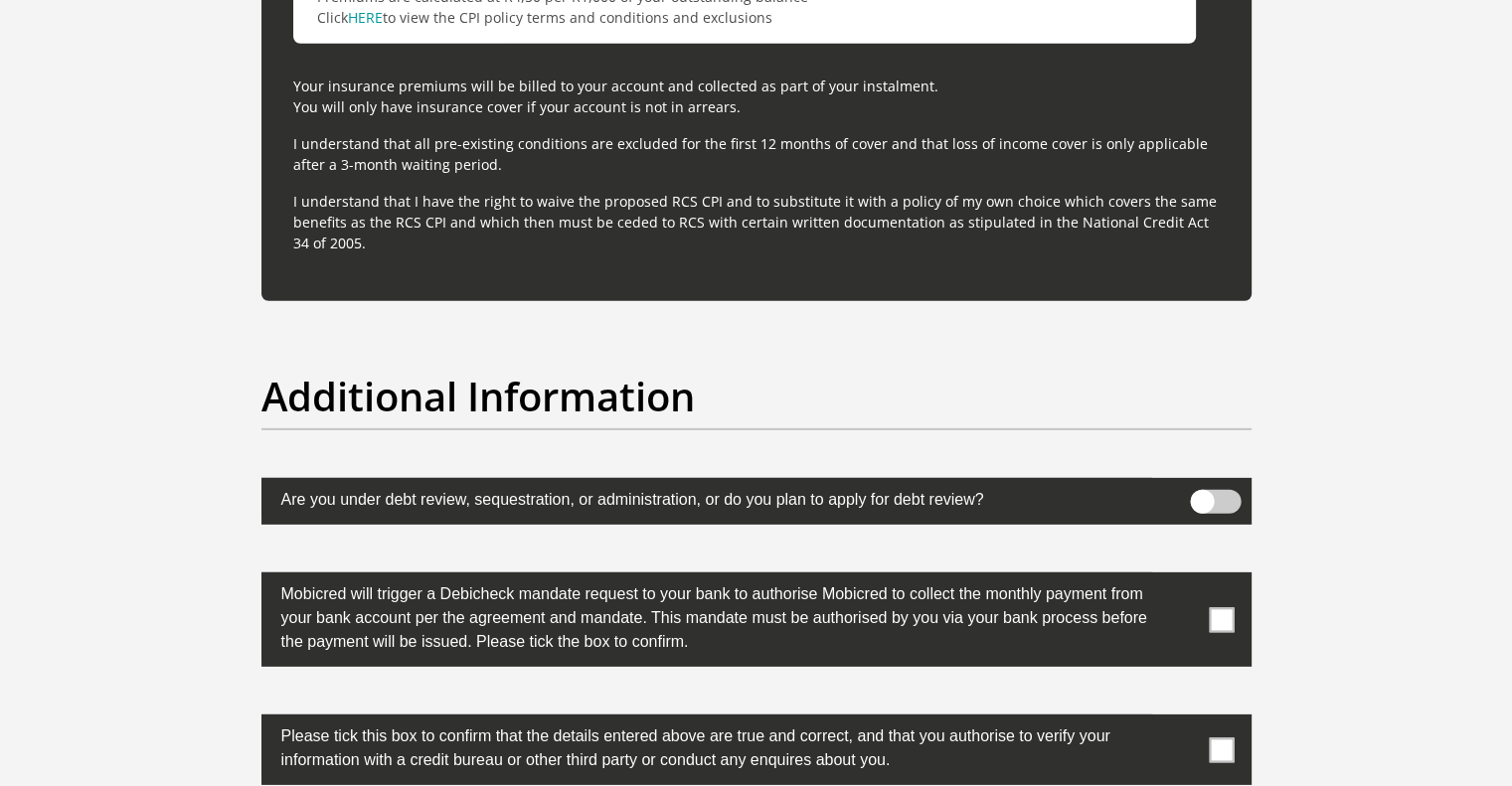
click at [1229, 499] on span at bounding box center [1214, 502] width 51 height 24
click at [1201, 495] on input "checkbox" at bounding box center [1201, 495] width 0 height 0
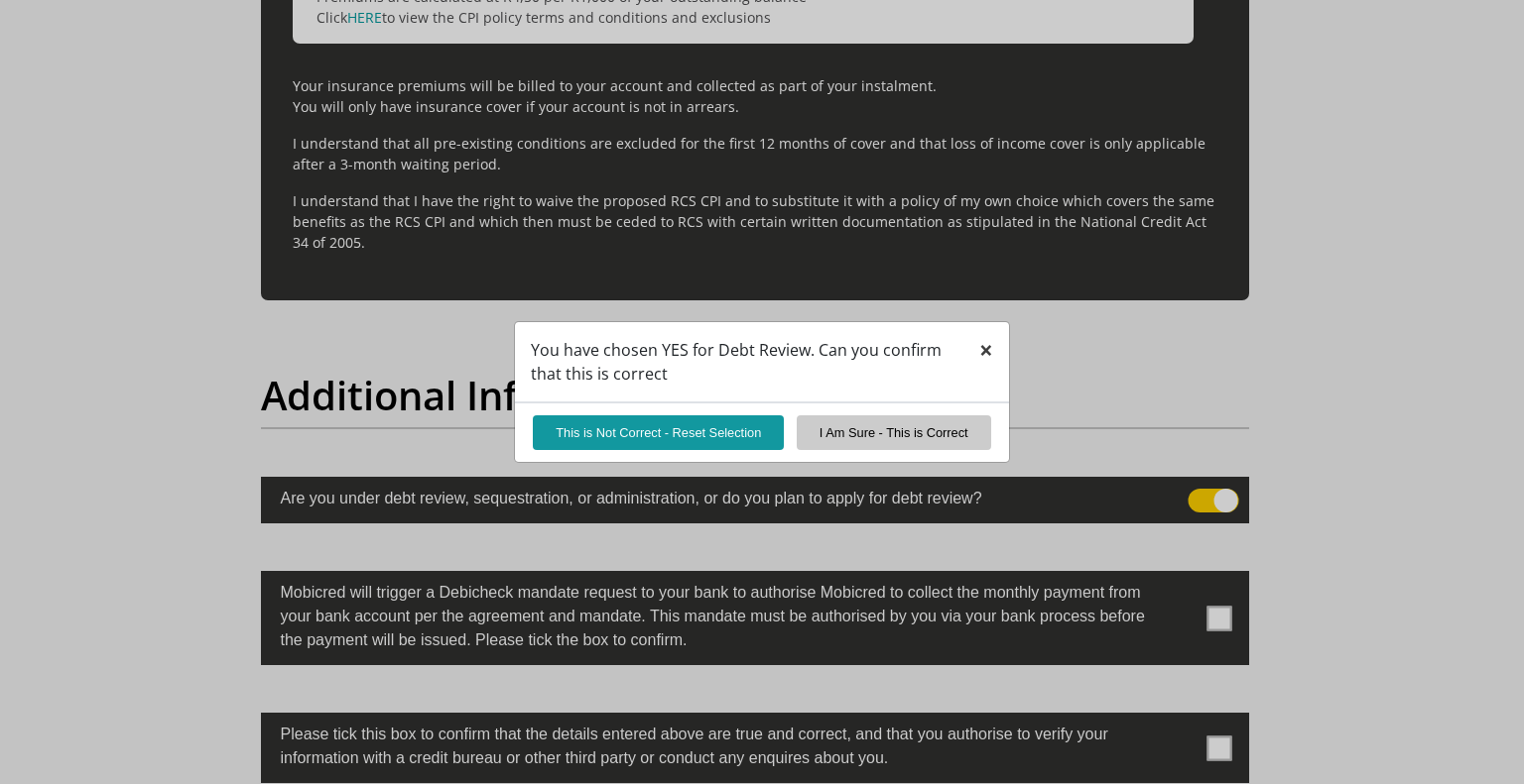
click at [985, 352] on span "×" at bounding box center [986, 349] width 14 height 33
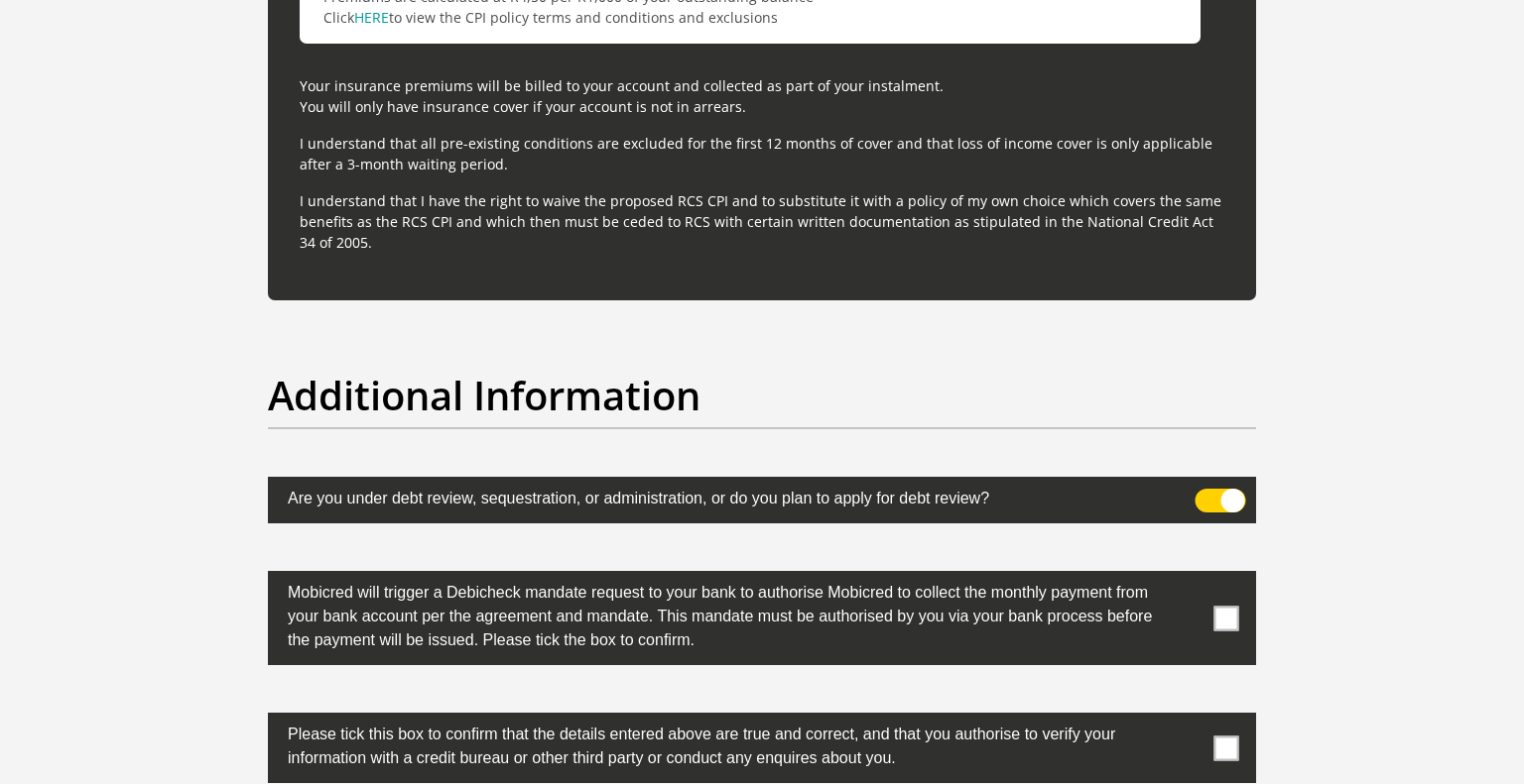
click at [1202, 501] on span at bounding box center [1220, 501] width 51 height 24
click at [1206, 494] on input "checkbox" at bounding box center [1206, 494] width 0 height 0
click at [1225, 614] on span at bounding box center [1226, 618] width 25 height 25
click at [1186, 576] on input "checkbox" at bounding box center [1186, 576] width 0 height 0
click at [1216, 744] on span at bounding box center [1226, 747] width 25 height 25
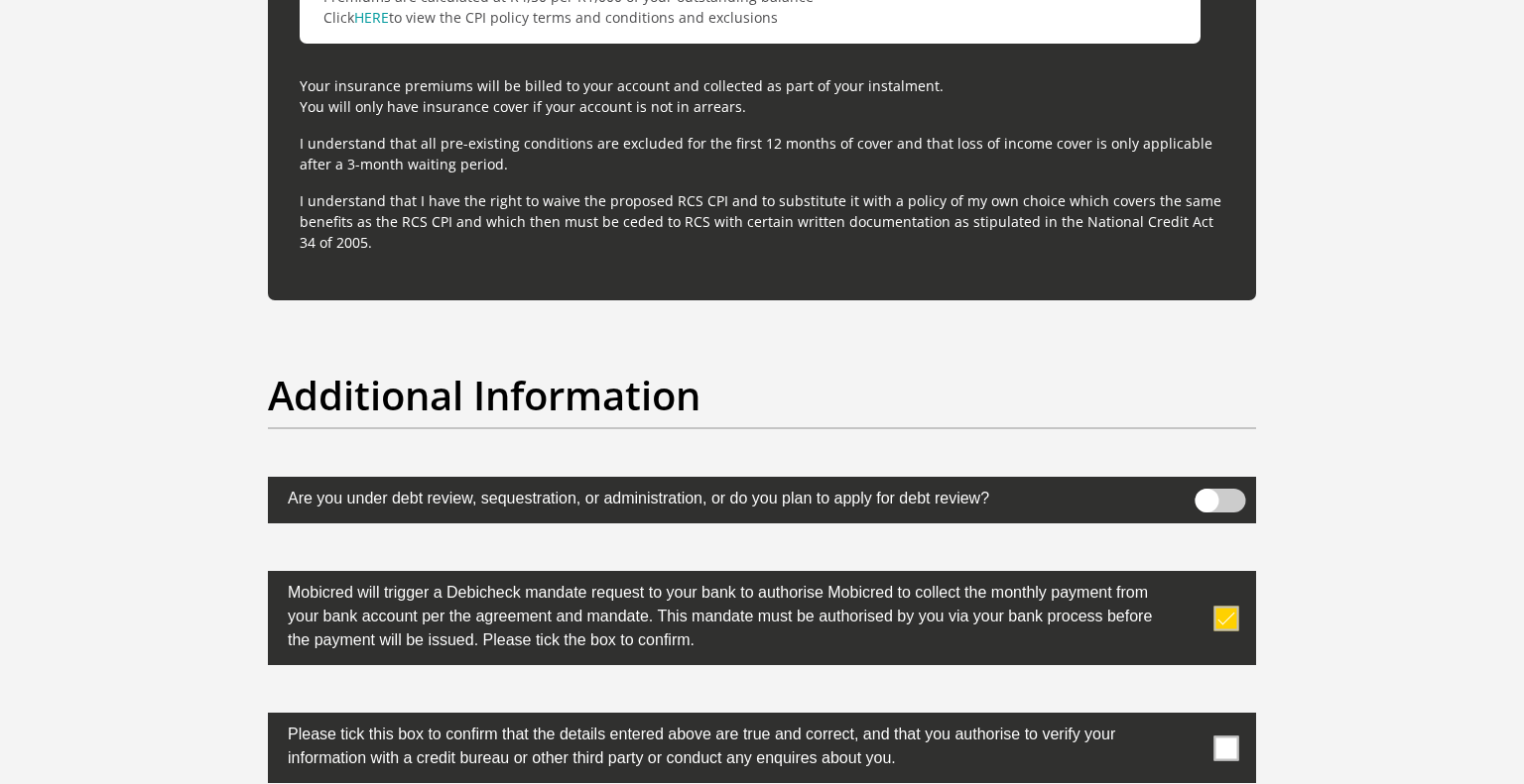
click at [1186, 718] on input "checkbox" at bounding box center [1186, 718] width 0 height 0
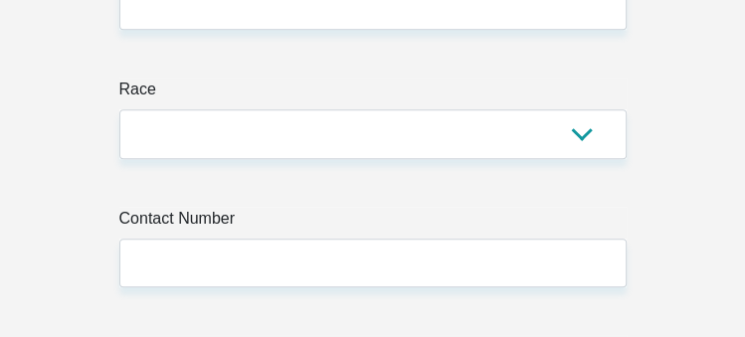
scroll to position [782, 0]
